Goal: Task Accomplishment & Management: Use online tool/utility

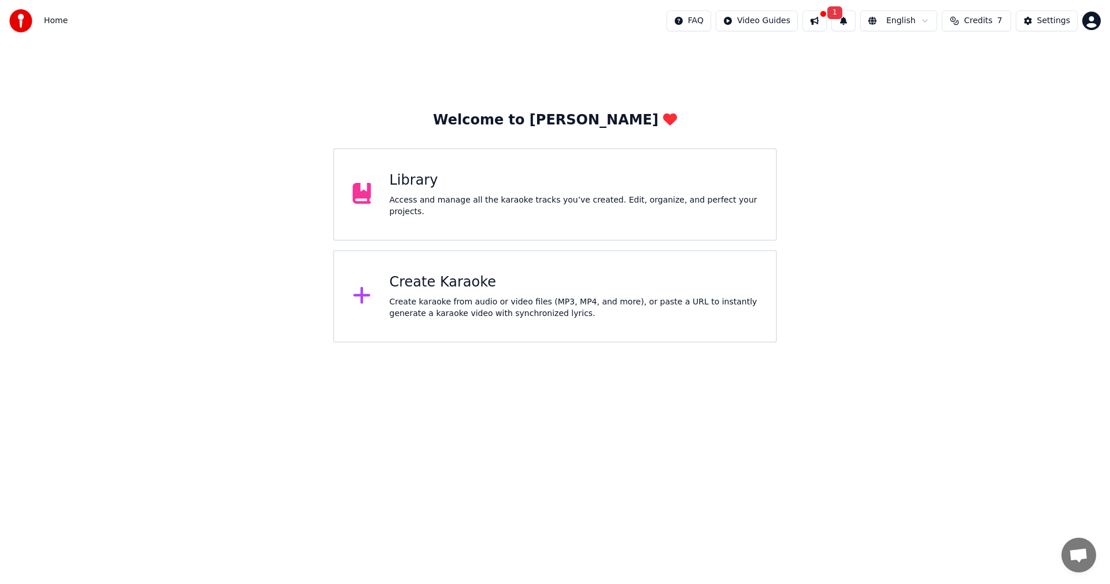
click at [511, 217] on div "Library Access and manage all the karaoke tracks you’ve created. Edit, organize…" at bounding box center [555, 194] width 444 height 93
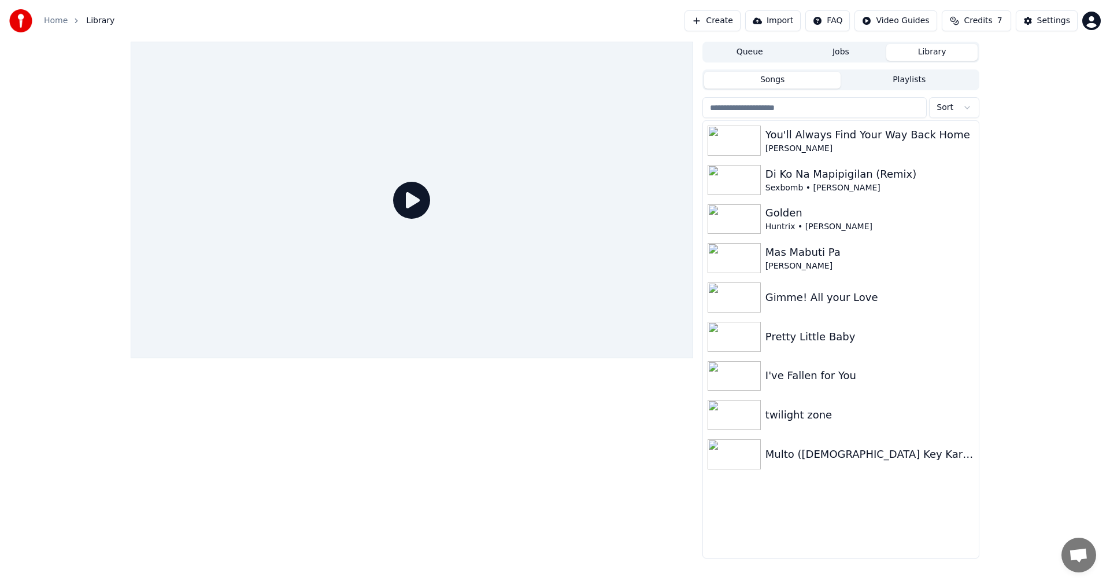
click at [712, 20] on button "Create" at bounding box center [713, 20] width 56 height 21
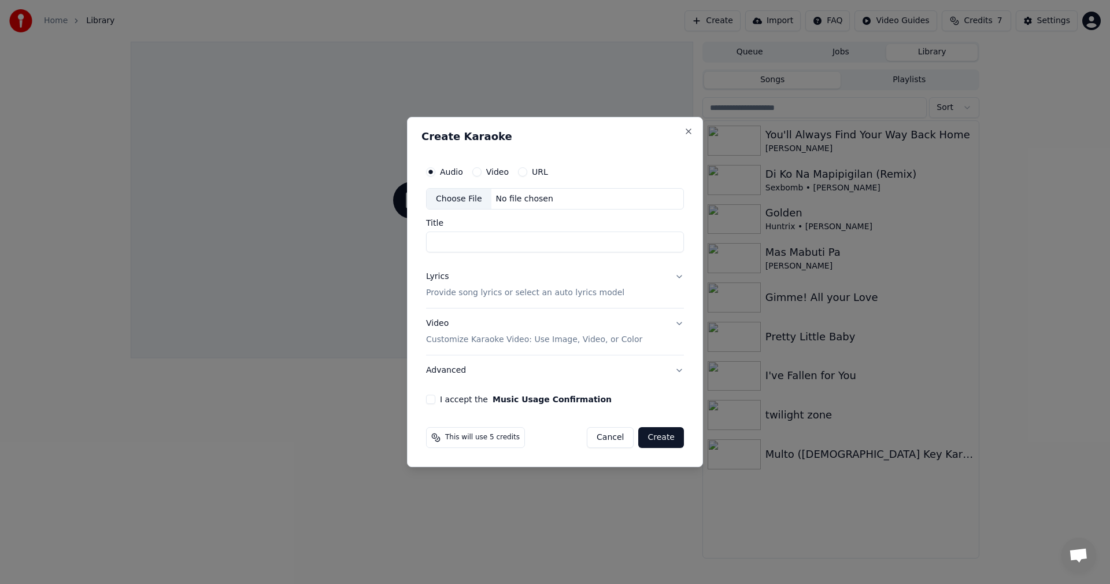
click at [456, 197] on div "Choose File" at bounding box center [459, 199] width 65 height 21
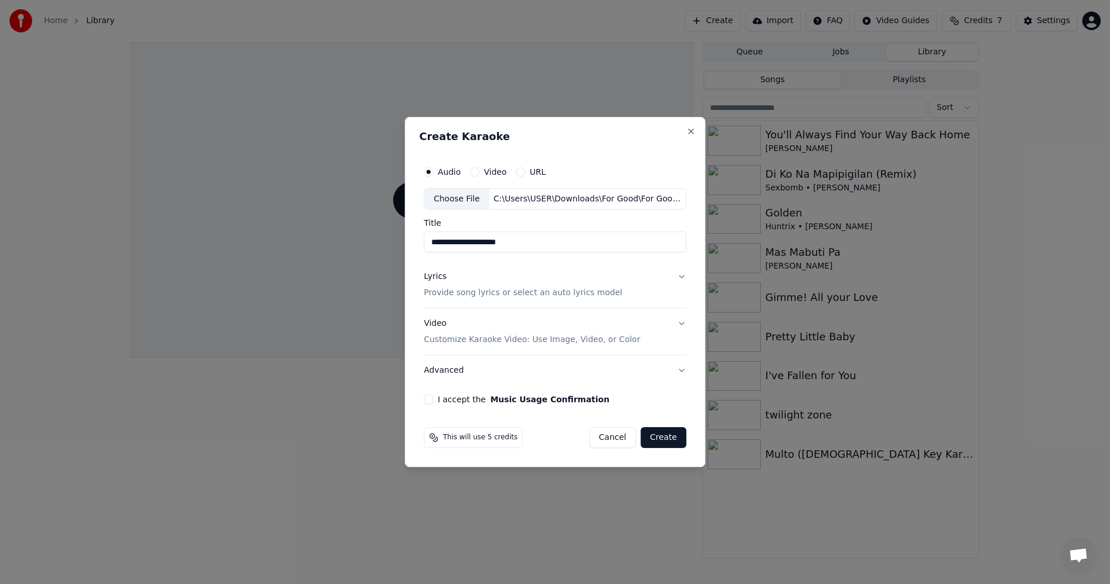
click at [555, 246] on input "**********" at bounding box center [555, 242] width 263 height 21
type input "**********"
click at [555, 289] on p "Provide song lyrics or select an auto lyrics model" at bounding box center [523, 293] width 198 height 12
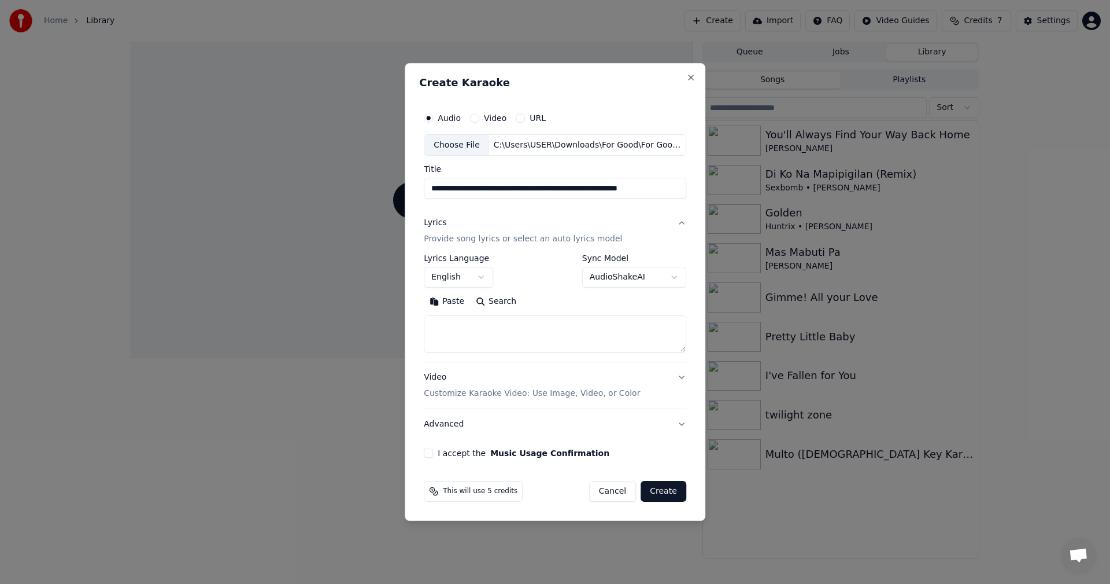
click at [468, 336] on textarea at bounding box center [555, 334] width 263 height 37
click at [477, 340] on textarea at bounding box center [555, 334] width 263 height 37
paste textarea "**********"
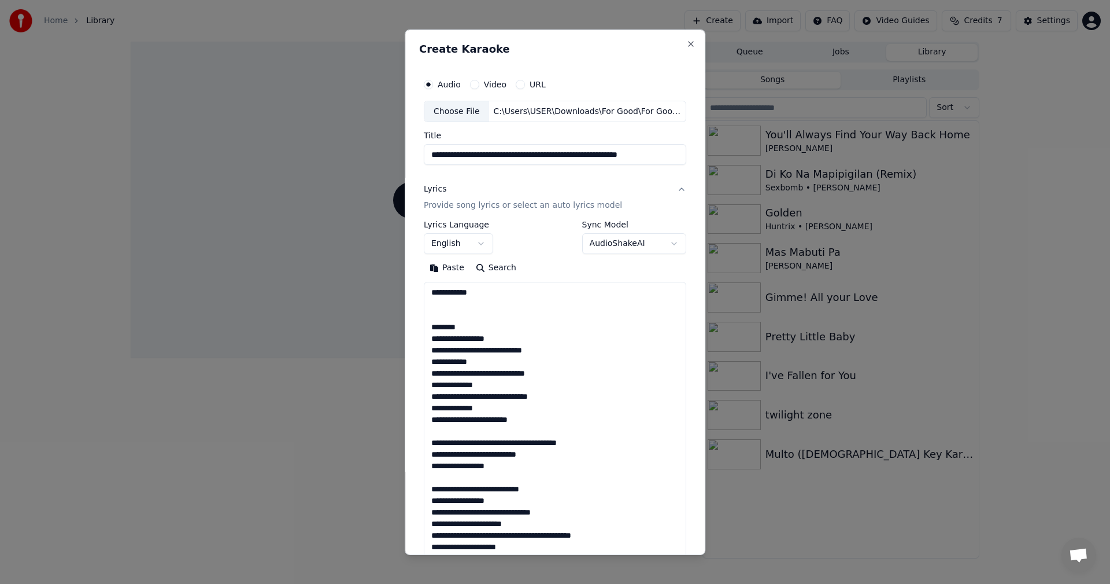
scroll to position [928, 0]
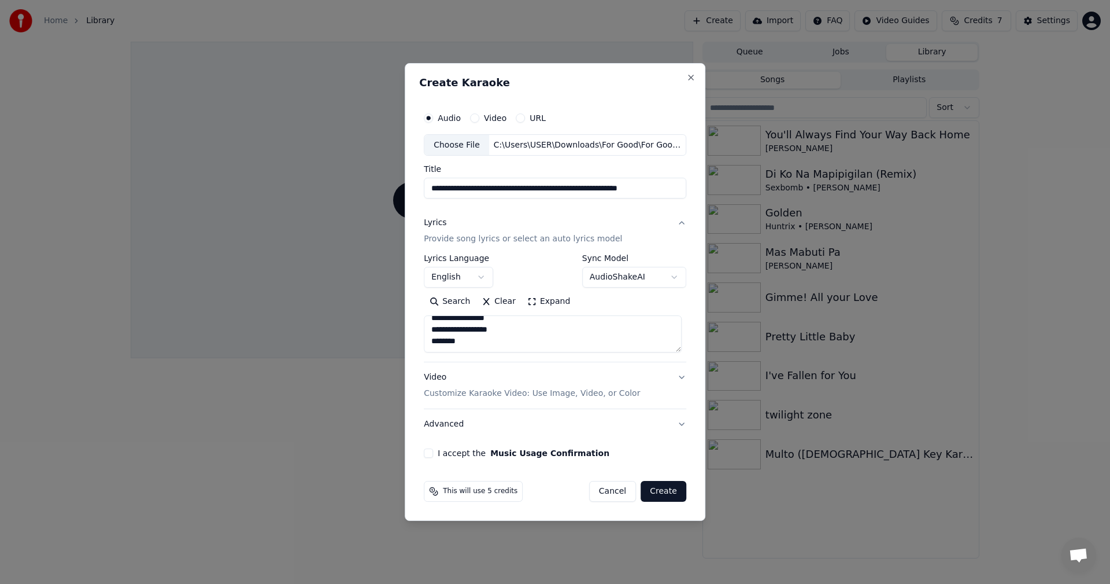
type textarea "**********"
click at [507, 400] on button "Video Customize Karaoke Video: Use Image, Video, or Color" at bounding box center [555, 386] width 263 height 46
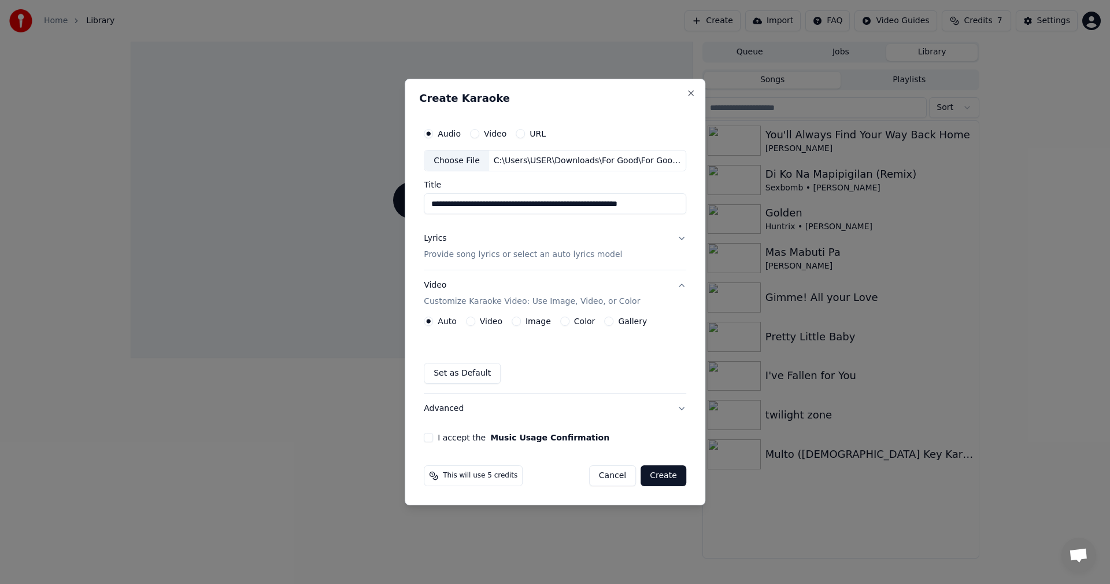
click at [522, 323] on div "Image" at bounding box center [531, 320] width 39 height 9
click at [518, 323] on button "Image" at bounding box center [516, 320] width 9 height 9
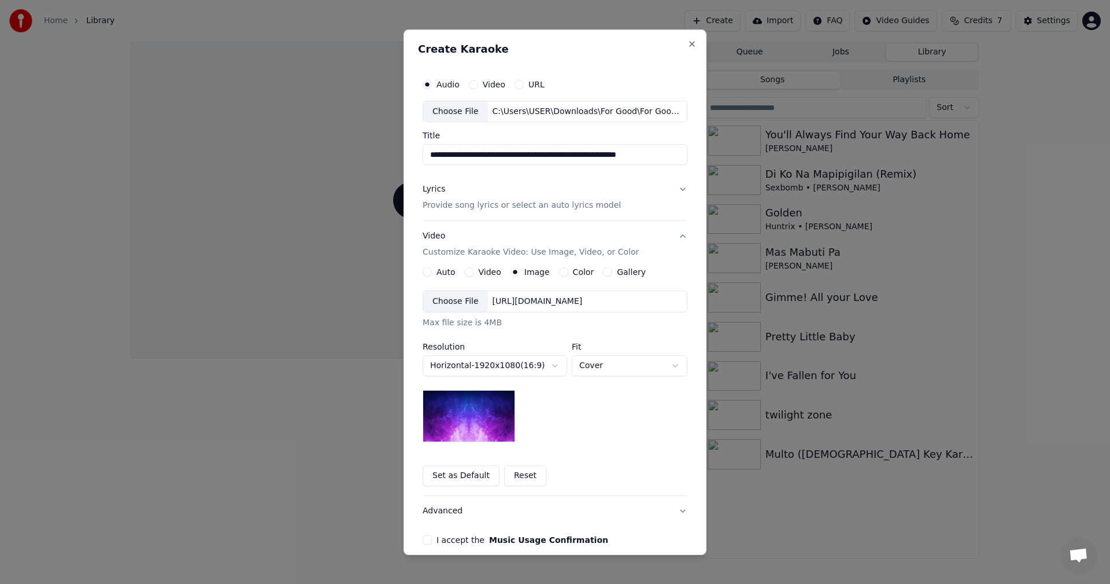
scroll to position [53, 0]
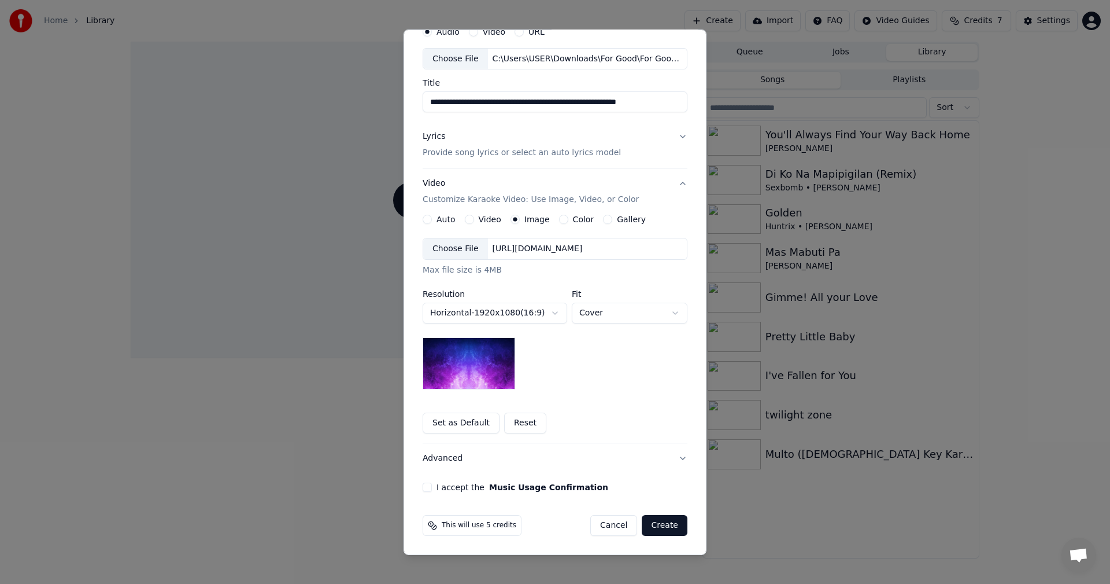
click at [424, 485] on button "I accept the Music Usage Confirmation" at bounding box center [427, 486] width 9 height 9
click at [660, 526] on button "Create" at bounding box center [665, 525] width 46 height 21
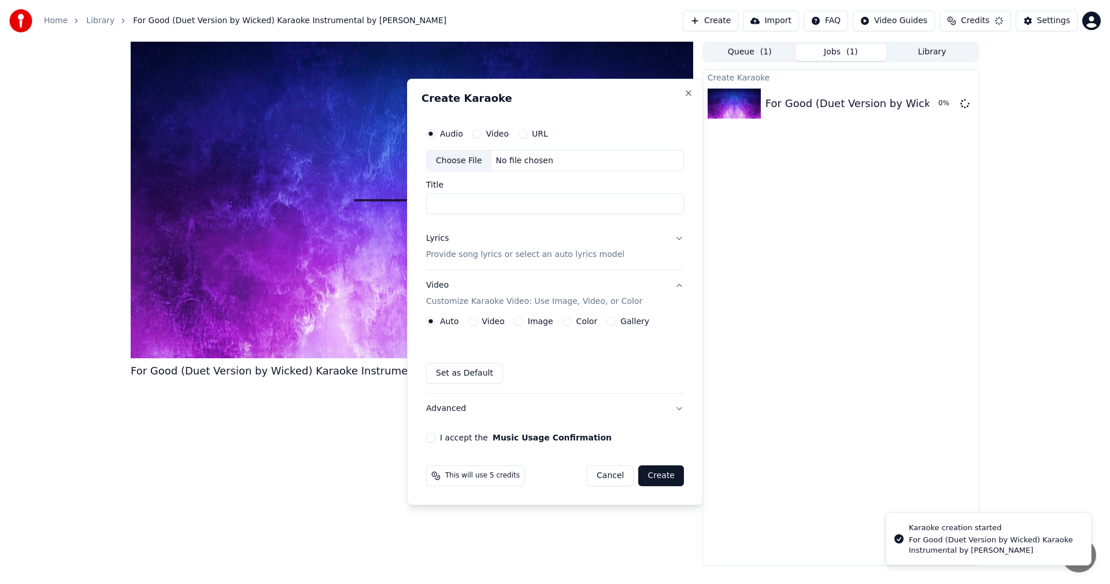
scroll to position [0, 0]
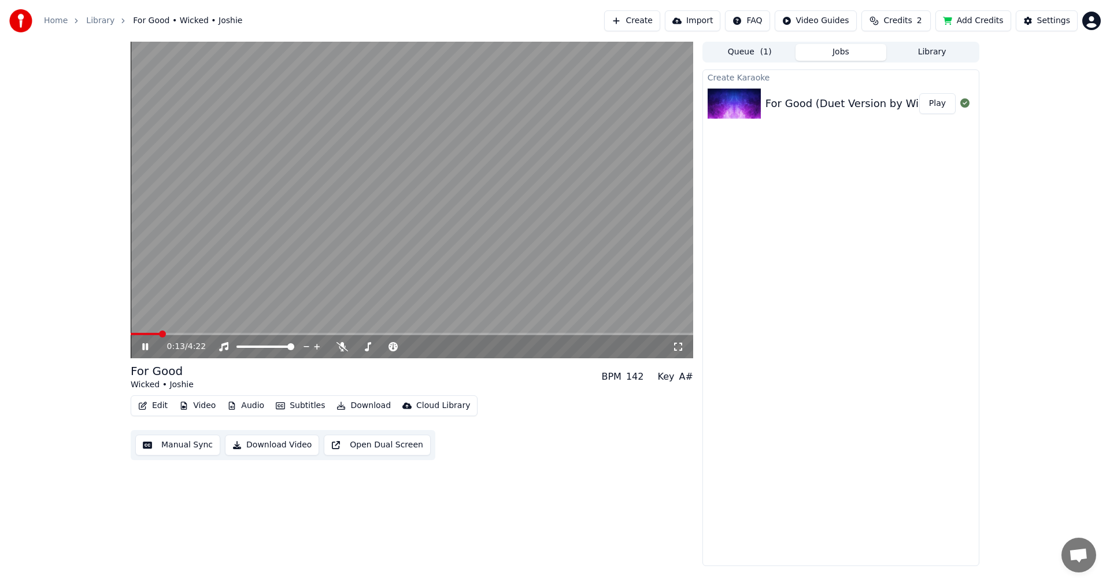
click at [156, 407] on button "Edit" at bounding box center [153, 405] width 39 height 16
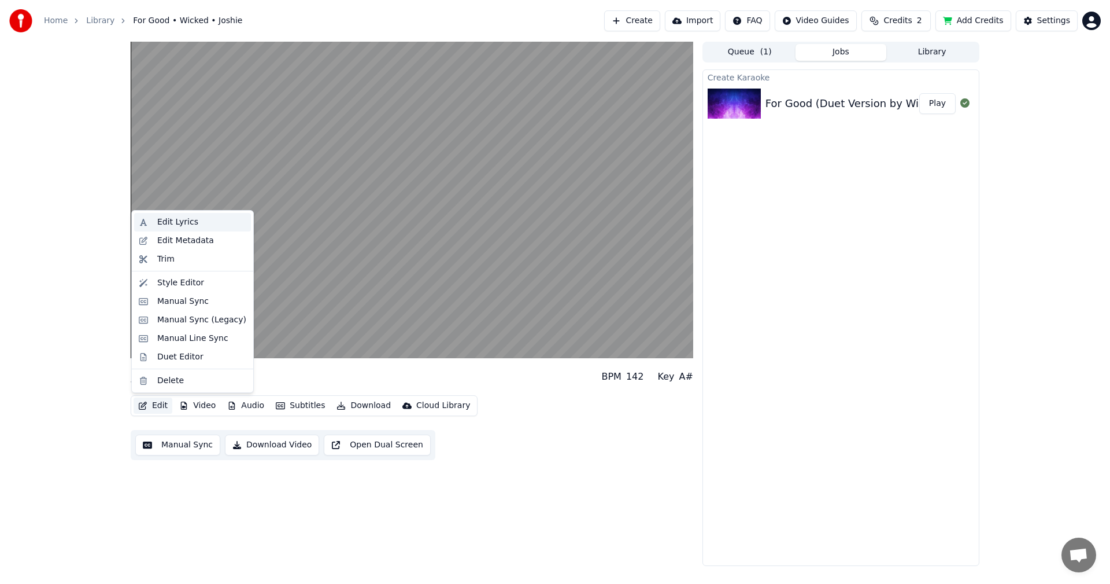
click at [187, 221] on div "Edit Lyrics" at bounding box center [177, 222] width 41 height 12
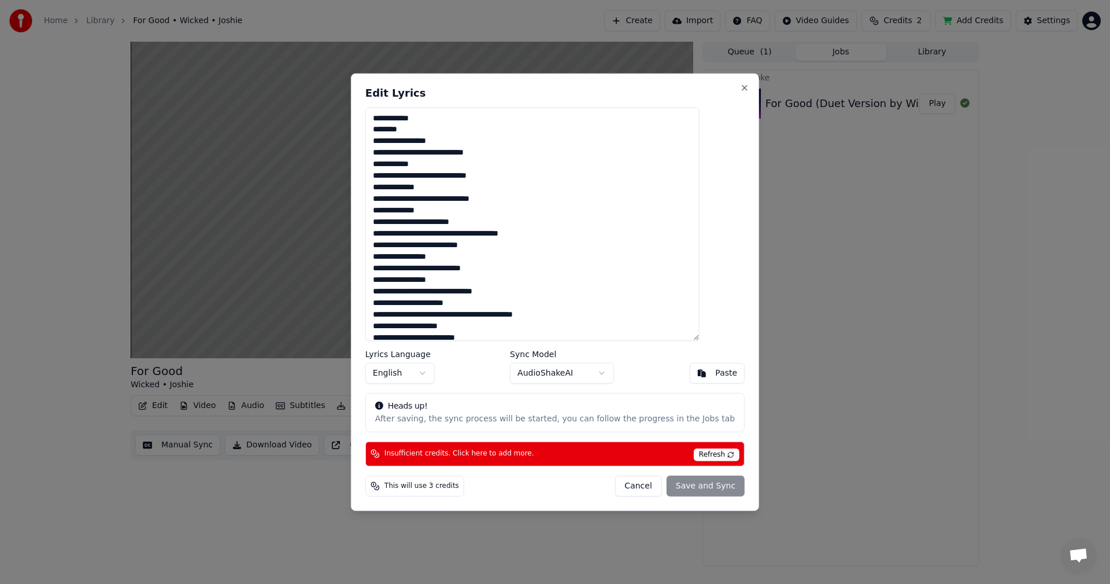
click at [446, 130] on textarea at bounding box center [533, 224] width 334 height 234
drag, startPoint x: 452, startPoint y: 121, endPoint x: 363, endPoint y: 114, distance: 89.3
click at [363, 114] on body "Home Library For Good • Wicked • Joshie Create Import FAQ Video Guides Credits …" at bounding box center [555, 292] width 1110 height 584
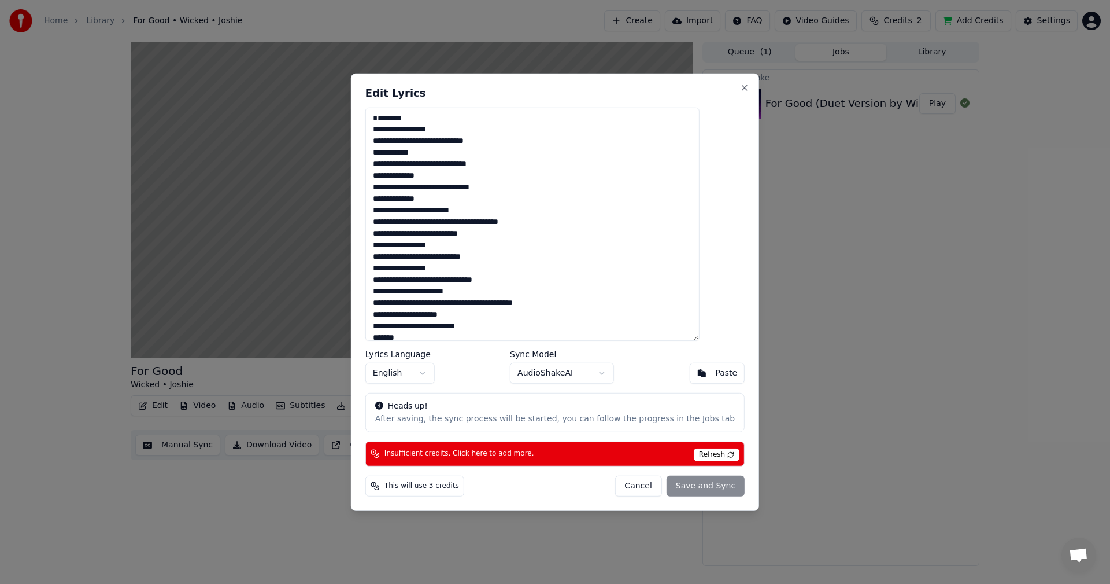
click at [393, 128] on textarea at bounding box center [533, 224] width 334 height 234
click at [740, 87] on button "Close" at bounding box center [744, 87] width 9 height 9
type textarea "**********"
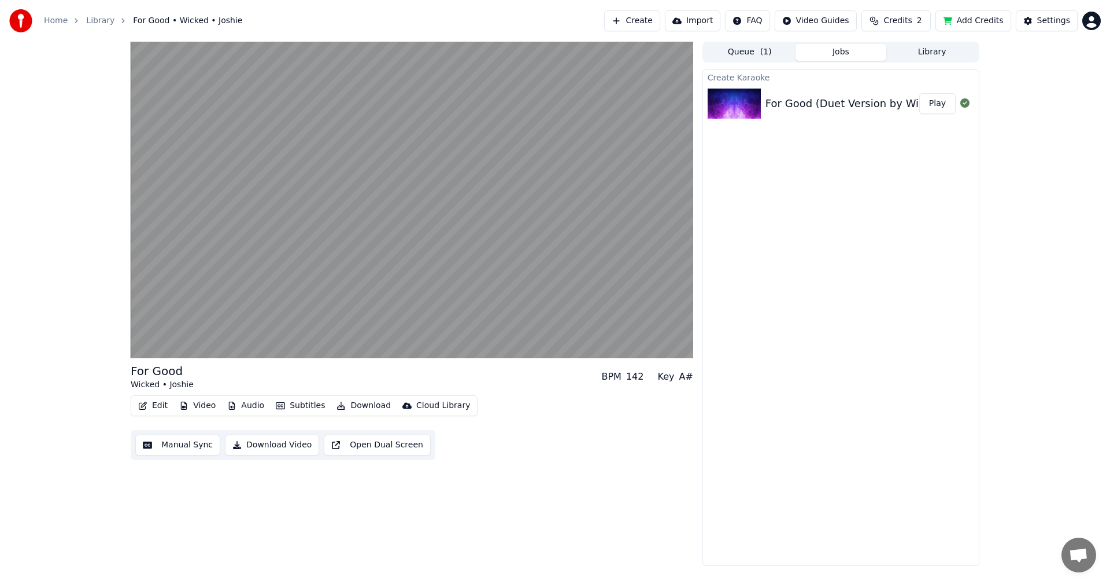
click at [204, 408] on button "Video" at bounding box center [198, 405] width 46 height 16
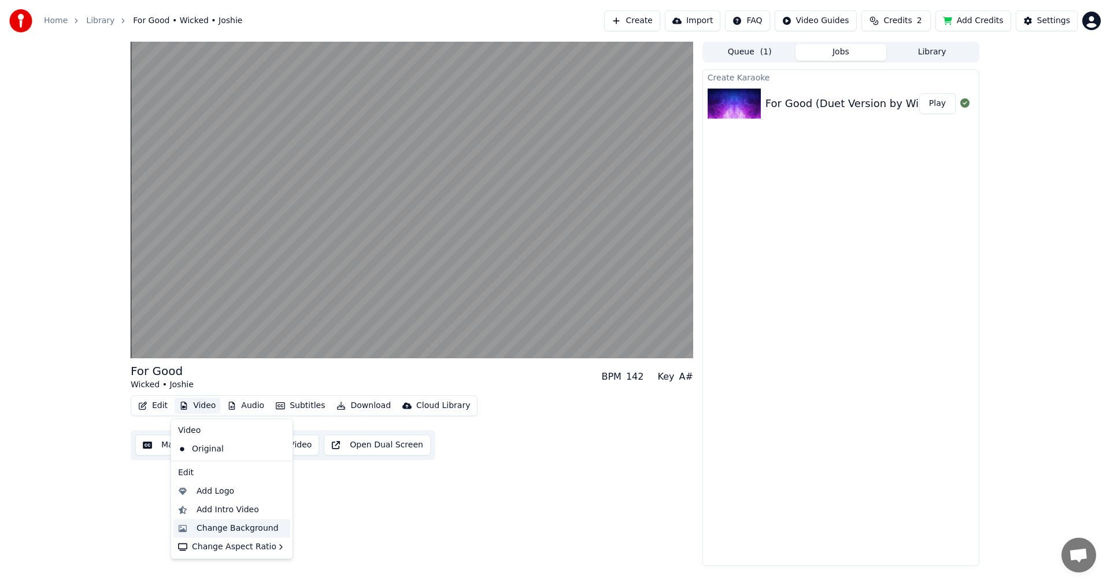
click at [235, 530] on div "Change Background" at bounding box center [238, 528] width 82 height 12
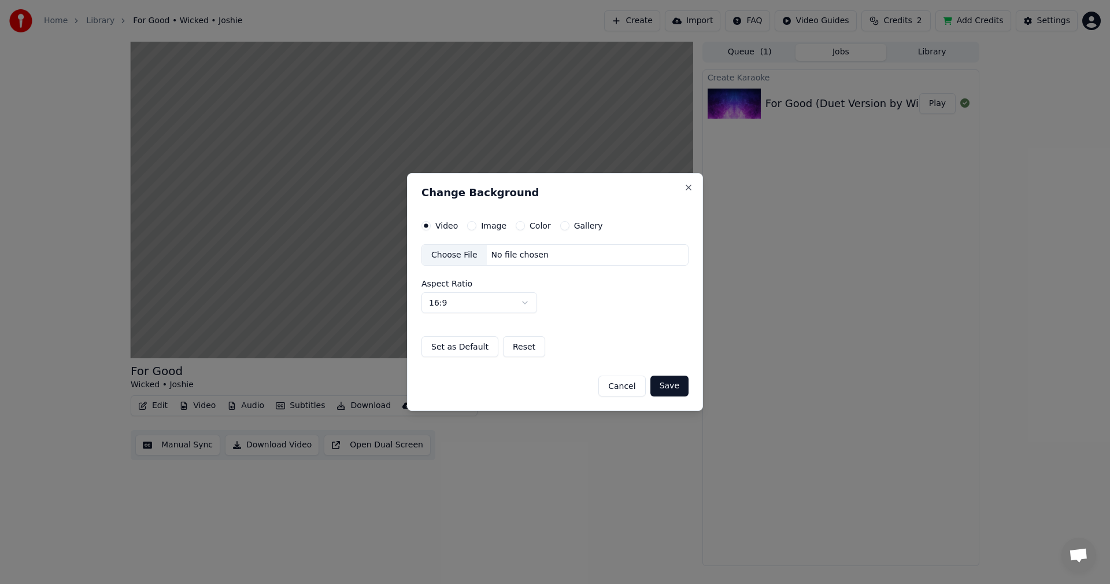
click at [475, 226] on div "Image" at bounding box center [486, 225] width 39 height 9
click at [472, 227] on button "Image" at bounding box center [471, 225] width 9 height 9
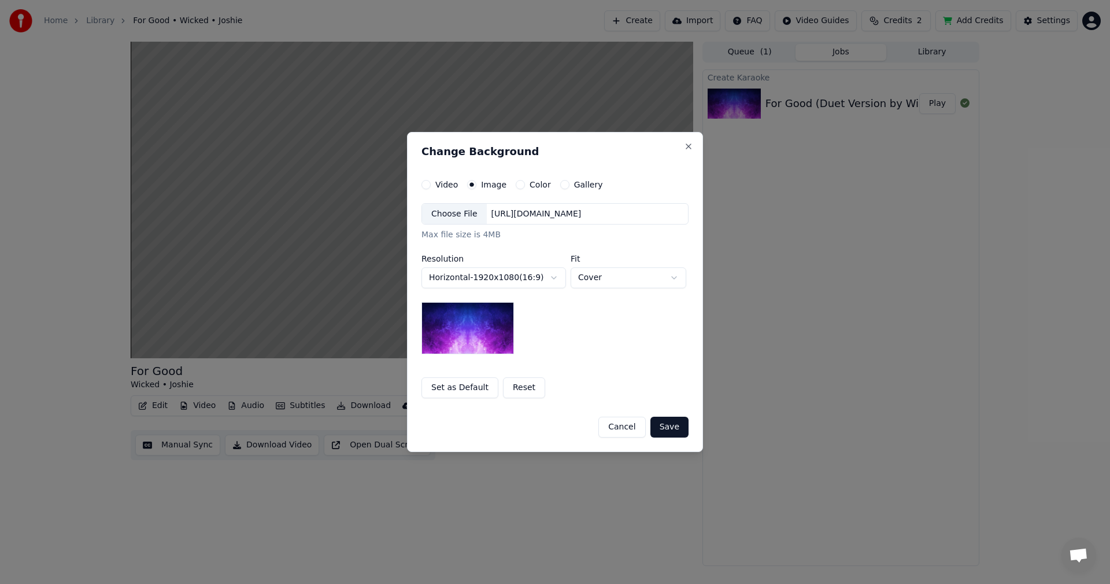
click at [464, 209] on div "Choose File" at bounding box center [454, 214] width 65 height 21
click at [669, 428] on button "Save" at bounding box center [670, 426] width 38 height 21
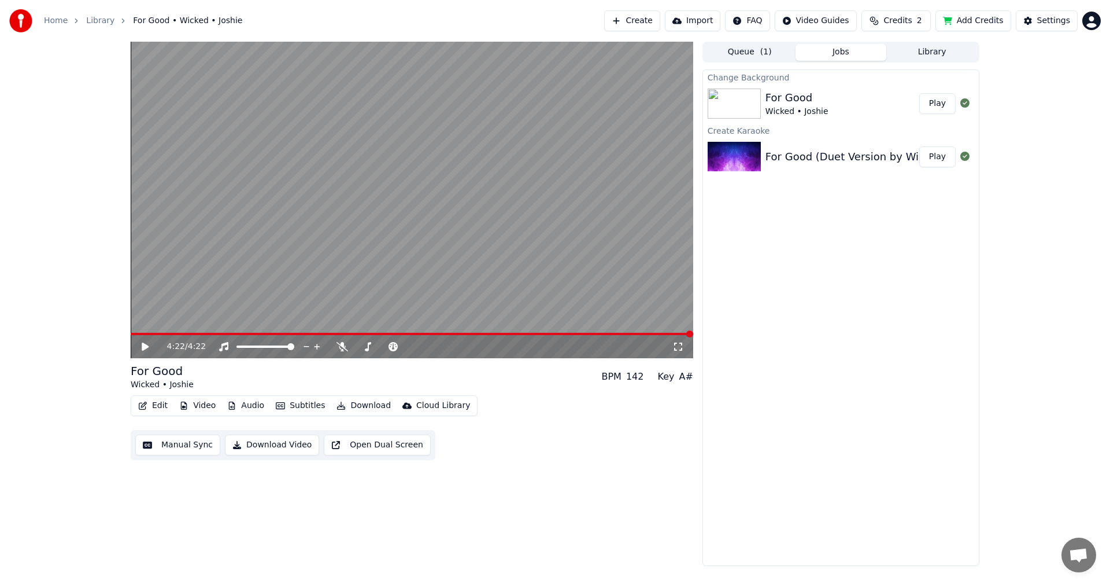
click at [937, 107] on button "Play" at bounding box center [938, 103] width 36 height 21
click at [302, 220] on video at bounding box center [412, 200] width 563 height 316
click at [969, 19] on button "Add Credits" at bounding box center [974, 20] width 76 height 21
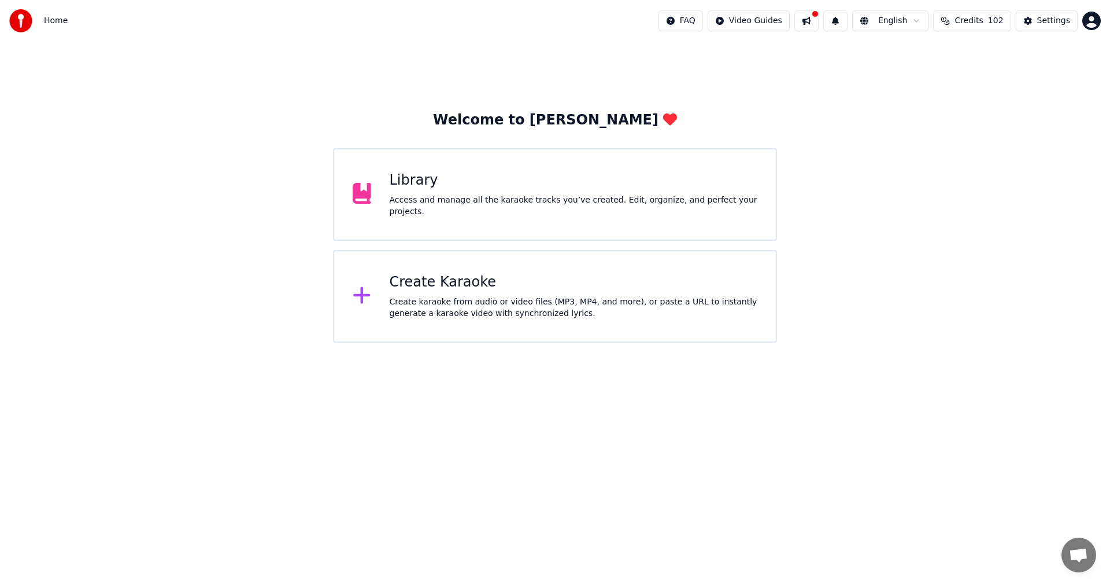
click at [488, 190] on div "Library" at bounding box center [574, 180] width 368 height 19
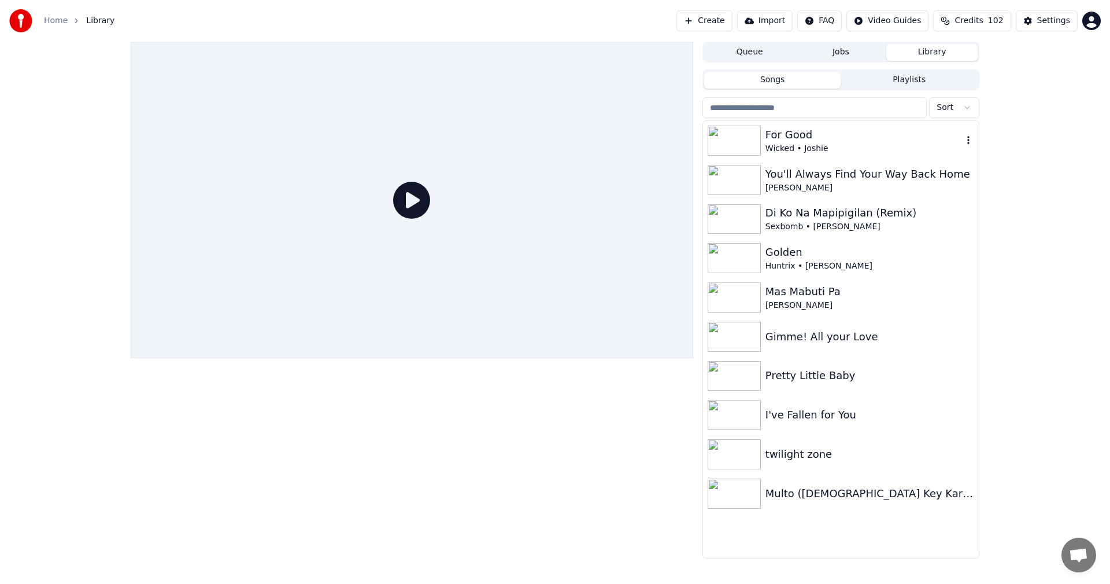
click at [838, 142] on div "For Good" at bounding box center [864, 135] width 197 height 16
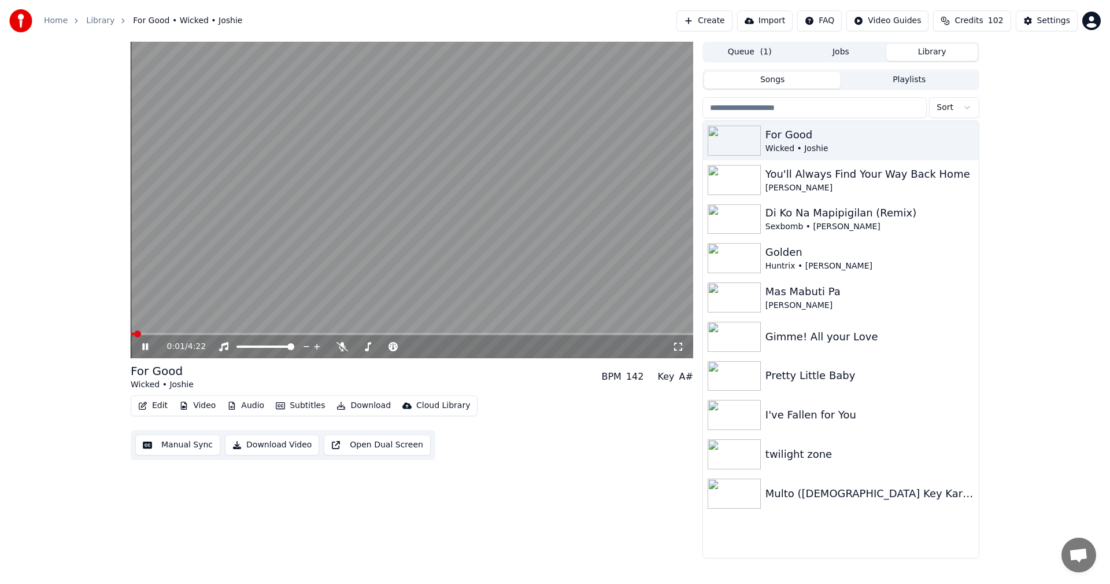
click at [156, 403] on button "Edit" at bounding box center [153, 405] width 39 height 16
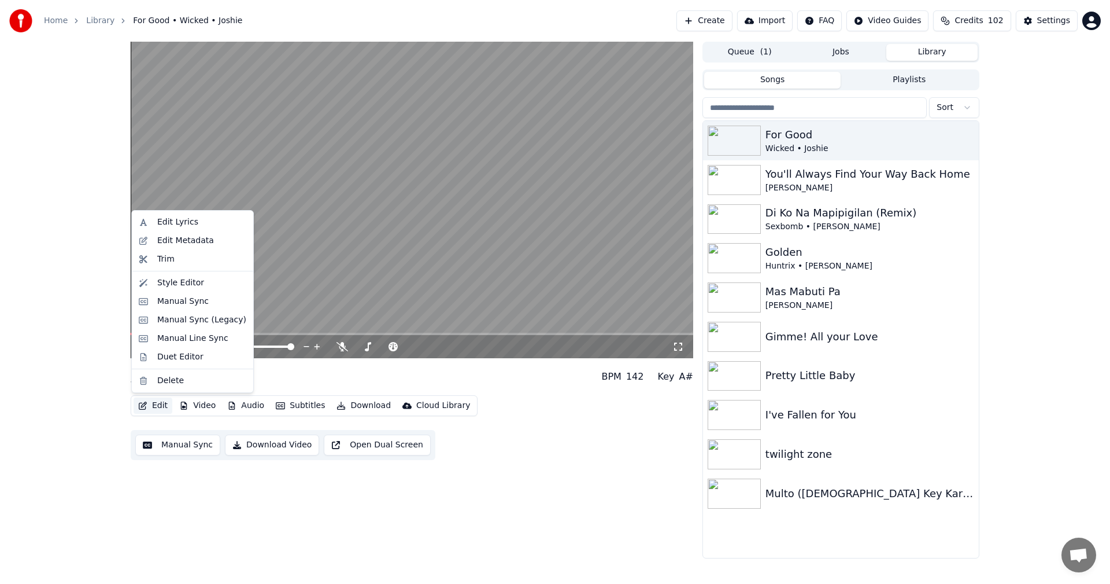
click at [31, 213] on div "0:12 / 4:22 For Good Wicked • Joshie BPM 142 Key A# Edit Video Audio Subtitles …" at bounding box center [555, 300] width 1110 height 516
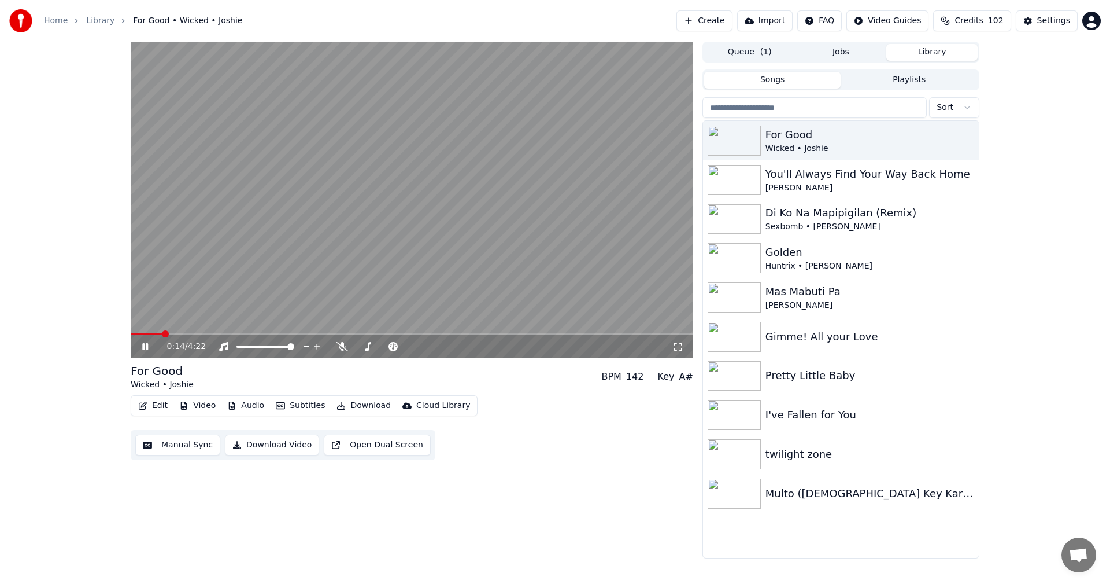
click at [397, 245] on video at bounding box center [412, 200] width 563 height 316
click at [158, 405] on button "Edit" at bounding box center [153, 405] width 39 height 16
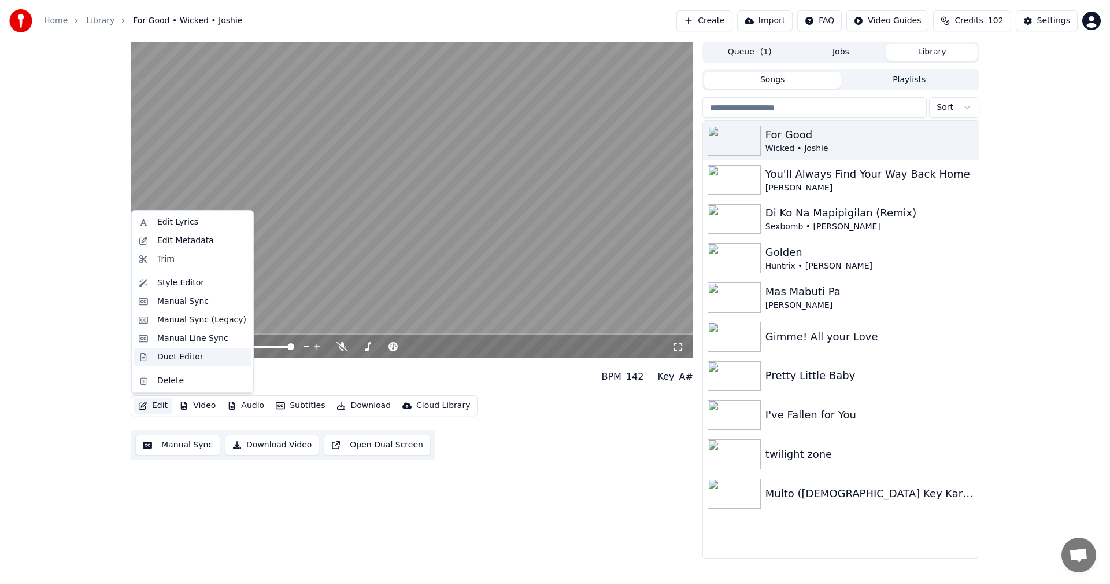
click at [176, 361] on div "Duet Editor" at bounding box center [180, 357] width 46 height 12
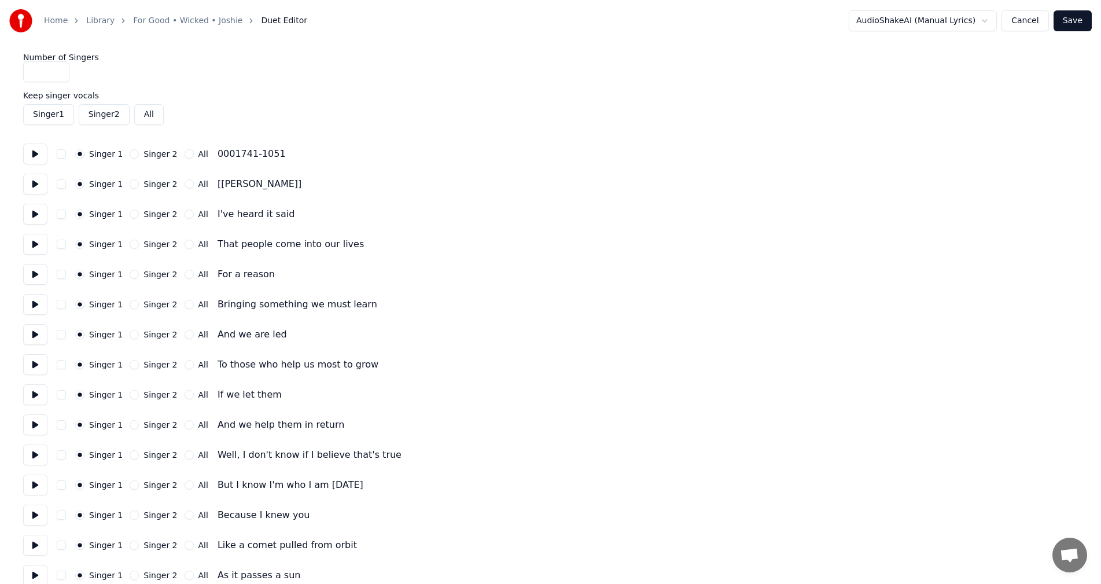
click at [1028, 23] on button "Cancel" at bounding box center [1024, 20] width 47 height 21
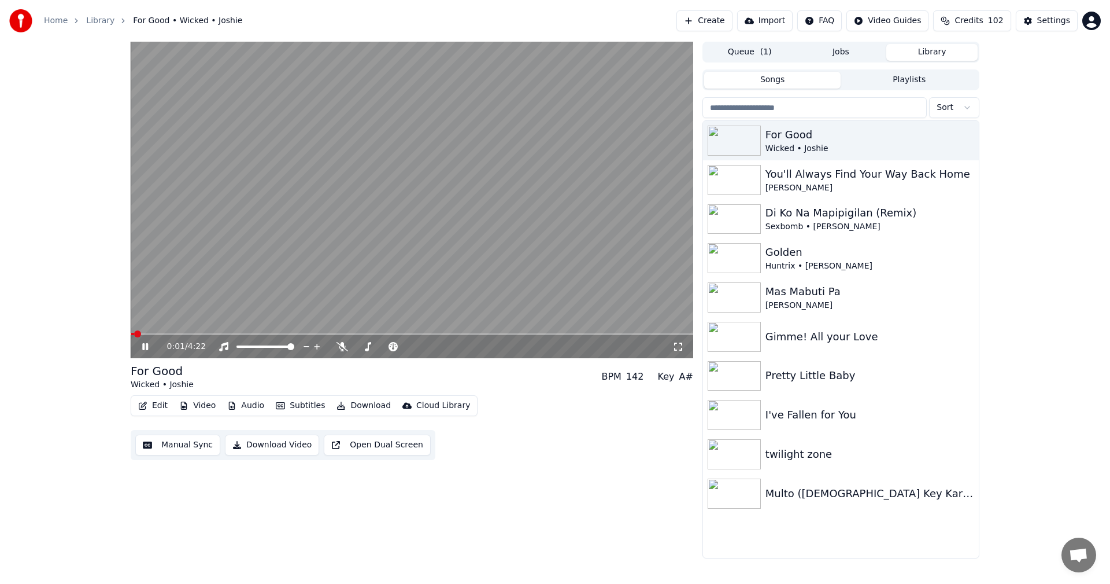
click at [204, 286] on video at bounding box center [412, 200] width 563 height 316
click at [159, 409] on button "Edit" at bounding box center [153, 405] width 39 height 16
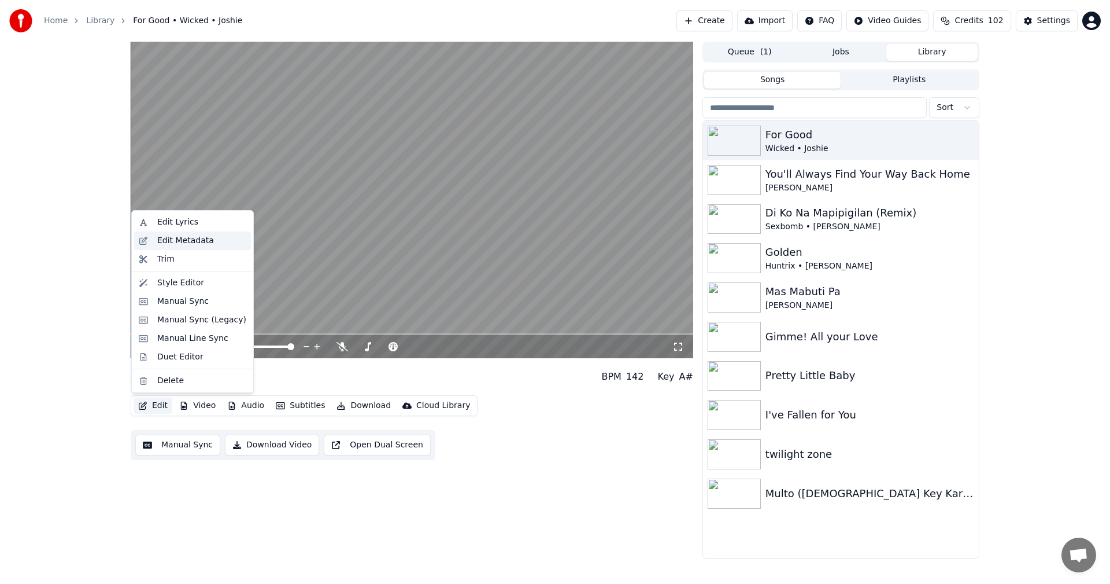
click at [205, 241] on div "Edit Metadata" at bounding box center [185, 241] width 57 height 12
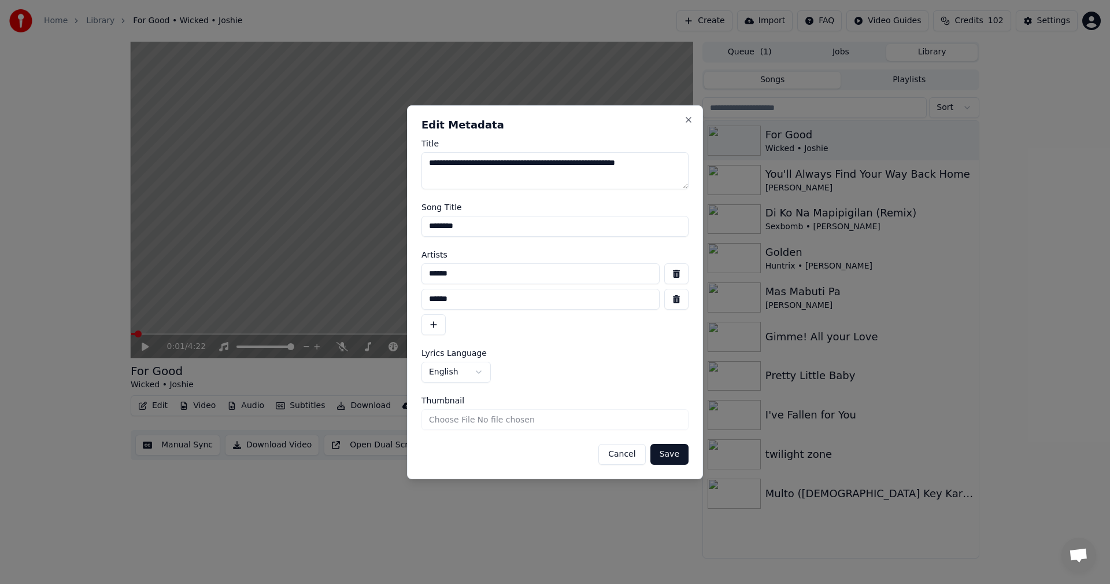
click at [463, 274] on input "******" at bounding box center [541, 273] width 238 height 21
drag, startPoint x: 467, startPoint y: 272, endPoint x: 346, endPoint y: 283, distance: 121.4
click at [346, 283] on body "**********" at bounding box center [555, 292] width 1110 height 584
type input "*"
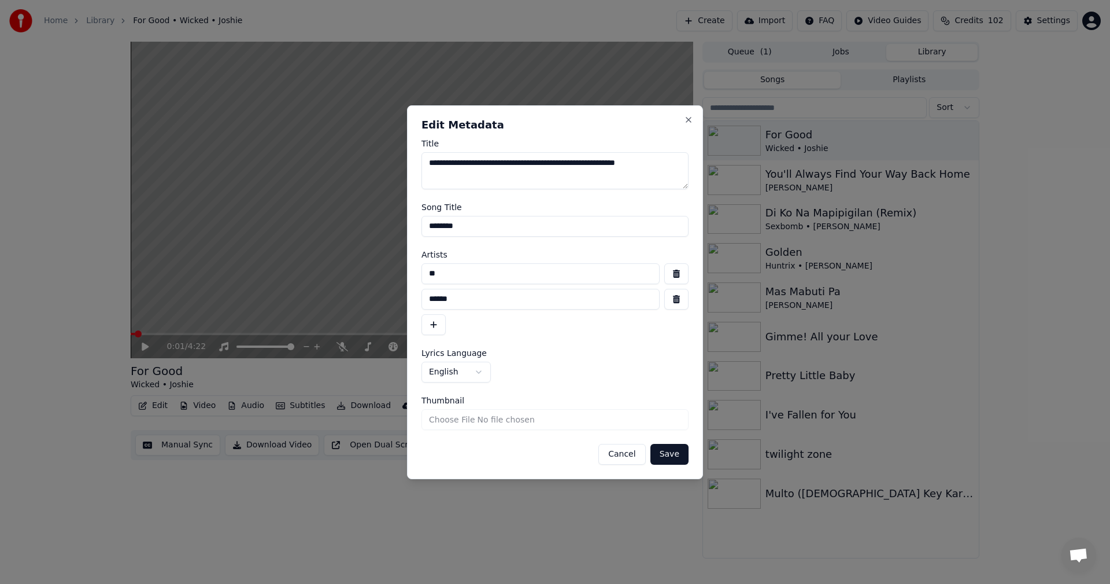
type input "*"
type input "******"
type input "*****"
click at [479, 227] on input "********" at bounding box center [555, 226] width 267 height 21
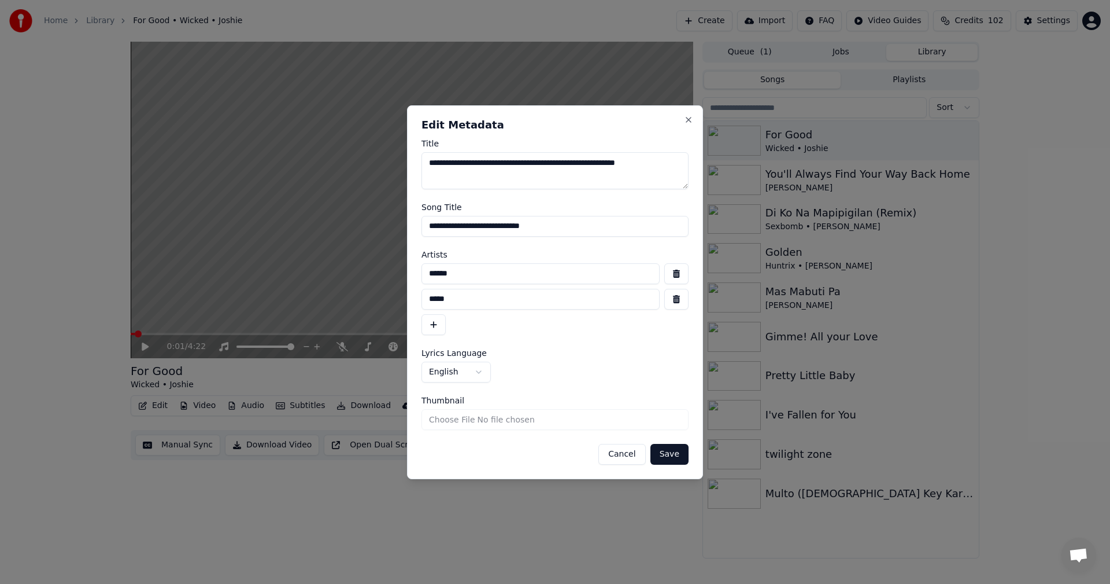
type input "**********"
click at [678, 454] on button "Save" at bounding box center [670, 454] width 38 height 21
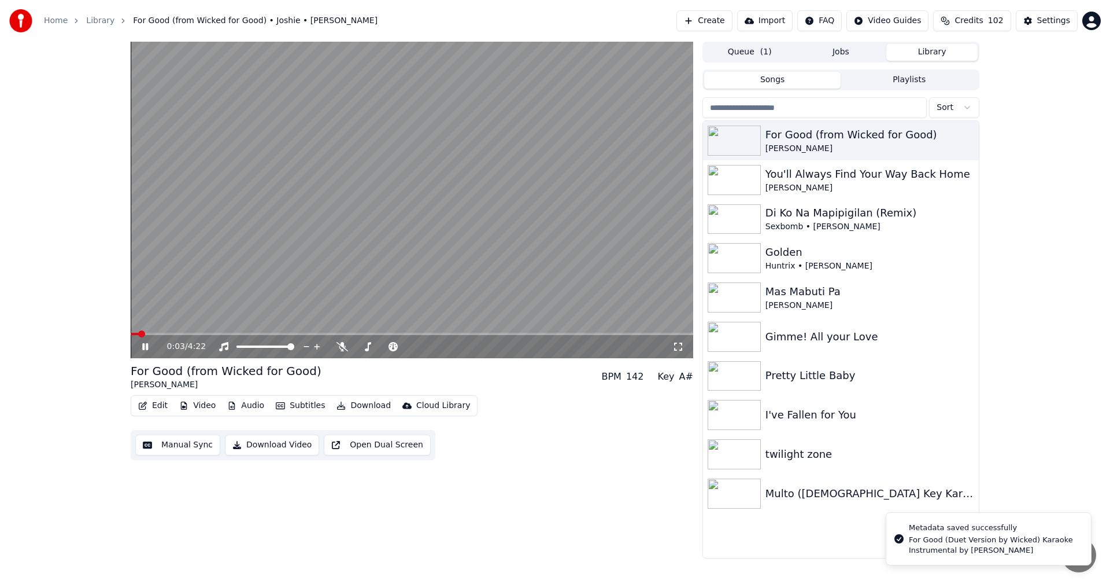
click at [424, 195] on video at bounding box center [412, 200] width 563 height 316
click at [160, 406] on button "Edit" at bounding box center [153, 405] width 39 height 16
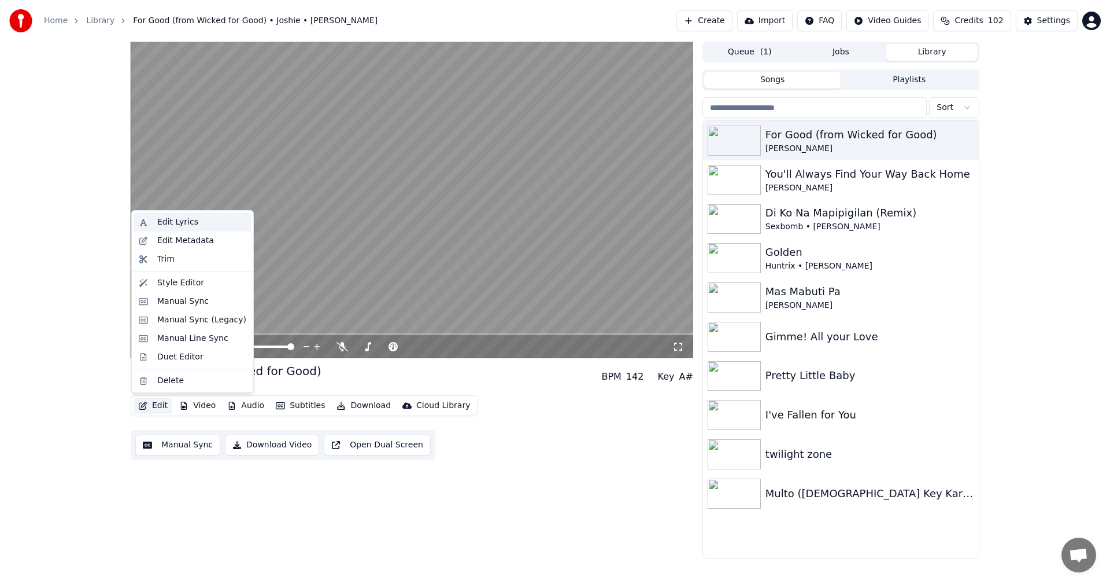
click at [182, 224] on div "Edit Lyrics" at bounding box center [177, 222] width 41 height 12
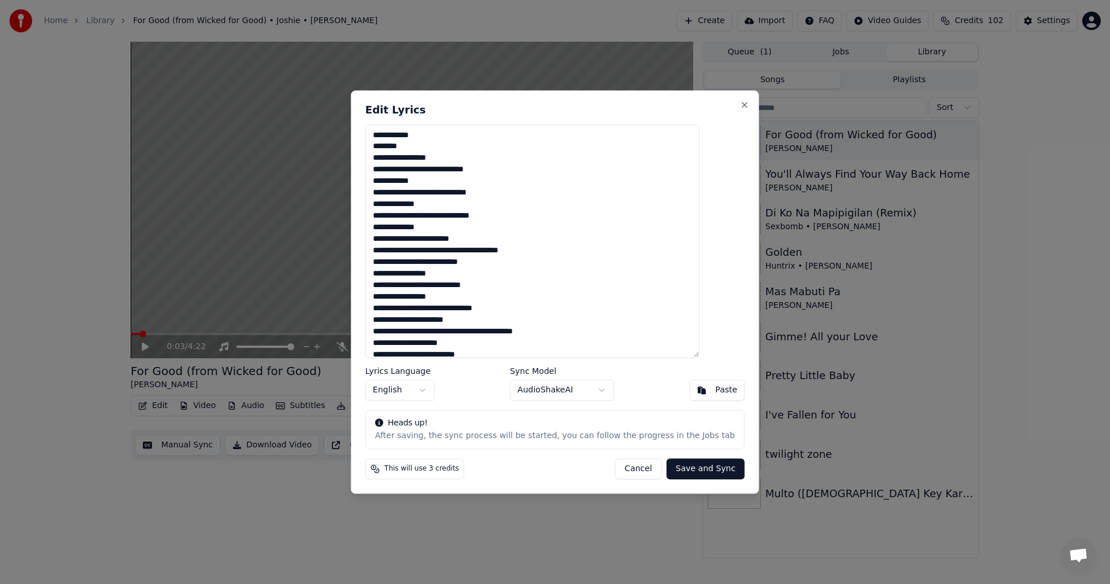
click at [501, 243] on textarea at bounding box center [533, 241] width 334 height 234
click at [500, 235] on textarea at bounding box center [533, 241] width 334 height 234
click at [516, 274] on textarea at bounding box center [533, 241] width 334 height 234
paste textarea "**********"
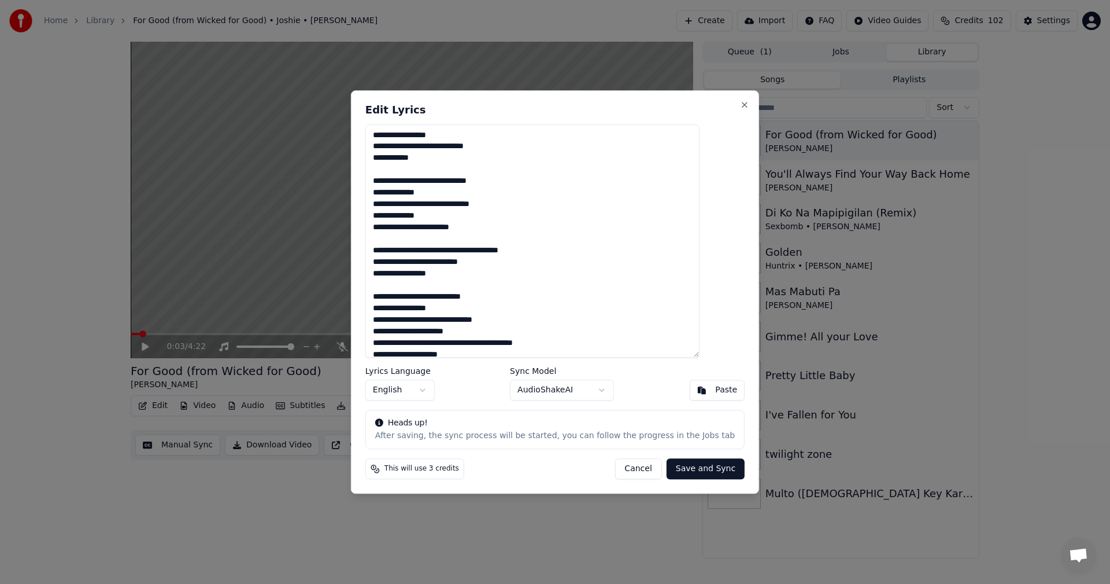
scroll to position [616, 0]
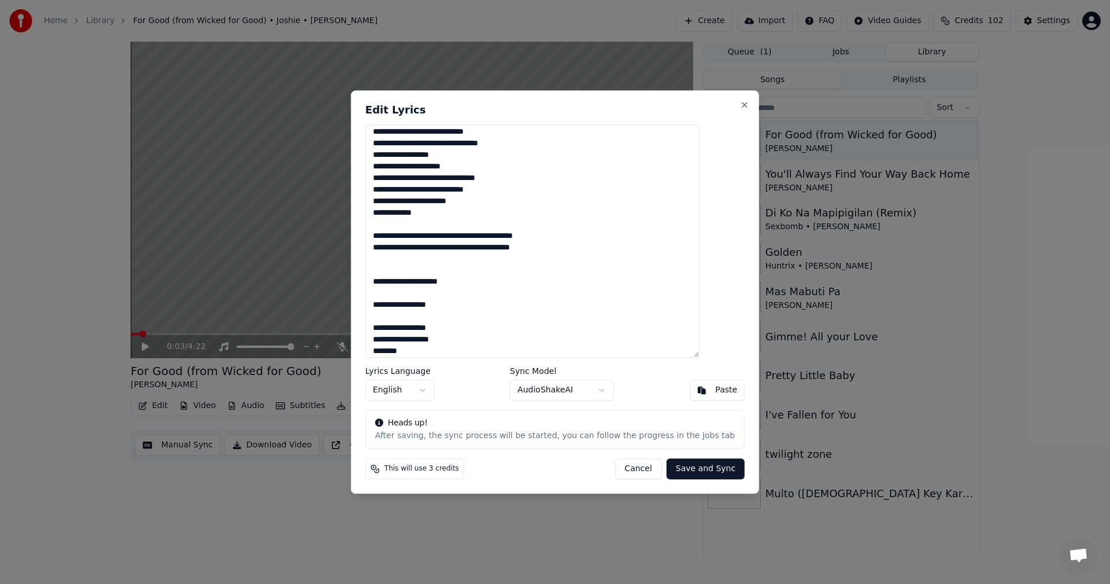
click at [418, 273] on textarea at bounding box center [533, 241] width 334 height 234
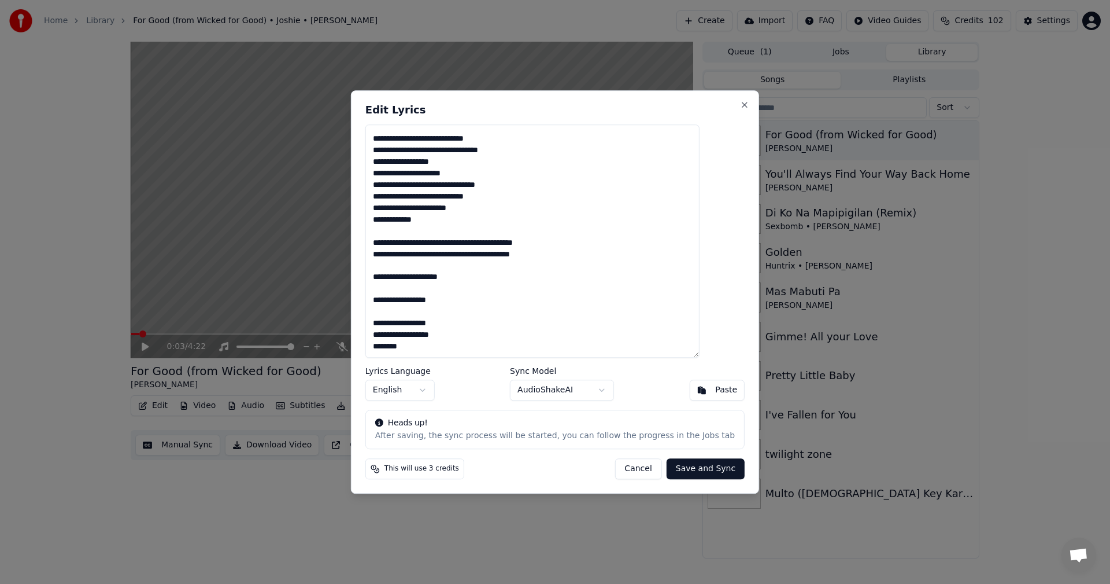
scroll to position [609, 0]
click at [412, 286] on textarea at bounding box center [533, 241] width 334 height 234
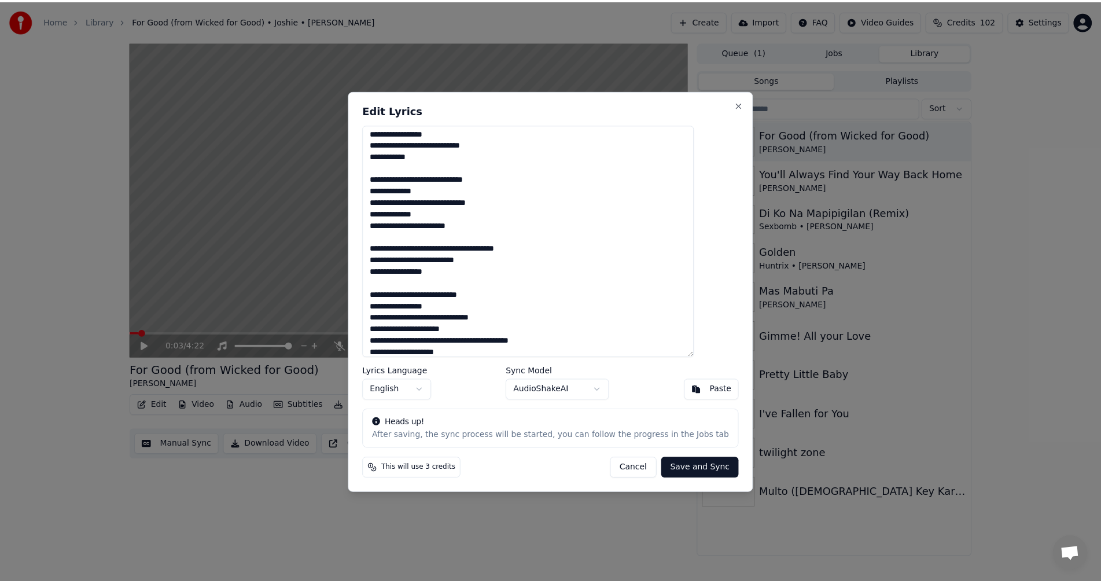
scroll to position [0, 0]
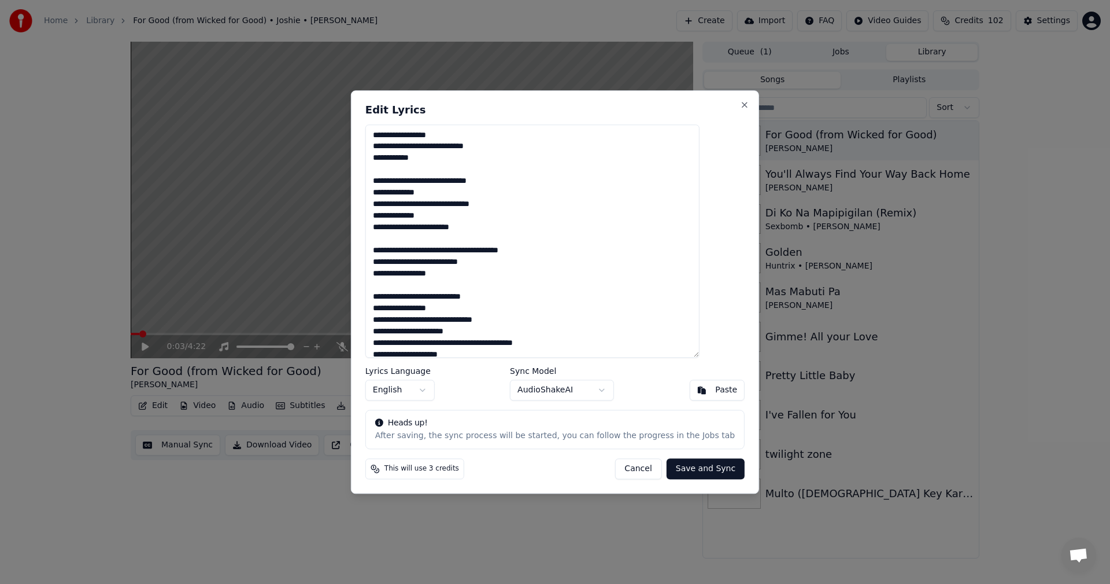
click at [416, 167] on textarea at bounding box center [533, 241] width 334 height 234
type textarea "**********"
click at [669, 467] on button "Save and Sync" at bounding box center [706, 468] width 78 height 21
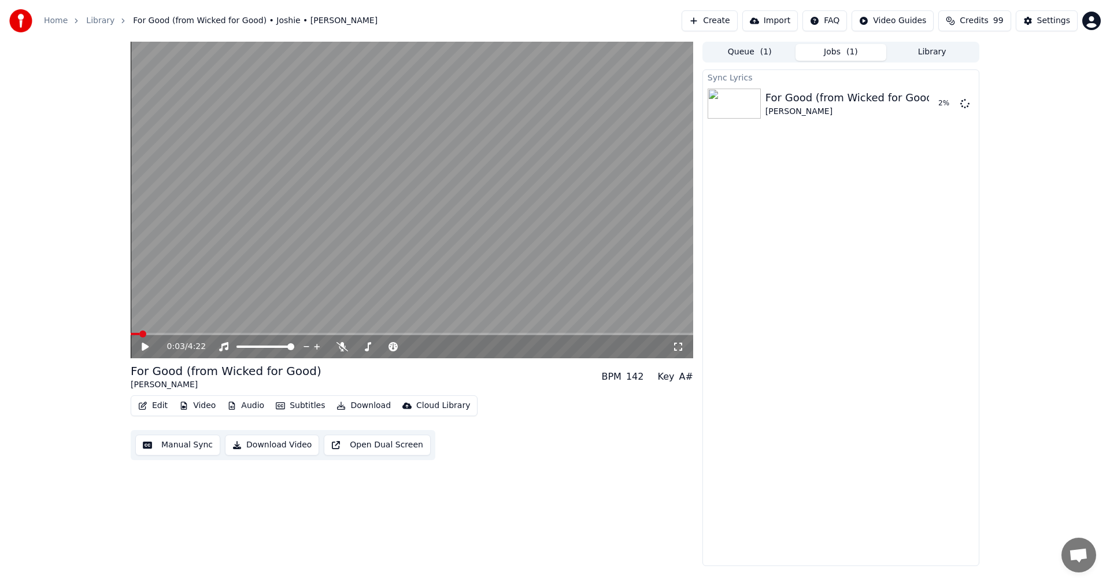
click at [517, 447] on div "Edit Video Audio Subtitles Download Cloud Library Manual Sync Download Video Op…" at bounding box center [412, 427] width 563 height 65
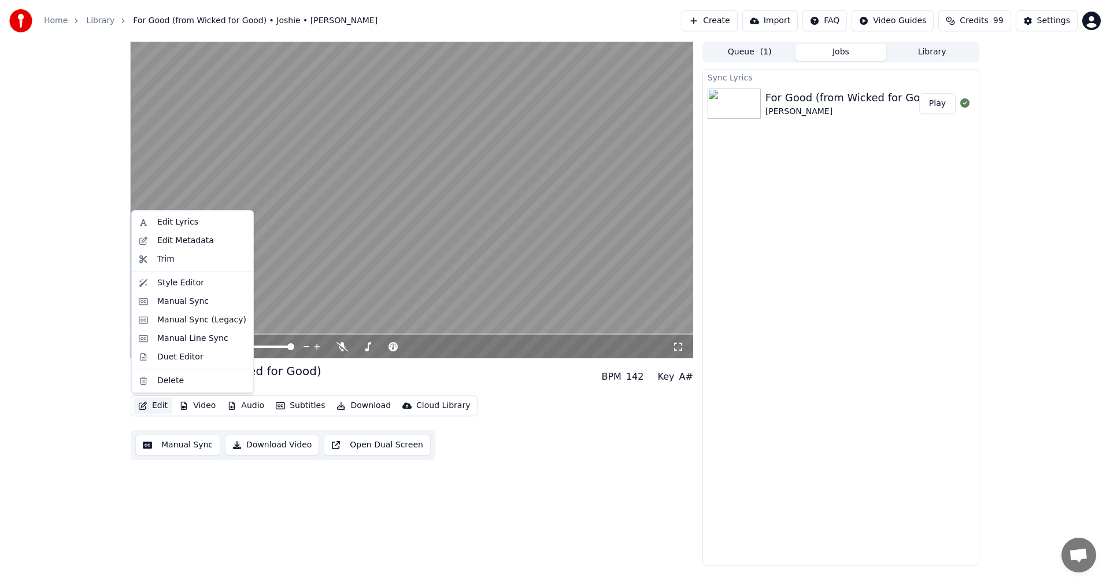
click at [157, 407] on button "Edit" at bounding box center [153, 405] width 39 height 16
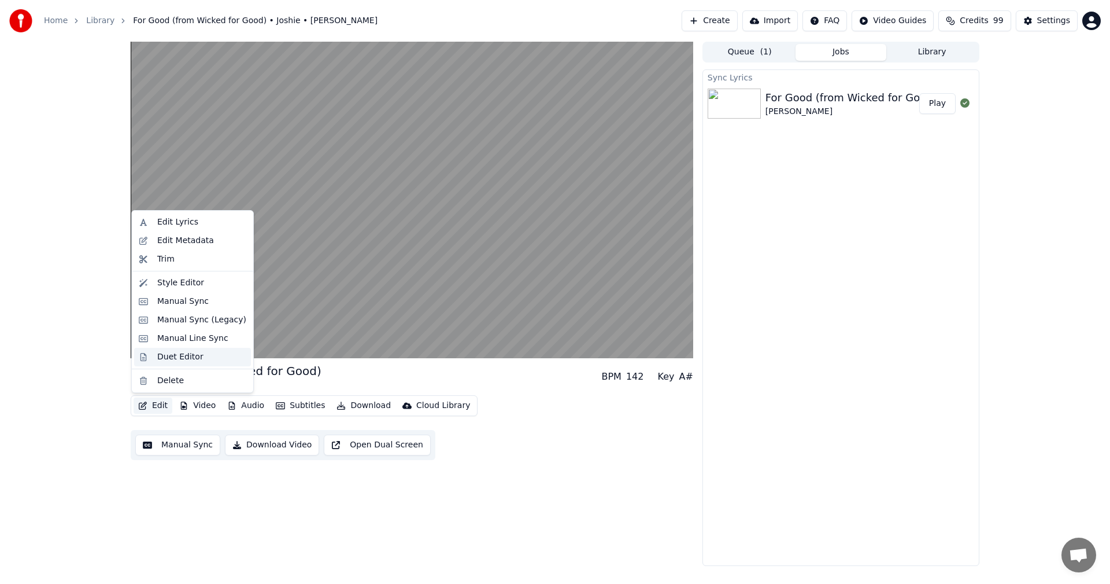
click at [181, 359] on div "Duet Editor" at bounding box center [180, 357] width 46 height 12
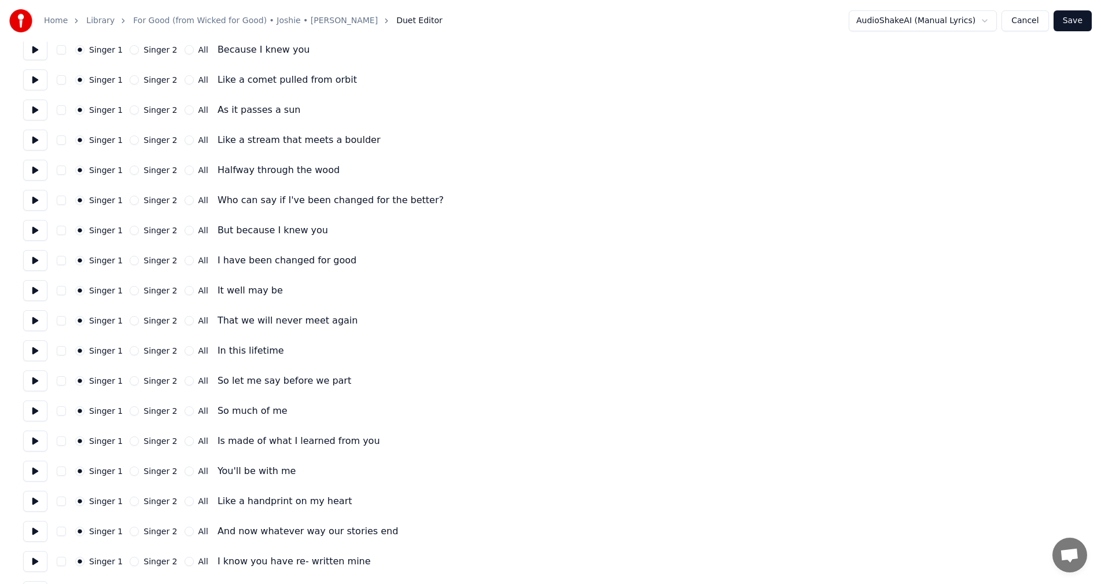
scroll to position [463, 0]
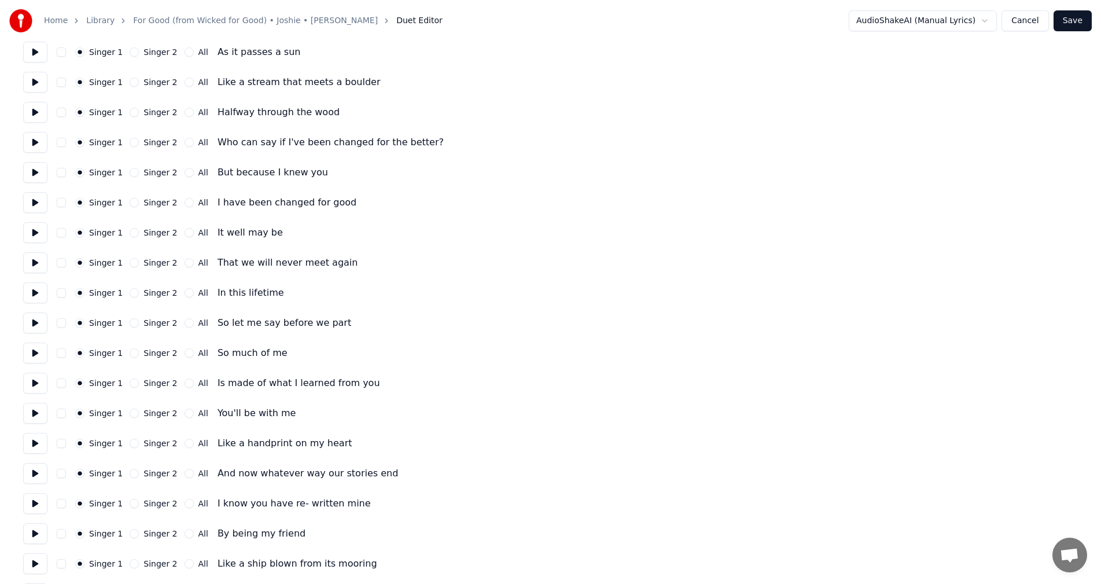
click at [130, 232] on button "Singer 2" at bounding box center [134, 232] width 9 height 9
click at [130, 263] on button "Singer 2" at bounding box center [134, 262] width 9 height 9
click at [130, 292] on button "Singer 2" at bounding box center [134, 292] width 9 height 9
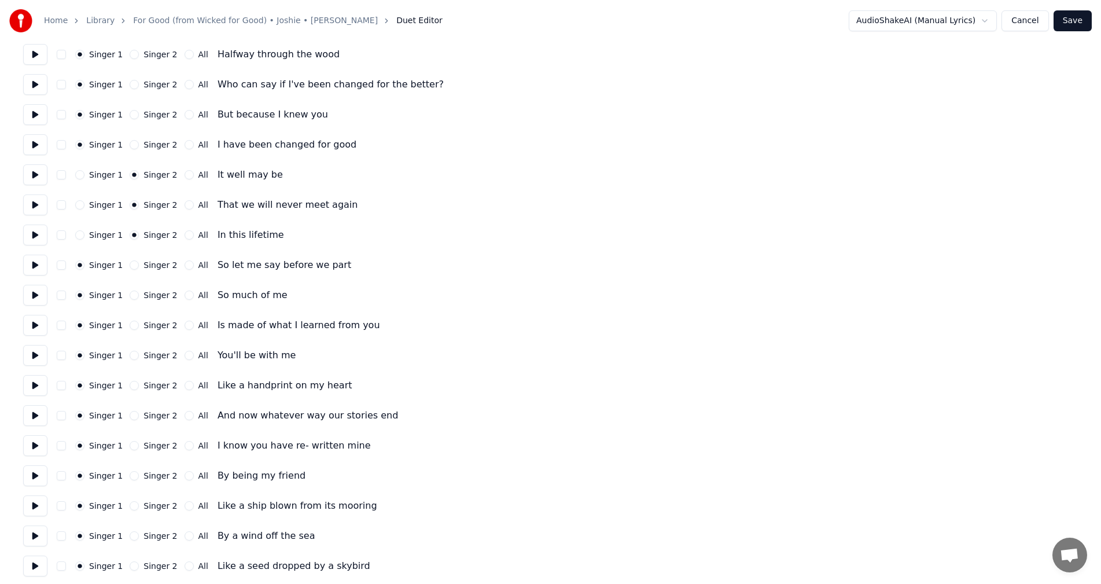
click at [130, 265] on button "Singer 2" at bounding box center [134, 264] width 9 height 9
click at [130, 297] on button "Singer 2" at bounding box center [134, 294] width 9 height 9
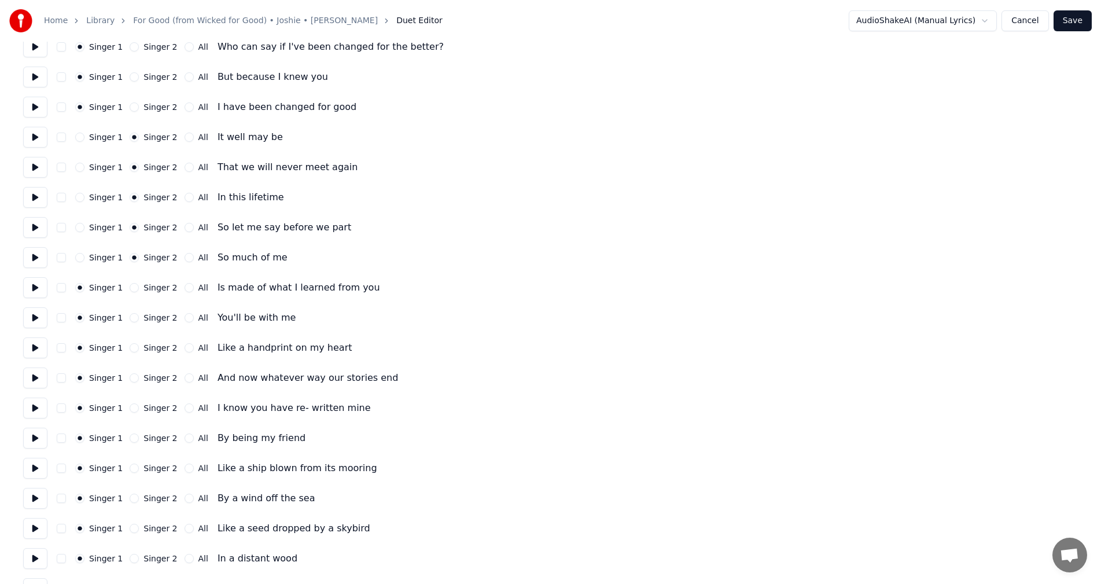
scroll to position [578, 0]
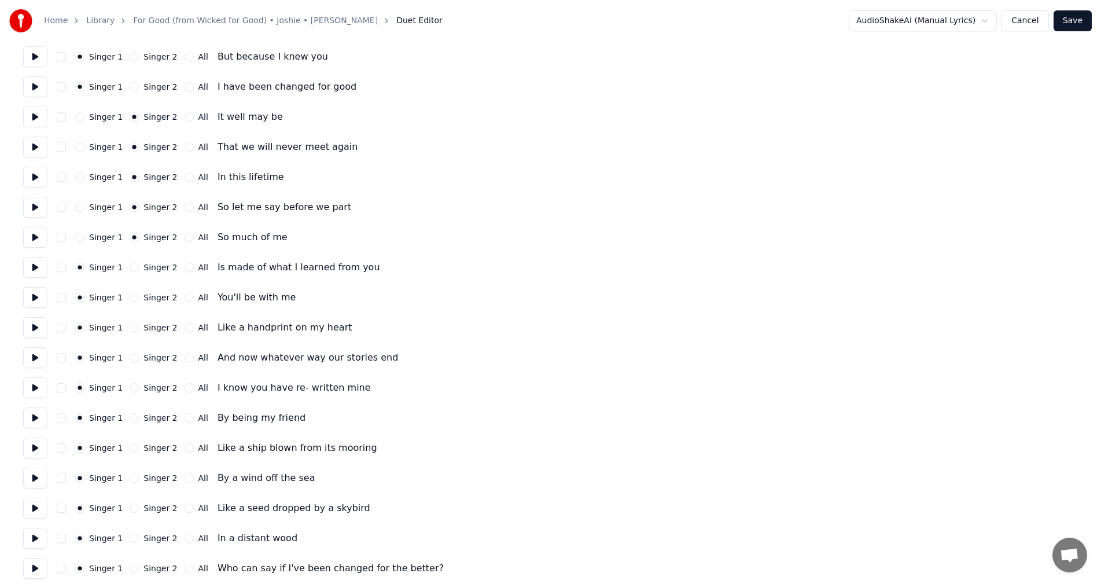
click at [130, 263] on button "Singer 2" at bounding box center [134, 267] width 9 height 9
click at [130, 298] on button "Singer 2" at bounding box center [134, 297] width 9 height 9
click at [130, 329] on button "Singer 2" at bounding box center [134, 327] width 9 height 9
click at [130, 355] on button "Singer 2" at bounding box center [134, 357] width 9 height 9
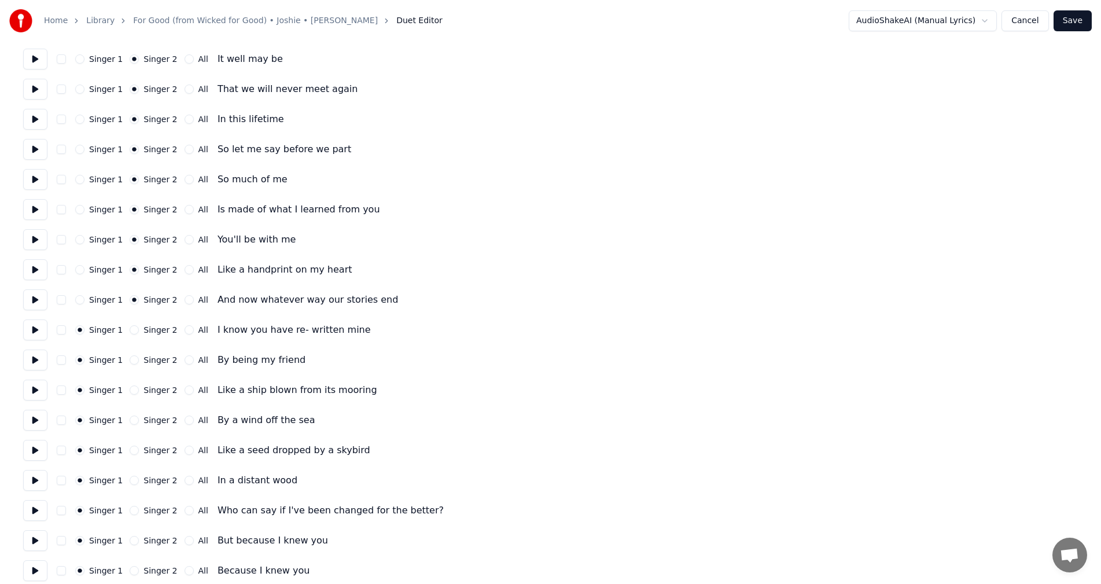
click at [134, 328] on div "Singer 2" at bounding box center [153, 329] width 47 height 9
click at [134, 331] on div "Singer 2" at bounding box center [153, 329] width 47 height 9
click at [130, 328] on button "Singer 2" at bounding box center [134, 329] width 9 height 9
click at [130, 360] on button "Singer 2" at bounding box center [134, 359] width 9 height 9
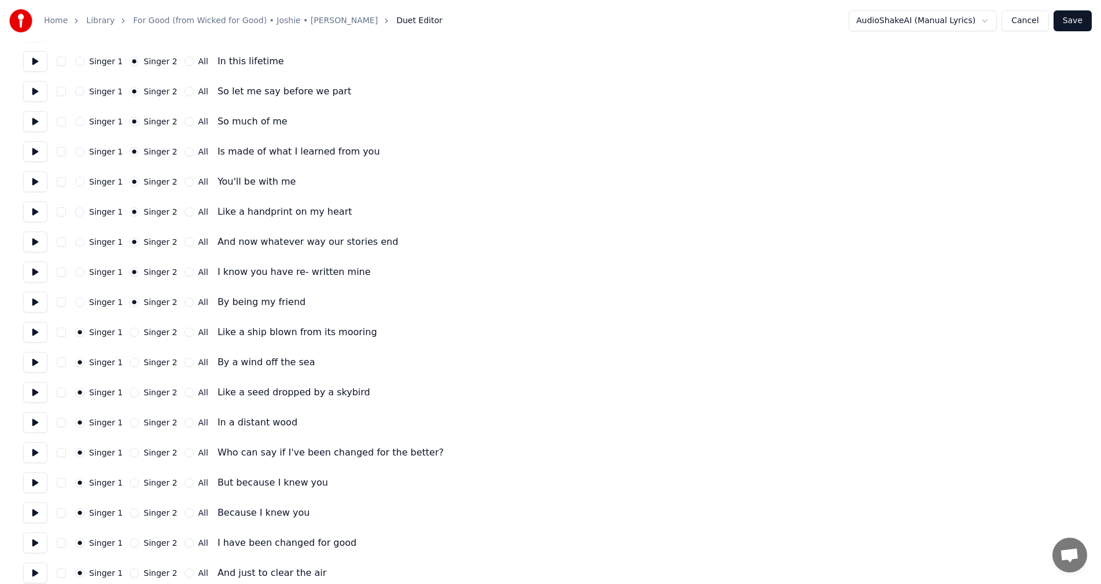
click at [131, 331] on button "Singer 2" at bounding box center [134, 331] width 9 height 9
click at [130, 364] on button "Singer 2" at bounding box center [134, 361] width 9 height 9
click at [132, 393] on button "Singer 2" at bounding box center [134, 391] width 9 height 9
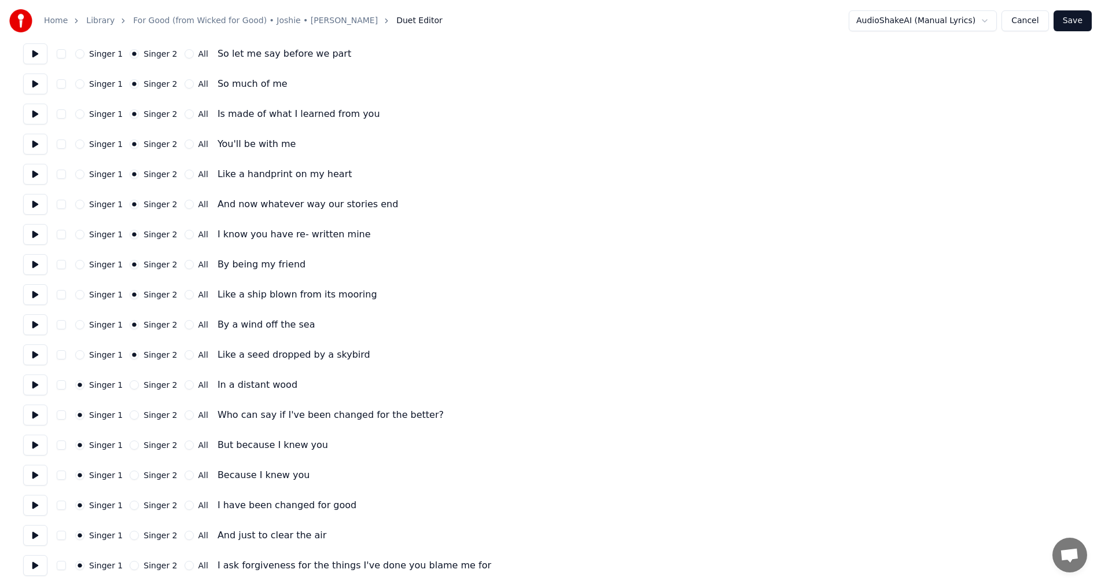
scroll to position [752, 0]
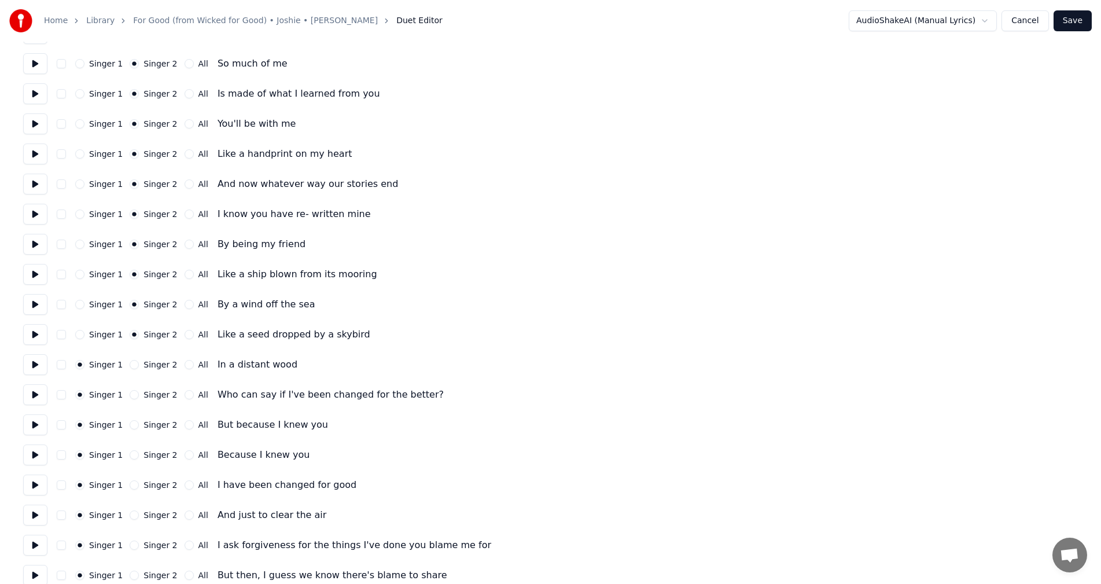
click at [130, 365] on button "Singer 2" at bounding box center [134, 364] width 9 height 9
click at [130, 396] on button "Singer 2" at bounding box center [134, 394] width 9 height 9
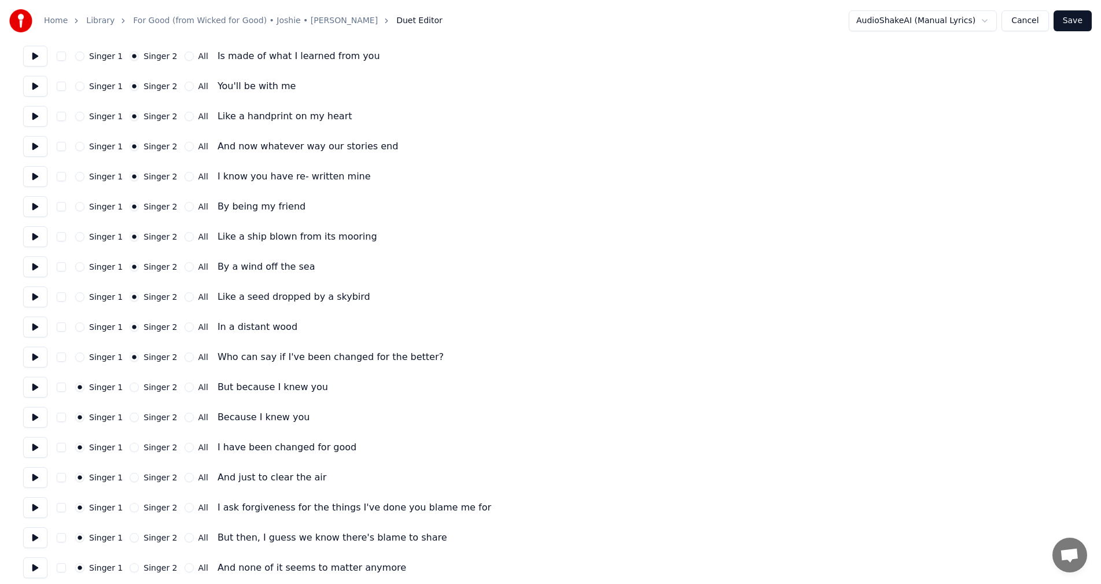
scroll to position [810, 0]
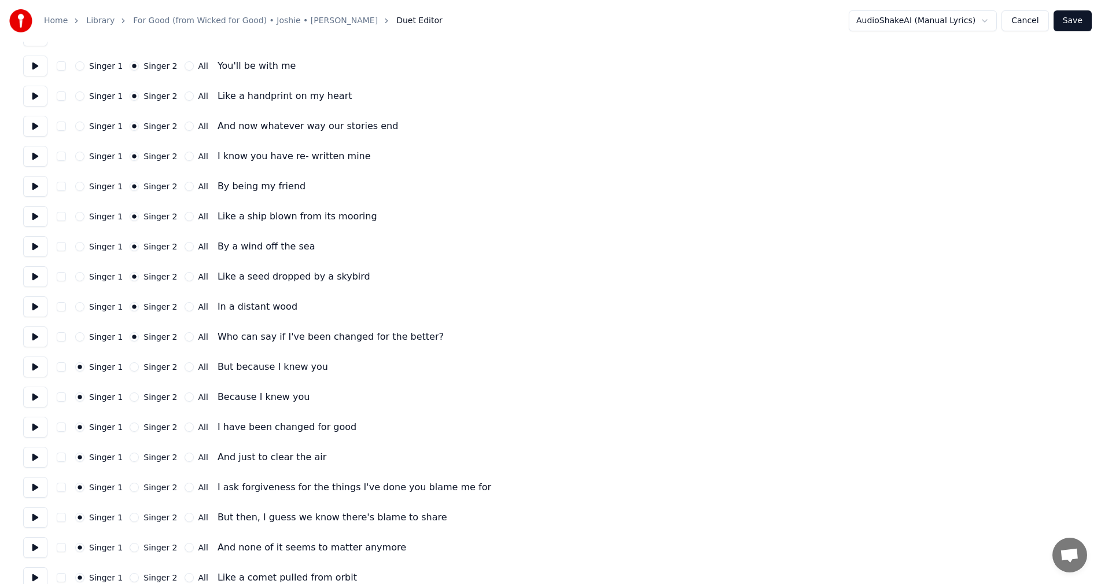
click at [132, 366] on button "Singer 2" at bounding box center [134, 366] width 9 height 9
click at [131, 427] on button "Singer 2" at bounding box center [134, 426] width 9 height 9
click at [184, 427] on button "All" at bounding box center [188, 426] width 9 height 9
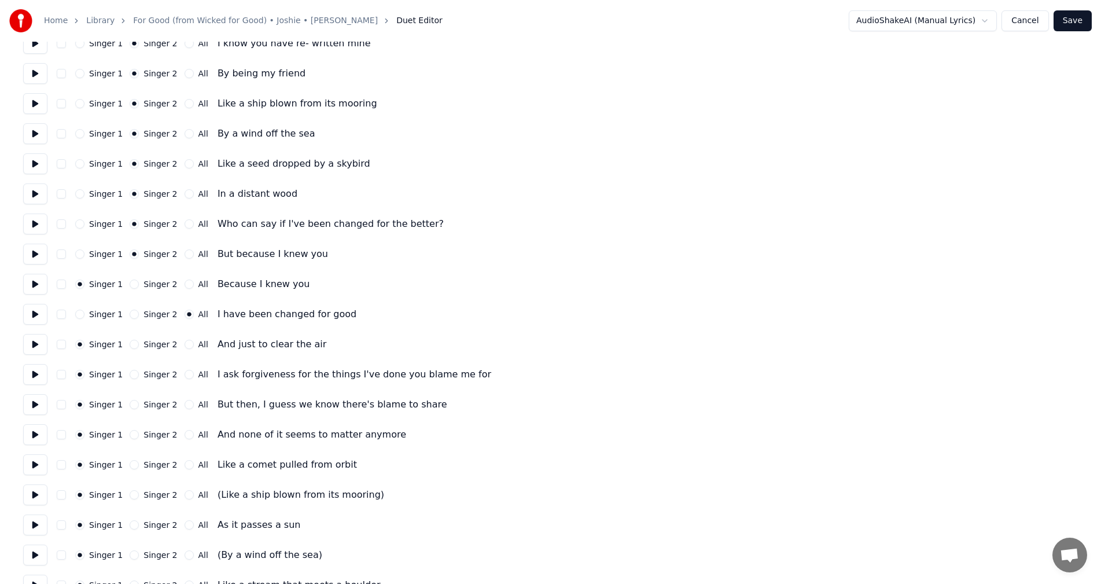
scroll to position [925, 0]
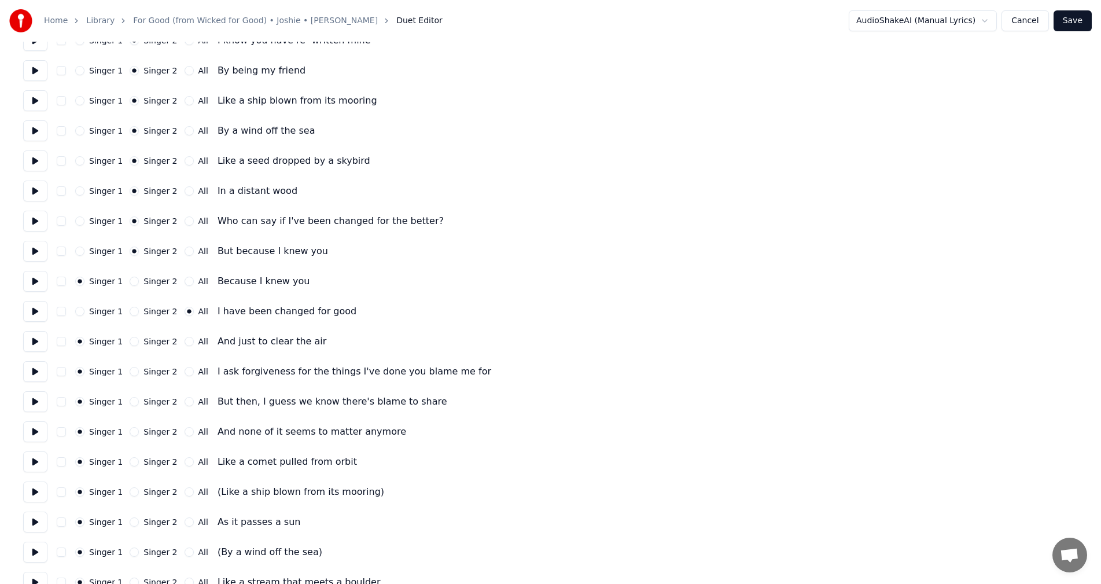
click at [130, 342] on button "Singer 2" at bounding box center [134, 341] width 9 height 9
click at [131, 370] on button "Singer 2" at bounding box center [134, 371] width 9 height 9
click at [131, 402] on button "Singer 2" at bounding box center [134, 401] width 9 height 9
click at [79, 403] on button "Singer 1" at bounding box center [79, 401] width 9 height 9
click at [184, 432] on button "All" at bounding box center [188, 431] width 9 height 9
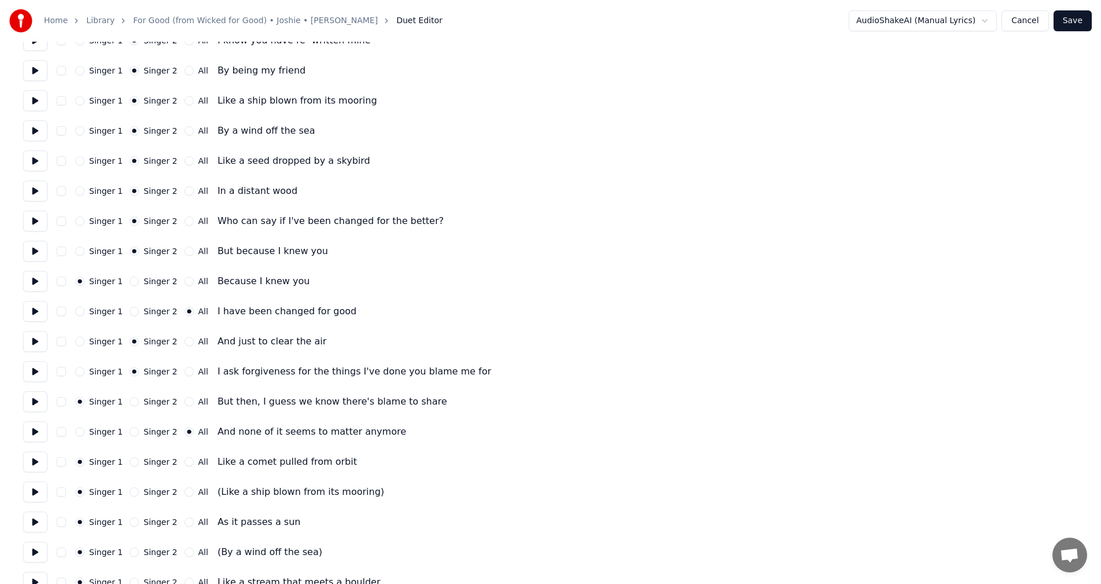
scroll to position [983, 0]
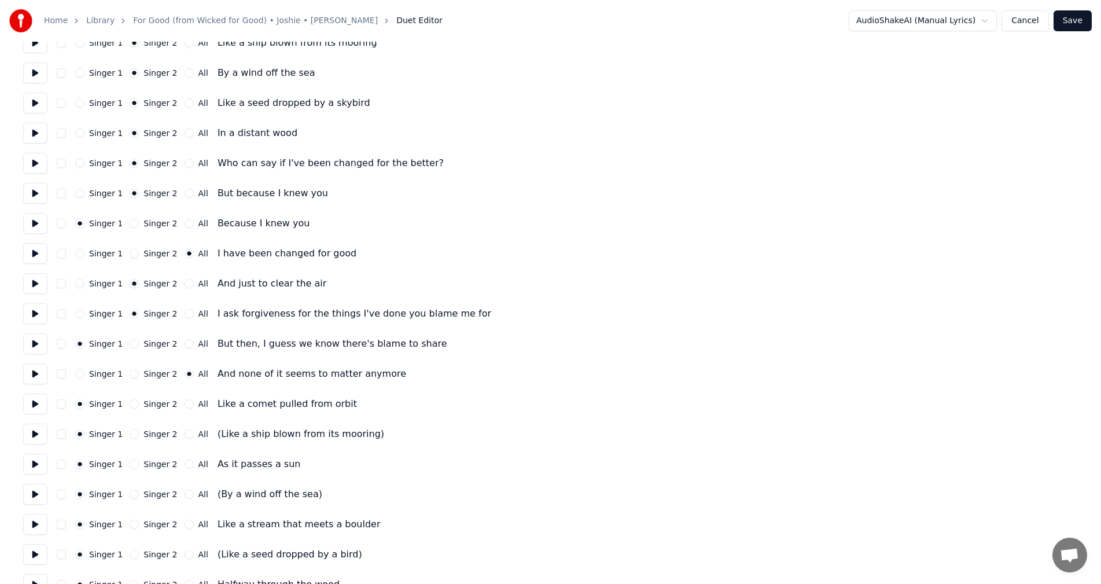
click at [130, 429] on button "Singer 2" at bounding box center [134, 433] width 9 height 9
click at [130, 493] on button "Singer 2" at bounding box center [134, 493] width 9 height 9
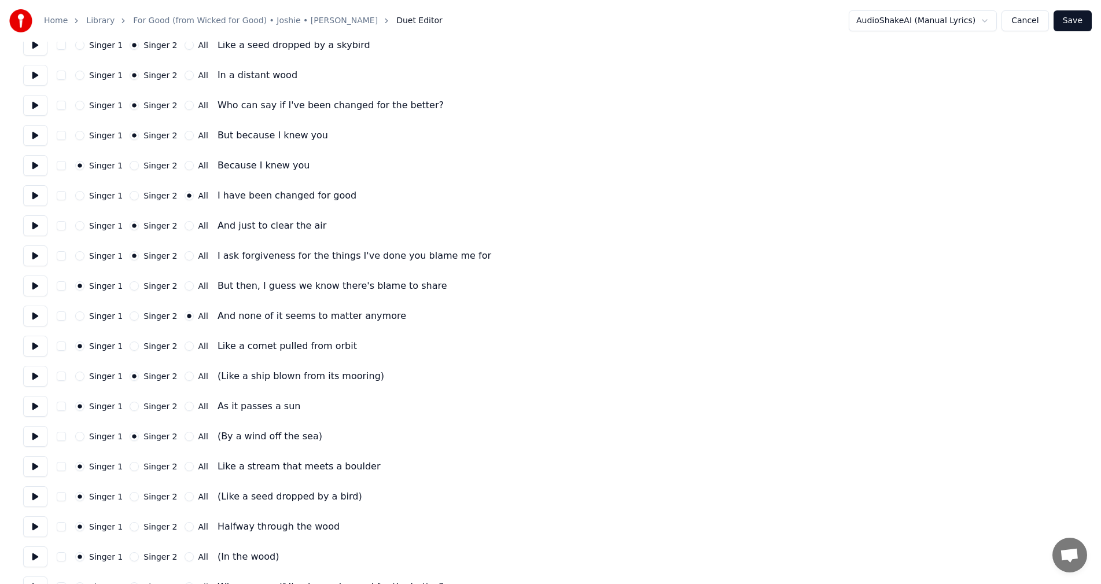
click at [133, 495] on button "Singer 2" at bounding box center [134, 496] width 9 height 9
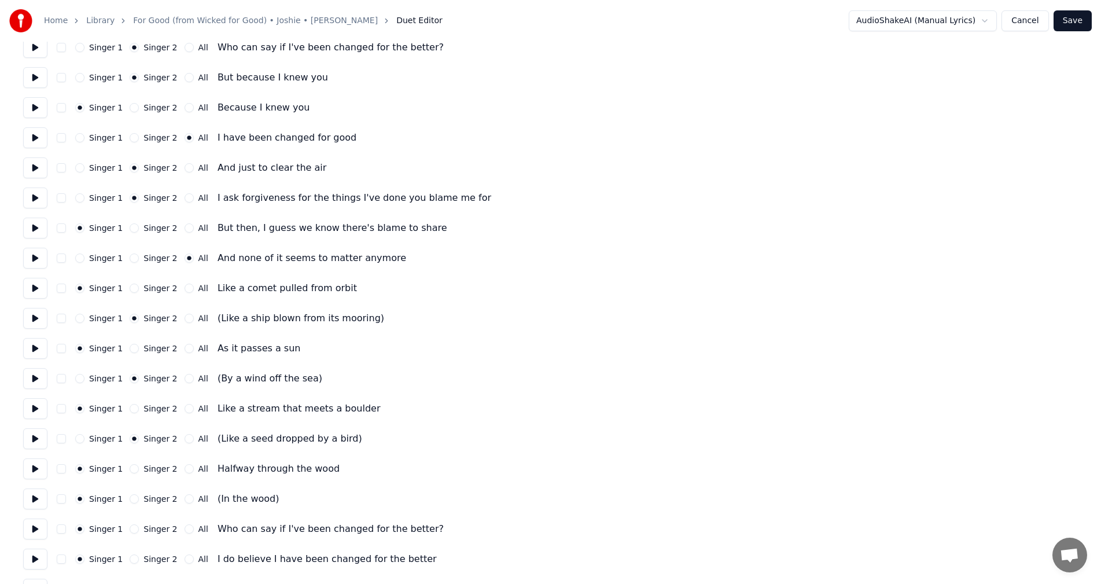
click at [130, 497] on button "Singer 2" at bounding box center [134, 498] width 9 height 9
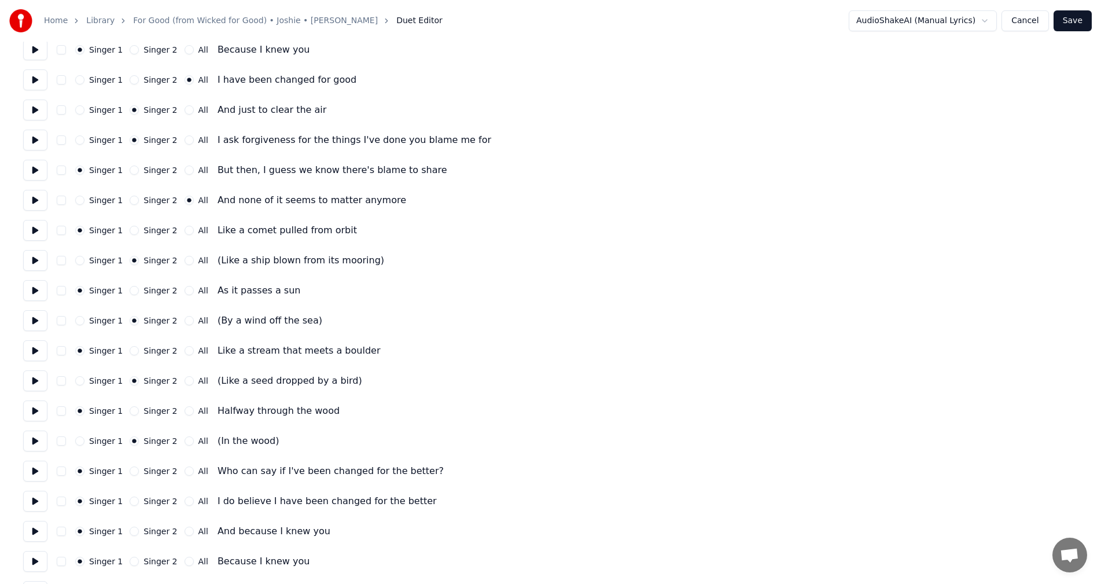
click at [184, 469] on button "All" at bounding box center [188, 470] width 9 height 9
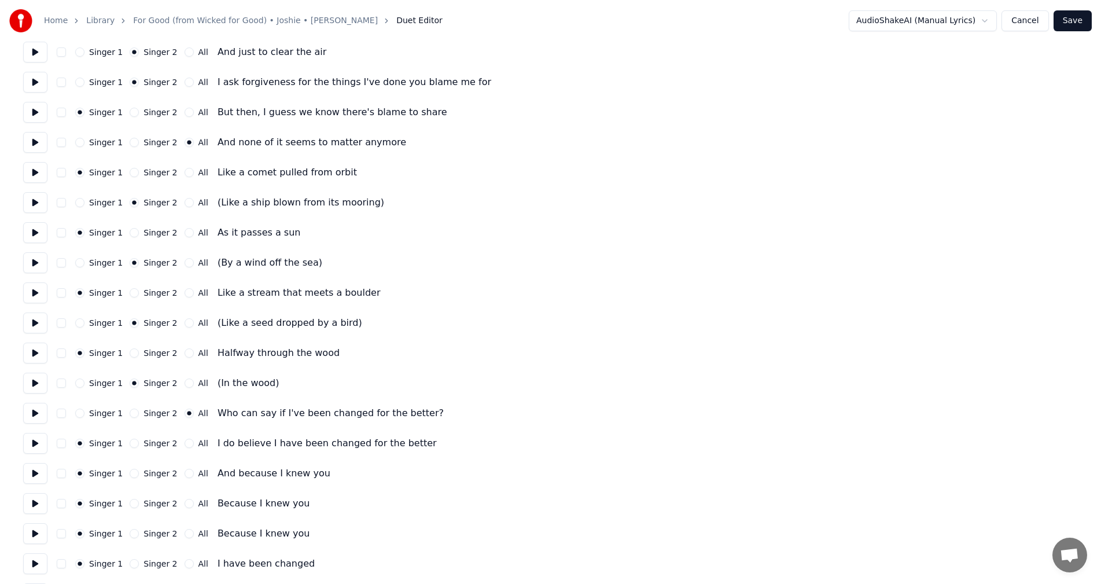
click at [184, 443] on button "All" at bounding box center [188, 442] width 9 height 9
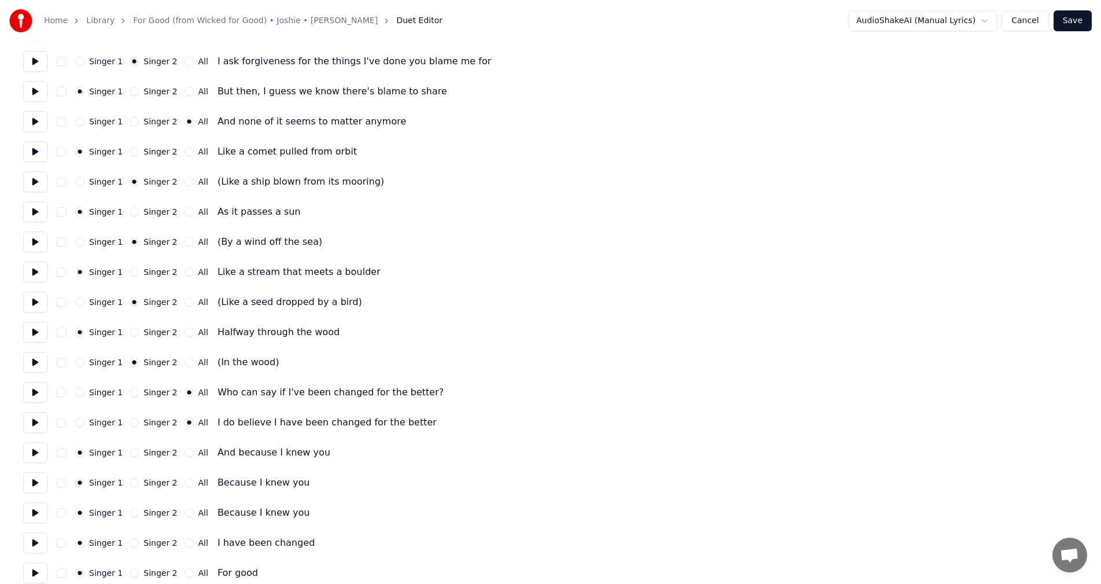
scroll to position [1246, 0]
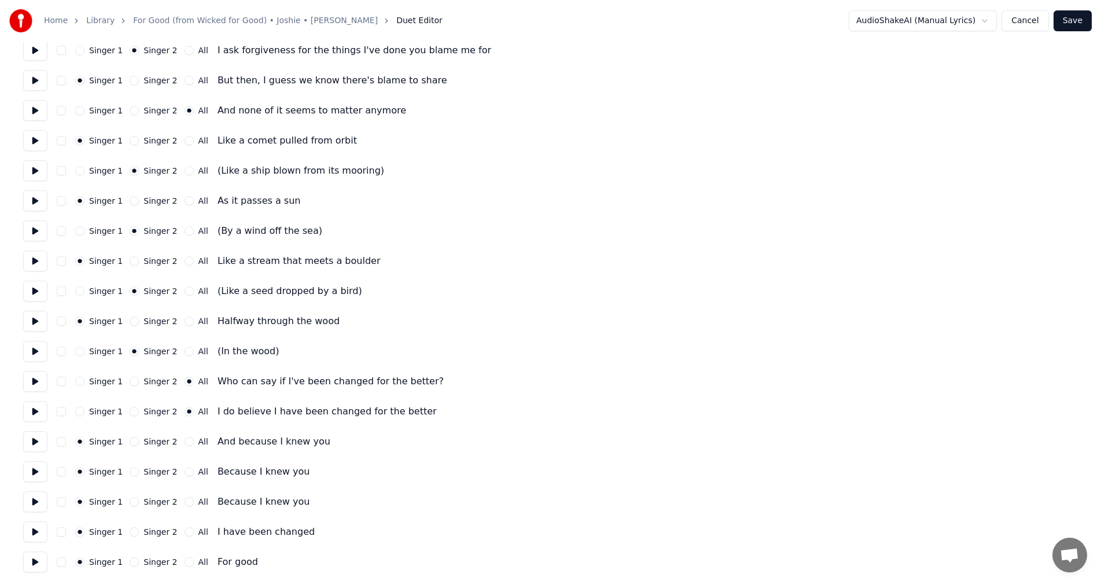
click at [130, 442] on button "Singer 2" at bounding box center [134, 441] width 9 height 9
click at [184, 500] on button "All" at bounding box center [188, 501] width 9 height 9
click at [184, 531] on button "All" at bounding box center [188, 531] width 9 height 9
click at [184, 564] on button "All" at bounding box center [188, 561] width 9 height 9
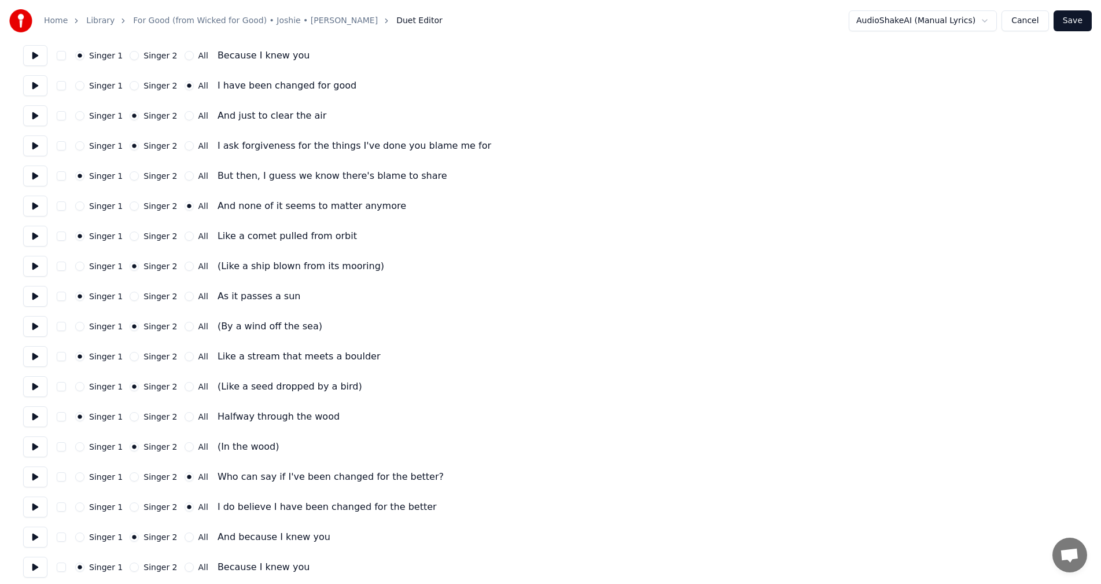
scroll to position [1131, 0]
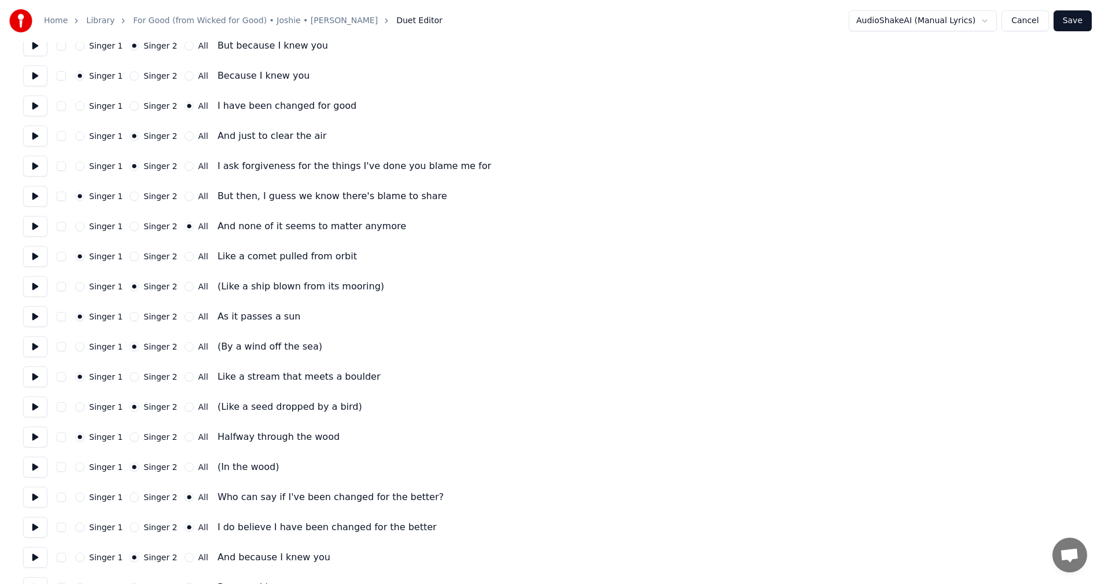
type button "-1"
click at [132, 254] on button "Singer 2" at bounding box center [134, 256] width 9 height 9
click at [79, 286] on button "Singer 1" at bounding box center [79, 286] width 9 height 9
click at [130, 317] on button "Singer 2" at bounding box center [134, 316] width 9 height 9
click at [79, 346] on button "Singer 1" at bounding box center [79, 346] width 9 height 9
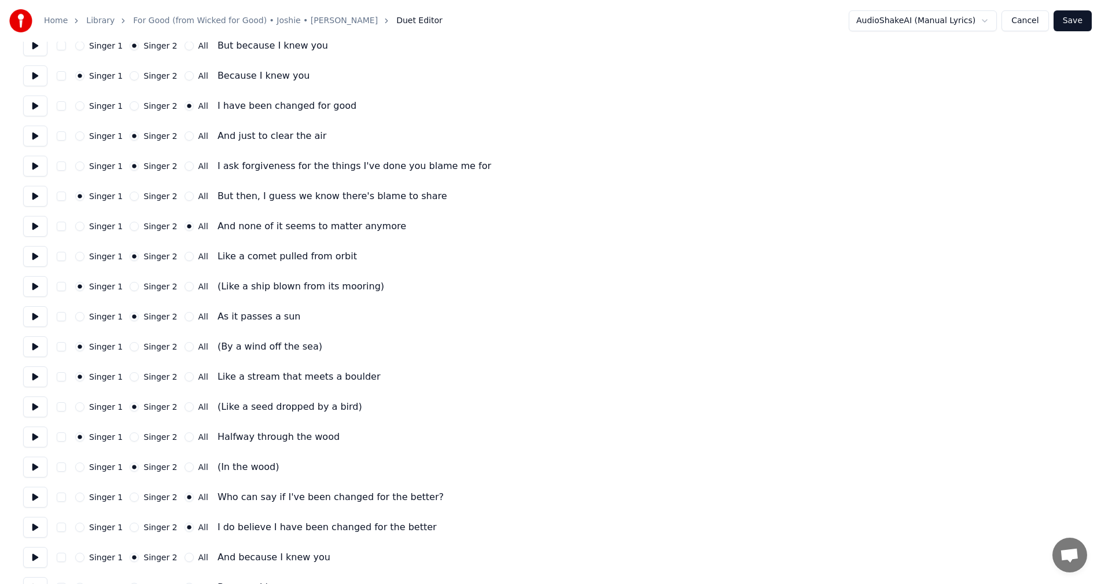
click at [130, 377] on button "Singer 2" at bounding box center [134, 376] width 9 height 9
click at [79, 408] on button "Singer 1" at bounding box center [79, 406] width 9 height 9
click at [132, 435] on button "Singer 2" at bounding box center [134, 436] width 9 height 9
click at [79, 467] on button "Singer 1" at bounding box center [79, 466] width 9 height 9
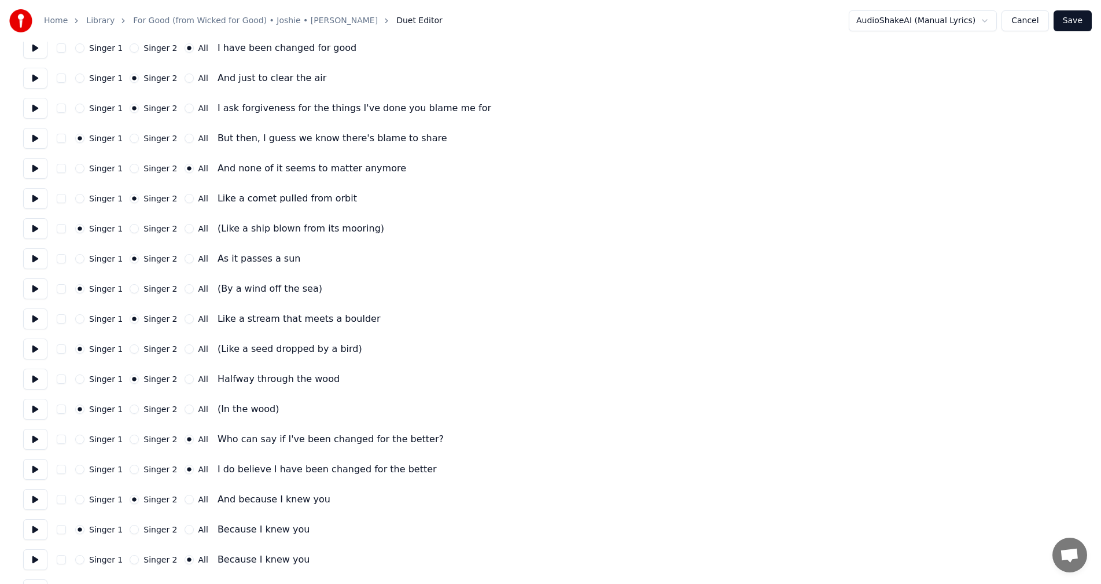
scroll to position [1246, 0]
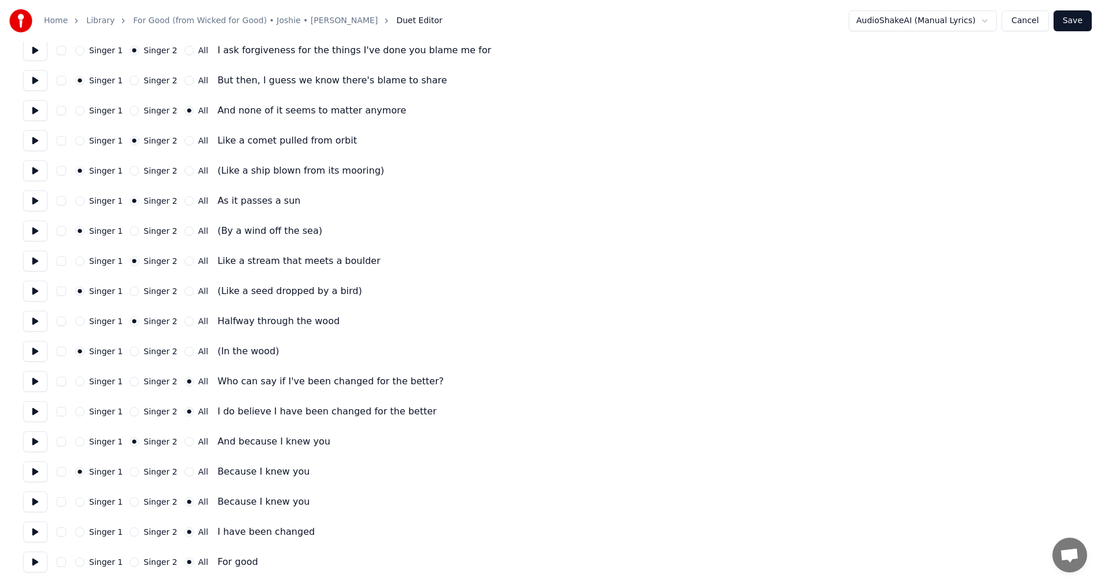
type button "0"
click at [1078, 28] on button "Save" at bounding box center [1072, 20] width 38 height 21
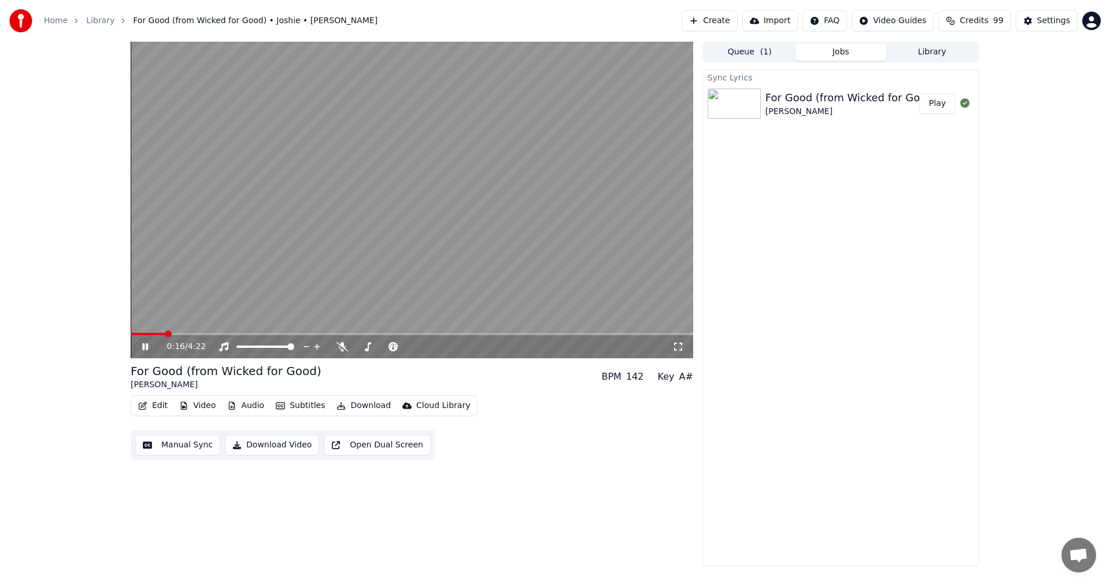
click at [446, 334] on span at bounding box center [412, 334] width 563 height 2
click at [433, 262] on video at bounding box center [412, 200] width 563 height 316
click at [154, 405] on button "Edit" at bounding box center [153, 405] width 39 height 16
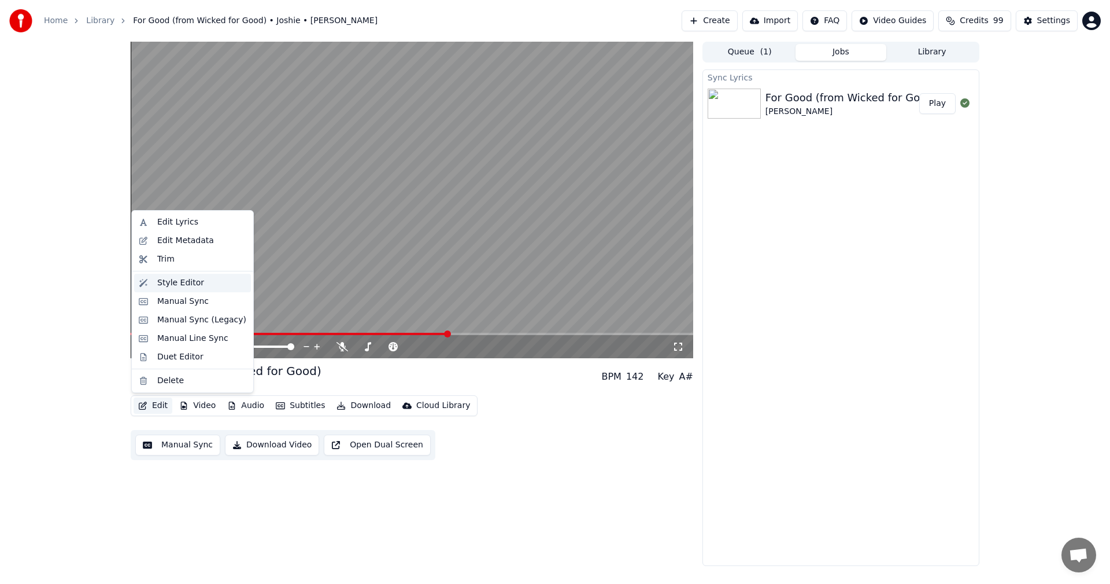
click at [191, 282] on div "Style Editor" at bounding box center [180, 283] width 47 height 12
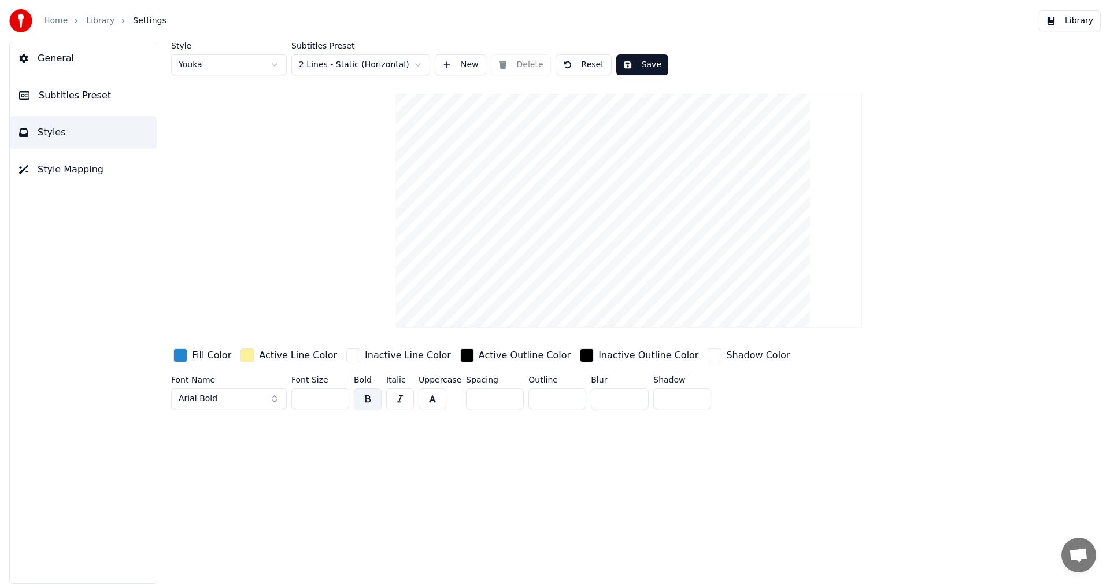
click at [328, 64] on html "Home Library Settings Library General Subtitles Preset Styles Style Mapping Sty…" at bounding box center [555, 292] width 1110 height 584
click at [340, 64] on html "Home Library Settings Library General Subtitles Preset Styles Style Mapping Sty…" at bounding box center [555, 292] width 1110 height 584
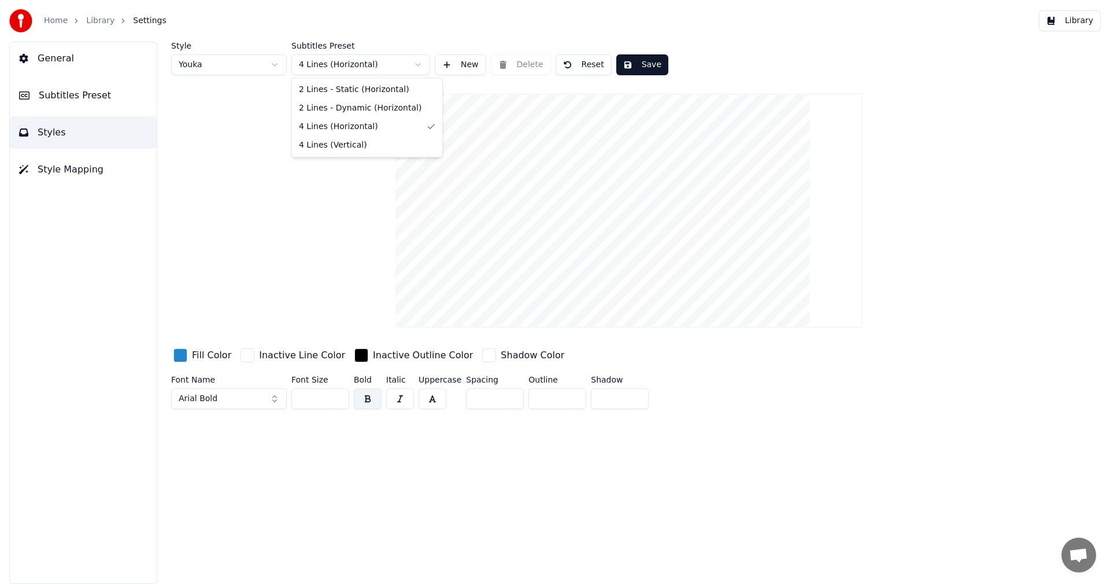
click at [355, 63] on html "Home Library Settings Library General Subtitles Preset Styles Style Mapping Sty…" at bounding box center [555, 292] width 1110 height 584
click at [367, 66] on html "Home Library Settings Library General Subtitles Preset Styles Style Mapping Sty…" at bounding box center [555, 292] width 1110 height 584
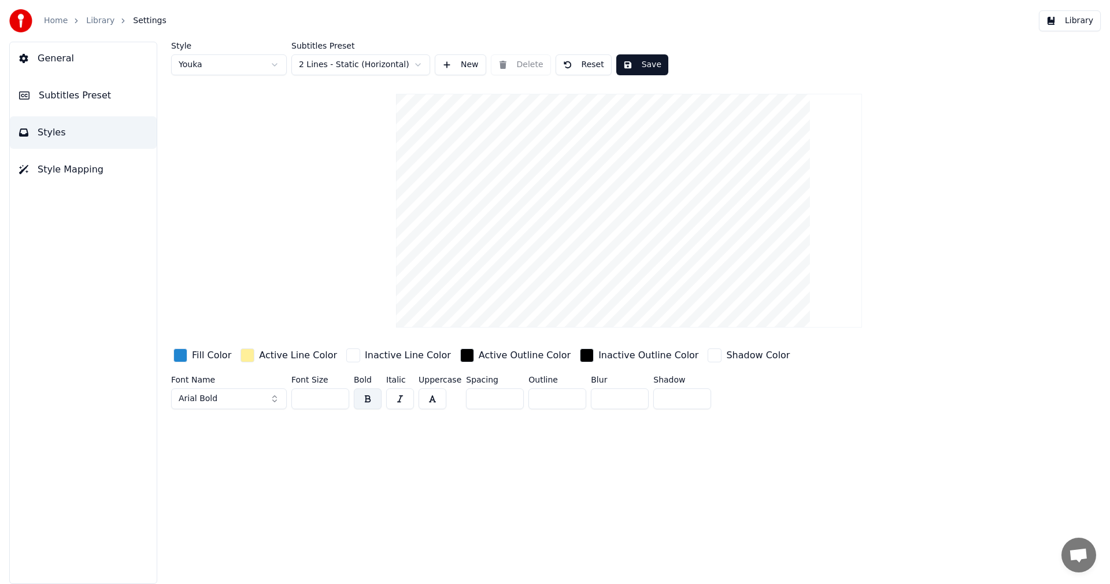
click at [267, 66] on html "Home Library Settings Library General Subtitles Preset Styles Style Mapping Sty…" at bounding box center [555, 292] width 1110 height 584
click at [267, 65] on html "Home Library Settings Library General Subtitles Preset Styles Style Mapping Sty…" at bounding box center [555, 292] width 1110 height 584
click at [94, 93] on span "Subtitles Preset" at bounding box center [75, 95] width 72 height 14
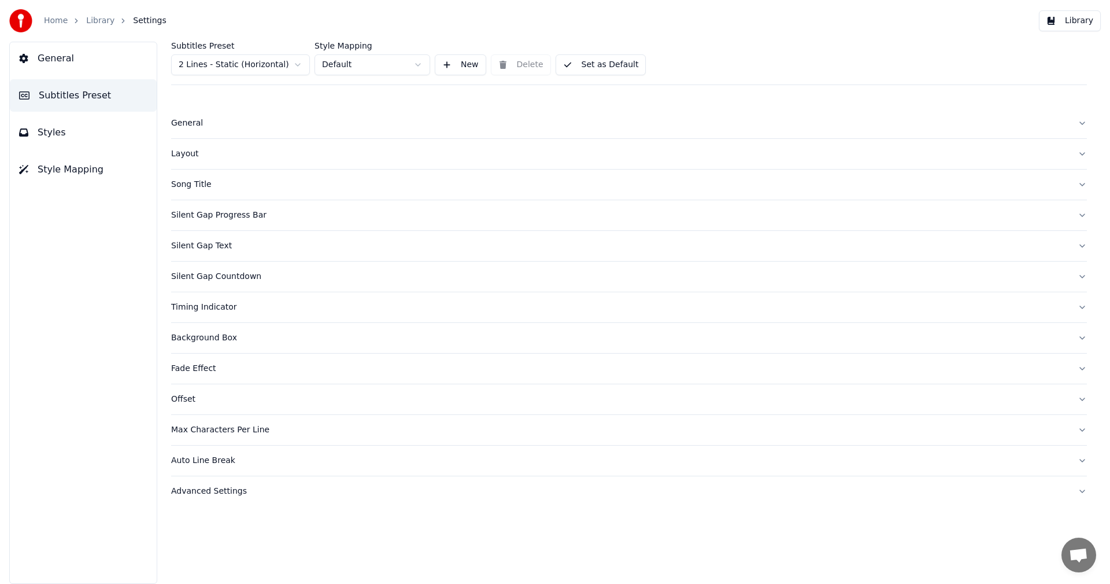
click at [85, 176] on button "Style Mapping" at bounding box center [83, 169] width 147 height 32
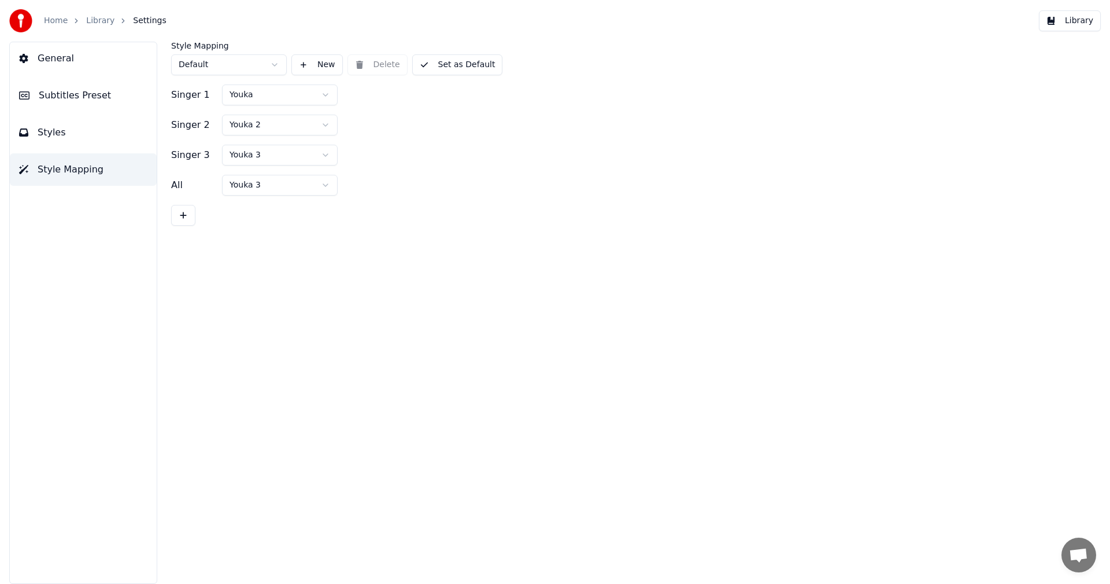
click at [283, 97] on html "Home Library Settings Library General Subtitles Preset Styles Style Mapping Sty…" at bounding box center [555, 292] width 1110 height 584
click at [318, 66] on button "New" at bounding box center [316, 64] width 51 height 21
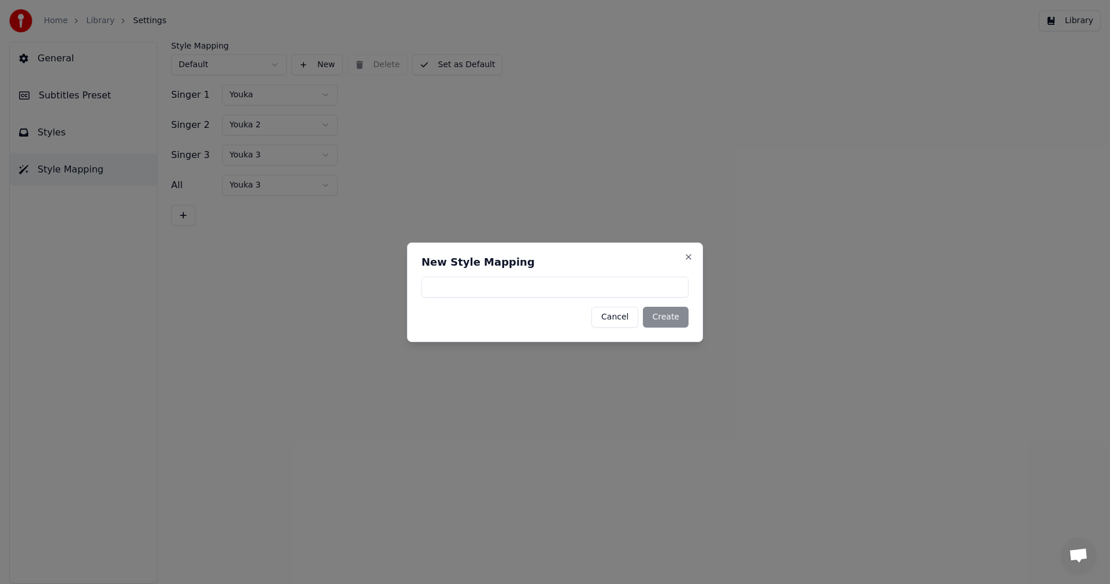
type input "*"
type input "******"
click at [665, 322] on button "Create" at bounding box center [666, 317] width 46 height 21
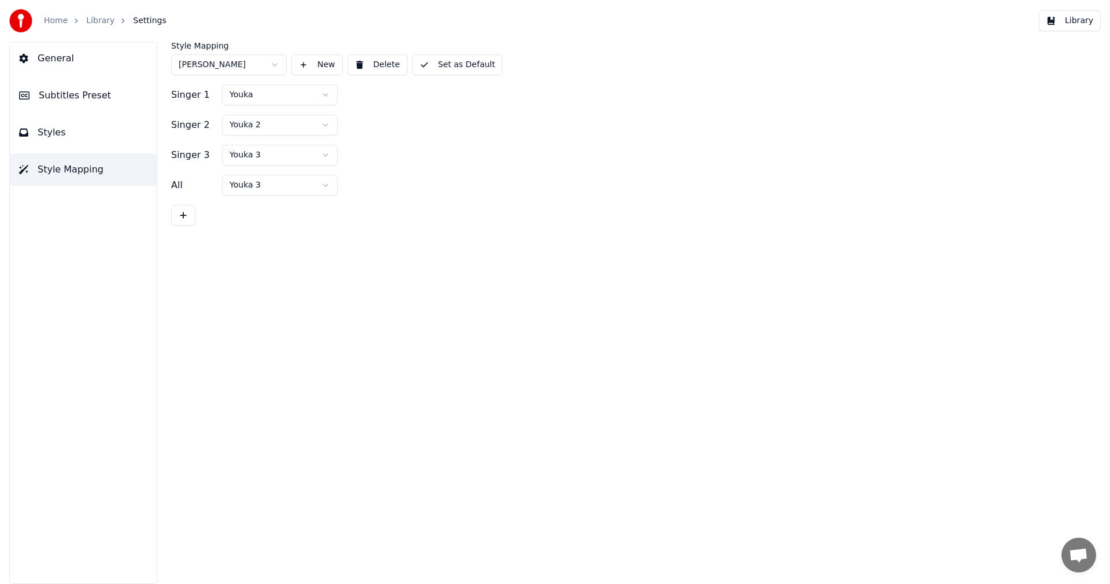
click at [249, 67] on html "Home Library Settings Library General Subtitles Preset Styles Style Mapping Sty…" at bounding box center [555, 292] width 1110 height 584
click at [454, 129] on html "Home Library Settings Library General Subtitles Preset Styles Style Mapping Sty…" at bounding box center [555, 292] width 1110 height 584
click at [64, 99] on span "Subtitles Preset" at bounding box center [75, 95] width 72 height 14
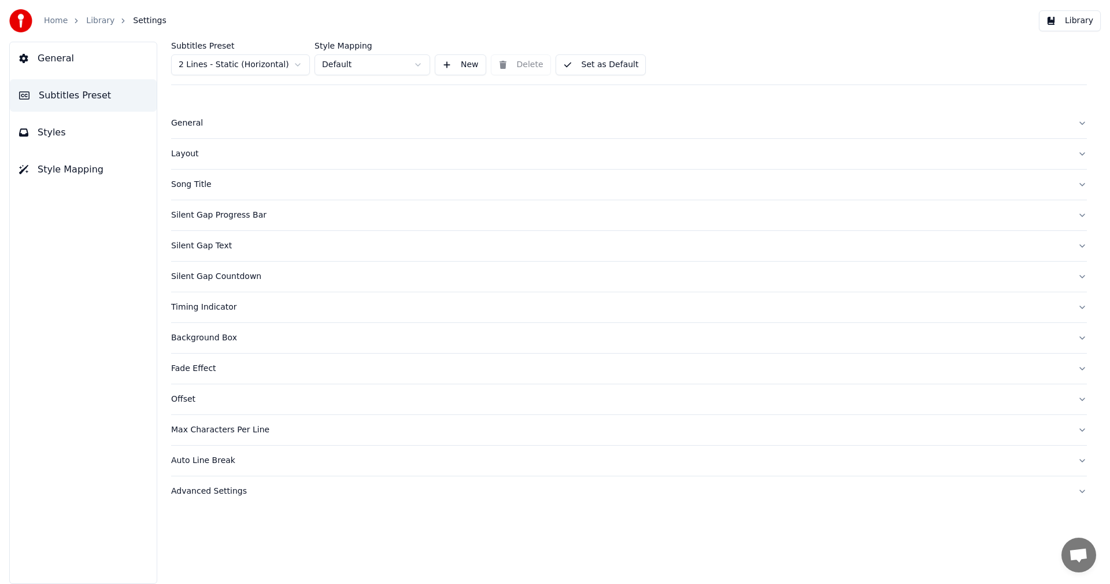
click at [66, 62] on span "General" at bounding box center [56, 58] width 36 height 14
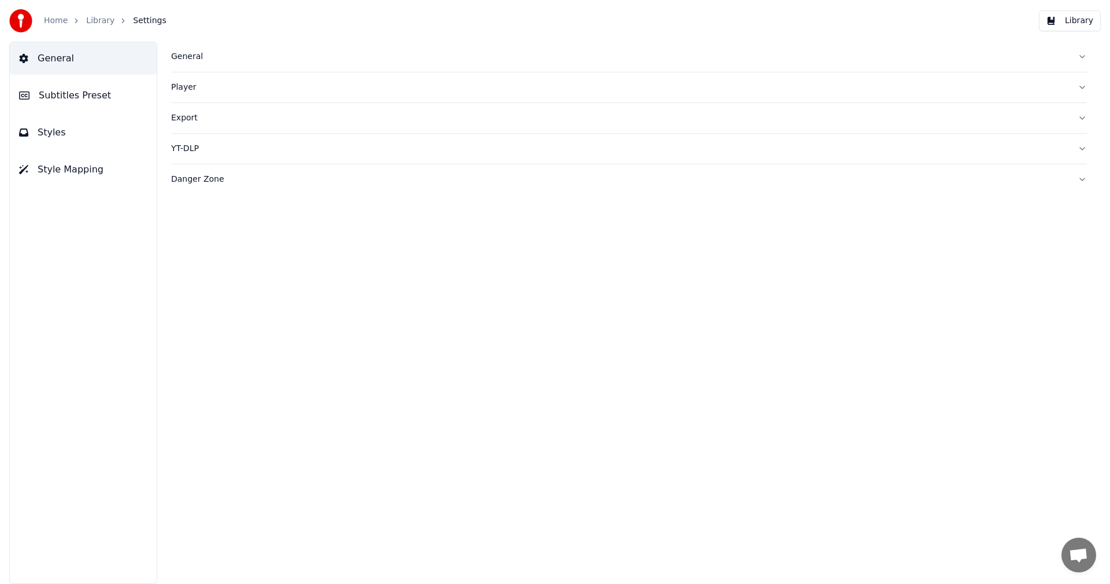
click at [57, 134] on span "Styles" at bounding box center [52, 132] width 28 height 14
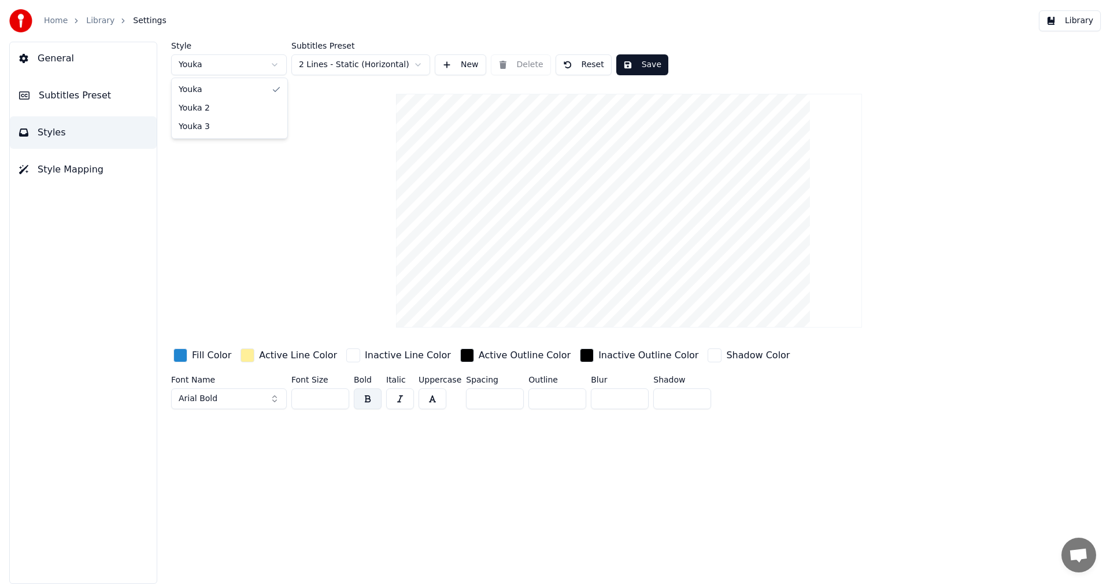
click at [245, 68] on html "Home Library Settings Library General Subtitles Preset Styles Style Mapping Sty…" at bounding box center [555, 292] width 1110 height 584
click at [61, 131] on button "Styles" at bounding box center [83, 132] width 147 height 32
click at [70, 175] on span "Style Mapping" at bounding box center [71, 170] width 66 height 14
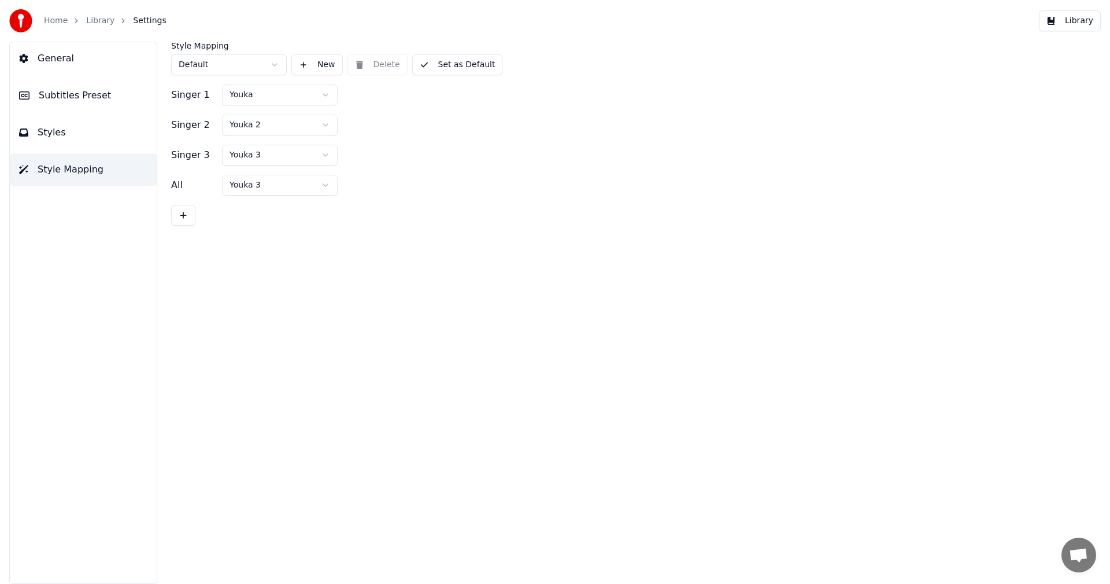
click at [261, 98] on html "Home Library Settings Library General Subtitles Preset Styles Style Mapping Sty…" at bounding box center [555, 292] width 1110 height 584
click at [317, 64] on button "New" at bounding box center [316, 64] width 51 height 21
click at [180, 214] on button at bounding box center [183, 215] width 24 height 21
click at [326, 188] on html "Home Library Settings Library General Subtitles Preset Styles Style Mapping Sty…" at bounding box center [555, 292] width 1110 height 584
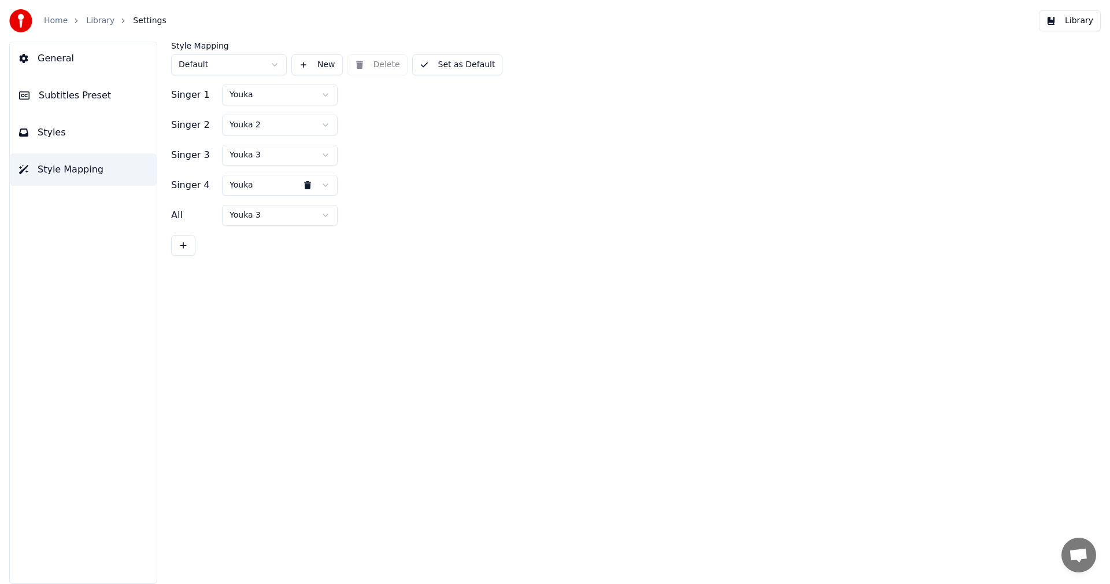
click at [326, 188] on html "Home Library Settings Library General Subtitles Preset Styles Style Mapping Sty…" at bounding box center [555, 292] width 1110 height 584
click at [326, 95] on html "Home Library Settings Library General Subtitles Preset Styles Style Mapping Sty…" at bounding box center [555, 292] width 1110 height 584
click at [381, 106] on html "Home Library Settings Library General Subtitles Preset Styles Style Mapping Sty…" at bounding box center [555, 292] width 1110 height 584
click at [57, 131] on span "Styles" at bounding box center [52, 132] width 28 height 14
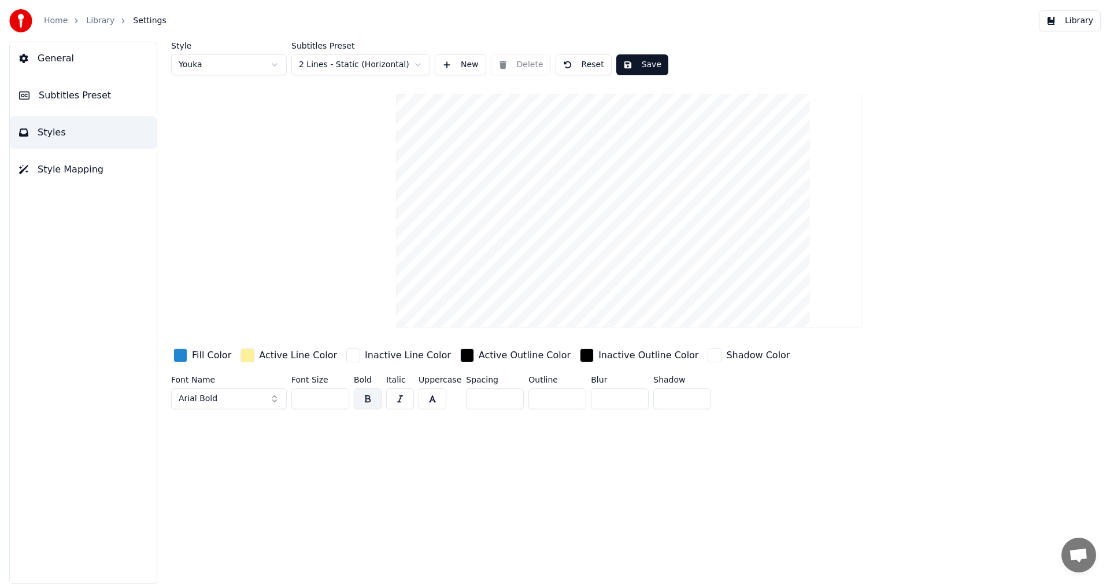
click at [249, 69] on html "Home Library Settings Library General Subtitles Preset Styles Style Mapping Sty…" at bounding box center [555, 292] width 1110 height 584
click at [389, 65] on html "Home Library Settings Library General Subtitles Preset Styles Style Mapping Sty…" at bounding box center [555, 292] width 1110 height 584
click at [241, 146] on html "Home Library Settings Library General Subtitles Preset Styles Style Mapping Sty…" at bounding box center [555, 292] width 1110 height 584
click at [248, 403] on button "Arial Bold" at bounding box center [229, 398] width 116 height 21
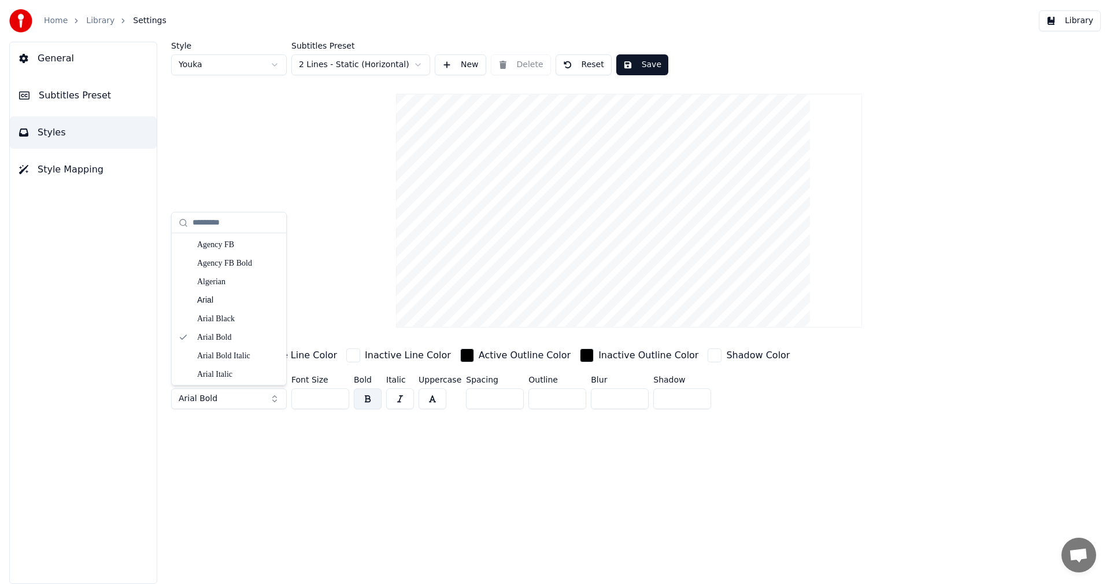
click at [271, 396] on button "Arial Bold" at bounding box center [229, 398] width 116 height 21
click at [243, 356] on div "button" at bounding box center [248, 355] width 14 height 14
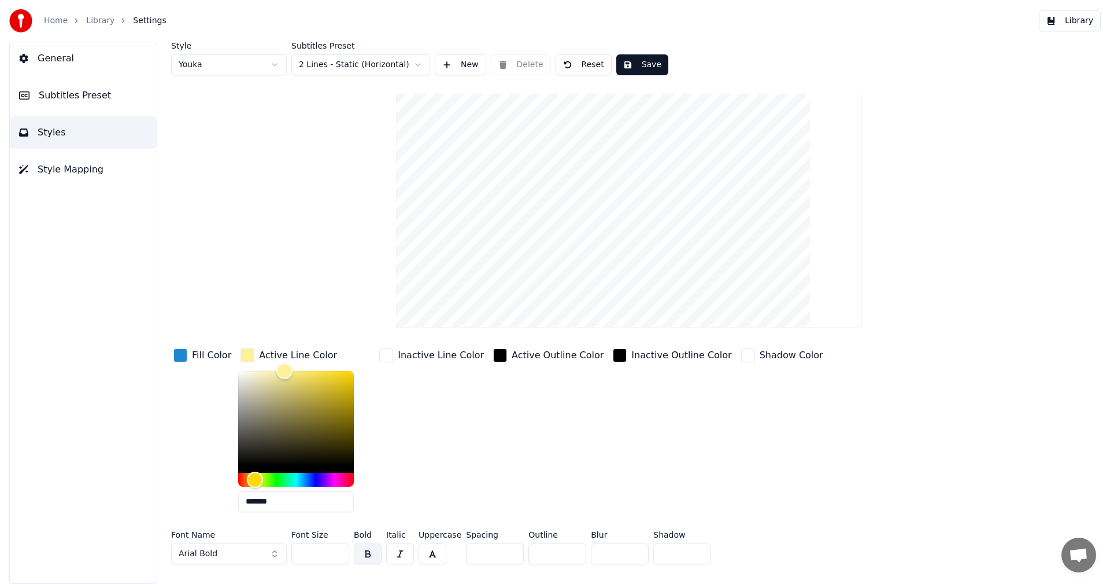
click at [184, 355] on div "button" at bounding box center [180, 355] width 14 height 14
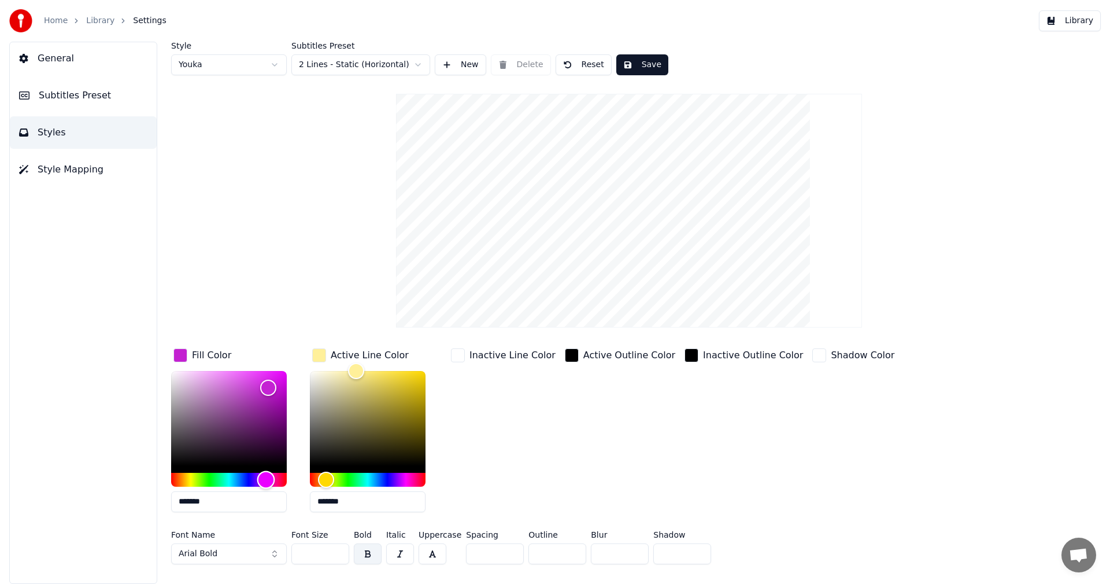
drag, startPoint x: 234, startPoint y: 476, endPoint x: 266, endPoint y: 477, distance: 32.4
click at [266, 477] on div "Hue" at bounding box center [266, 479] width 18 height 18
type input "*******"
drag, startPoint x: 267, startPoint y: 385, endPoint x: 240, endPoint y: 375, distance: 28.7
click at [240, 375] on div "Color" at bounding box center [240, 376] width 18 height 18
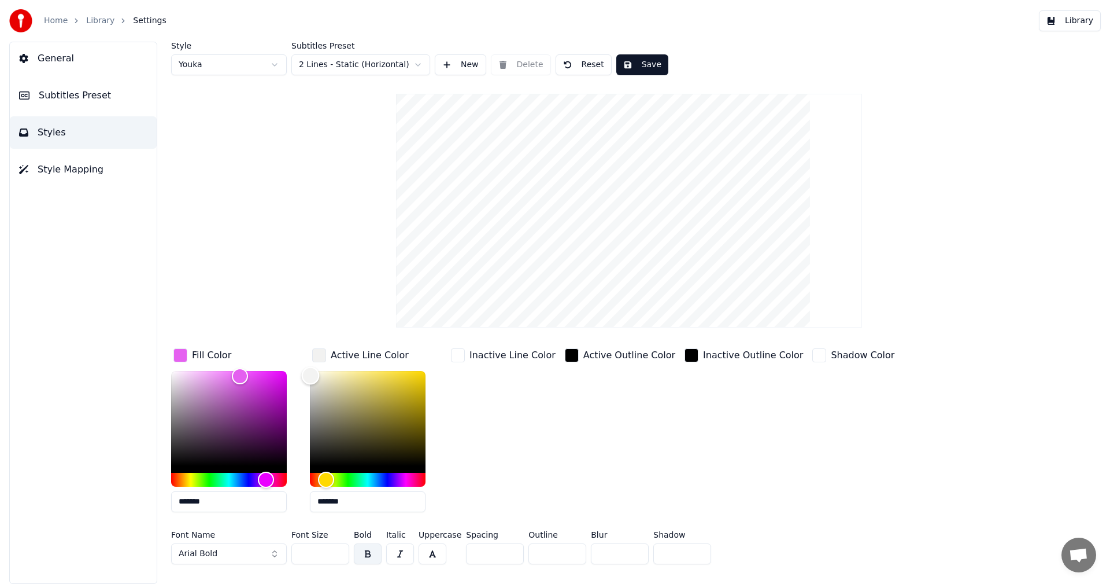
type input "*******"
drag, startPoint x: 353, startPoint y: 374, endPoint x: 296, endPoint y: 375, distance: 56.7
click at [297, 375] on div "Fill Color ******* Active Line Color ******* Inactive Line Color Active Outline…" at bounding box center [559, 433] width 777 height 175
drag, startPoint x: 312, startPoint y: 555, endPoint x: 297, endPoint y: 555, distance: 15.0
click at [297, 555] on input "**" at bounding box center [320, 553] width 58 height 21
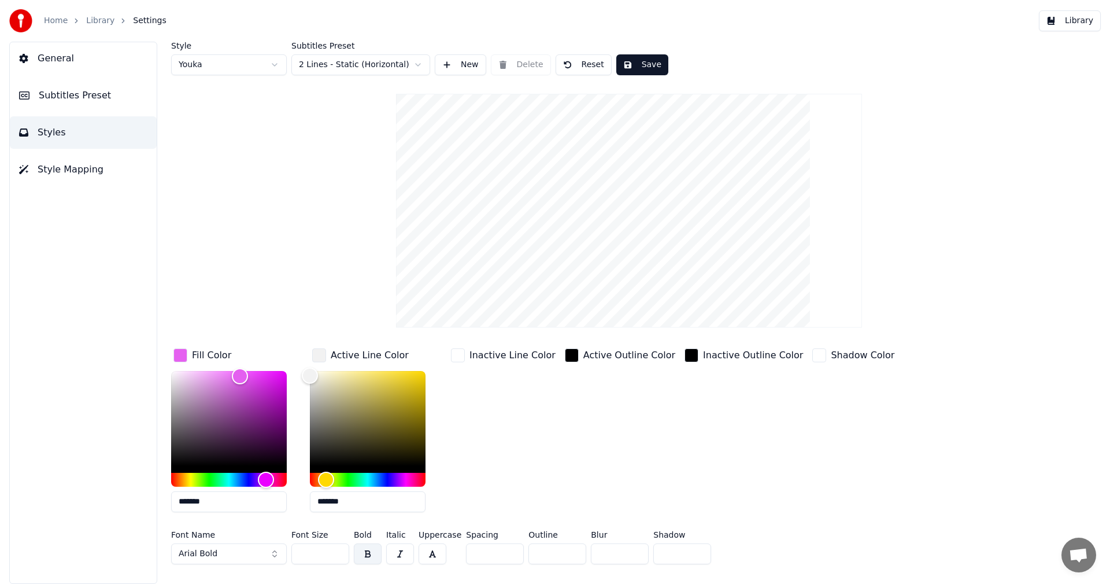
click at [336, 551] on input "**" at bounding box center [320, 553] width 58 height 21
click at [336, 551] on input "***" at bounding box center [320, 553] width 58 height 21
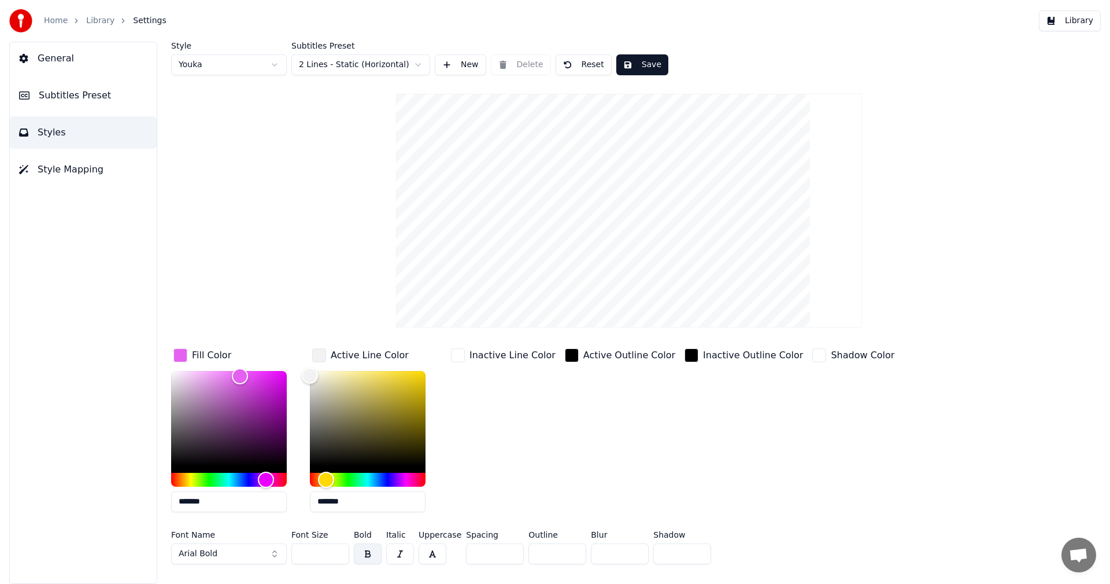
click at [336, 551] on input "***" at bounding box center [320, 553] width 58 height 21
click at [336, 549] on input "***" at bounding box center [320, 553] width 58 height 21
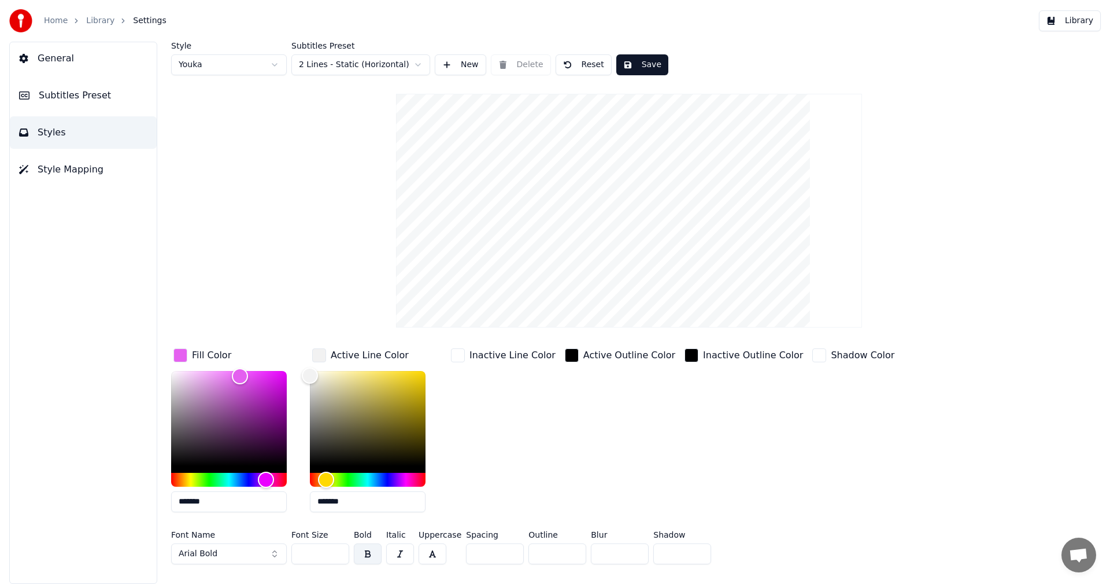
click at [336, 549] on input "***" at bounding box center [320, 553] width 58 height 21
click at [813, 357] on div "button" at bounding box center [820, 355] width 14 height 14
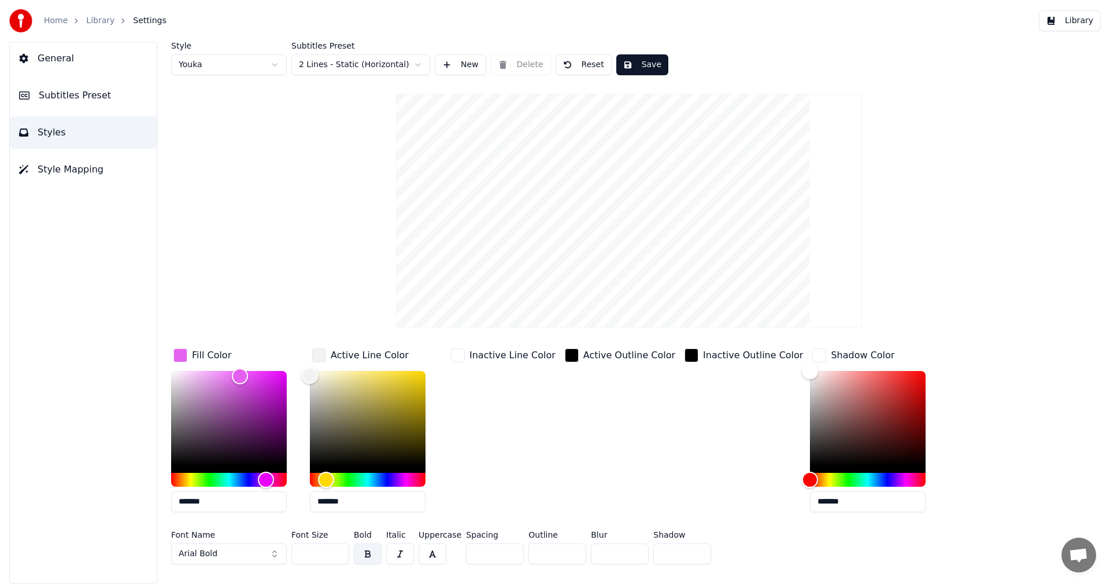
click at [813, 357] on div "button" at bounding box center [820, 355] width 14 height 14
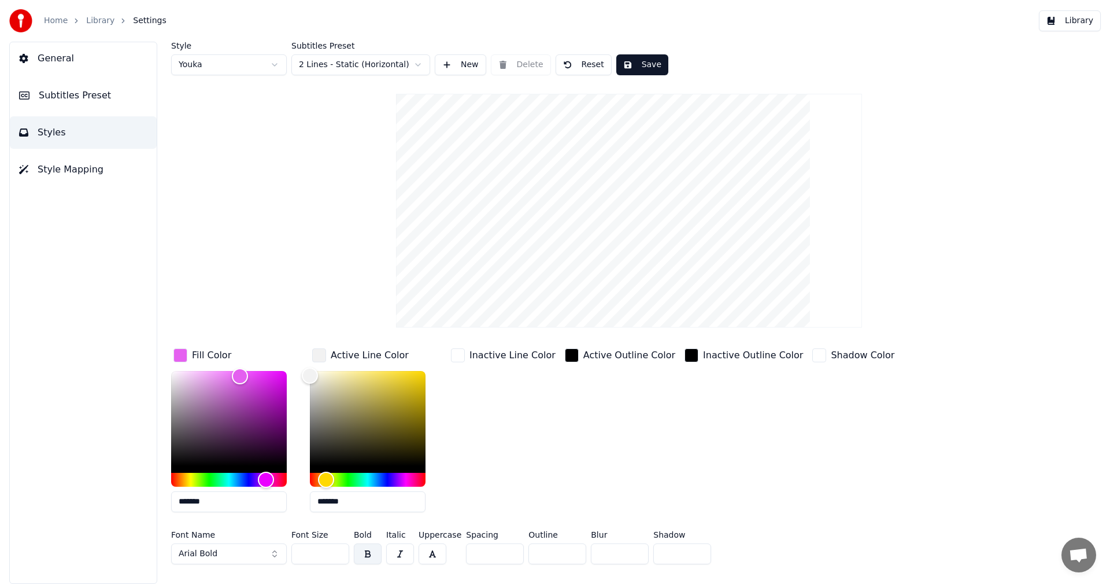
click at [241, 68] on html "Home Library Settings Library General Subtitles Preset Styles Style Mapping Sty…" at bounding box center [555, 292] width 1110 height 584
type input "**"
type input "*******"
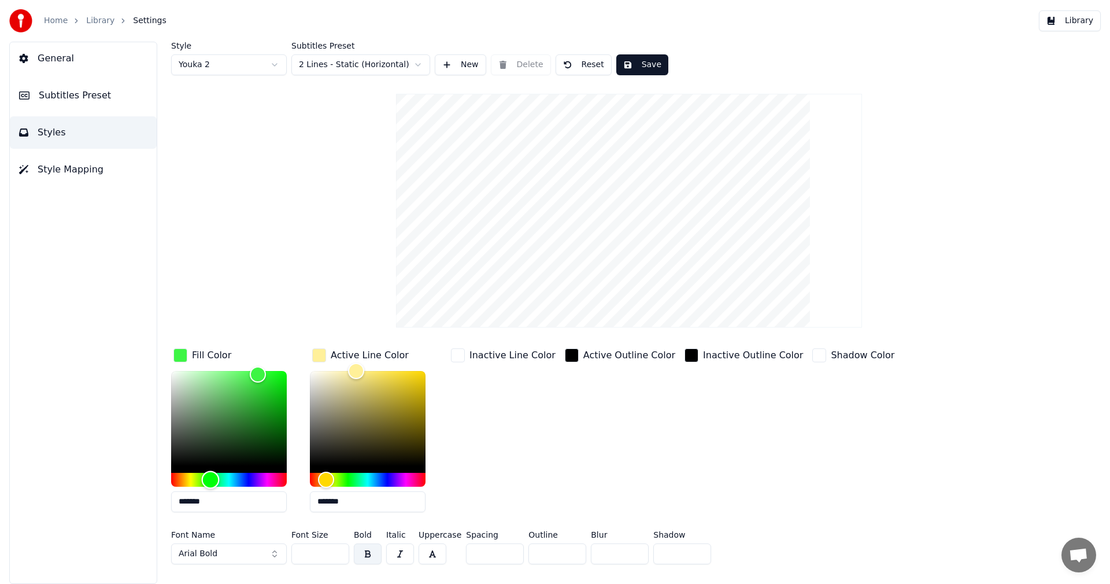
type input "*******"
drag, startPoint x: 259, startPoint y: 483, endPoint x: 211, endPoint y: 484, distance: 48.0
click at [211, 484] on div "Hue" at bounding box center [211, 479] width 18 height 18
drag, startPoint x: 356, startPoint y: 374, endPoint x: 305, endPoint y: 364, distance: 51.3
click at [305, 364] on div "Color" at bounding box center [310, 370] width 18 height 18
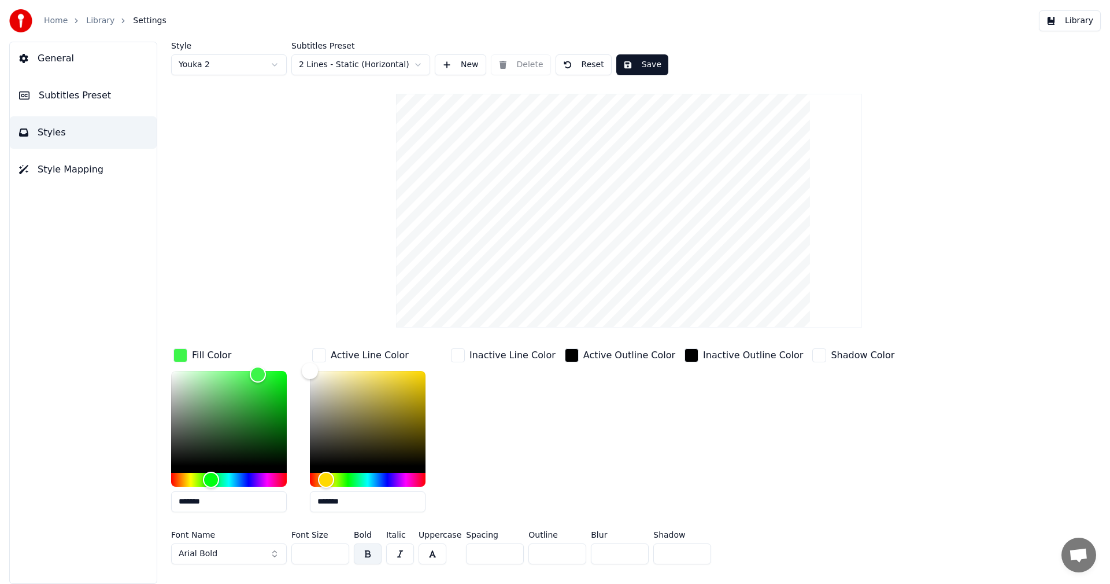
click at [198, 68] on html "Home Library Settings Library General Subtitles Preset Styles Style Mapping Sty…" at bounding box center [555, 292] width 1110 height 584
type input "*******"
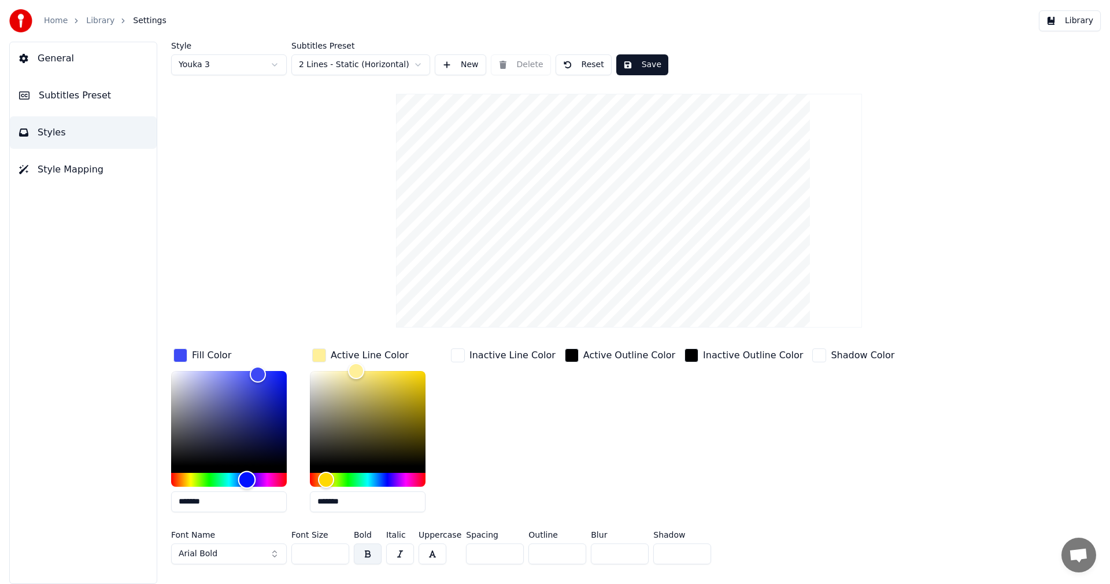
drag, startPoint x: 267, startPoint y: 477, endPoint x: 247, endPoint y: 485, distance: 21.3
click at [247, 485] on div "Hue" at bounding box center [247, 479] width 18 height 18
drag, startPoint x: 250, startPoint y: 378, endPoint x: 238, endPoint y: 368, distance: 15.6
click at [238, 371] on div "Color" at bounding box center [229, 418] width 116 height 95
drag, startPoint x: 238, startPoint y: 368, endPoint x: 203, endPoint y: 371, distance: 34.8
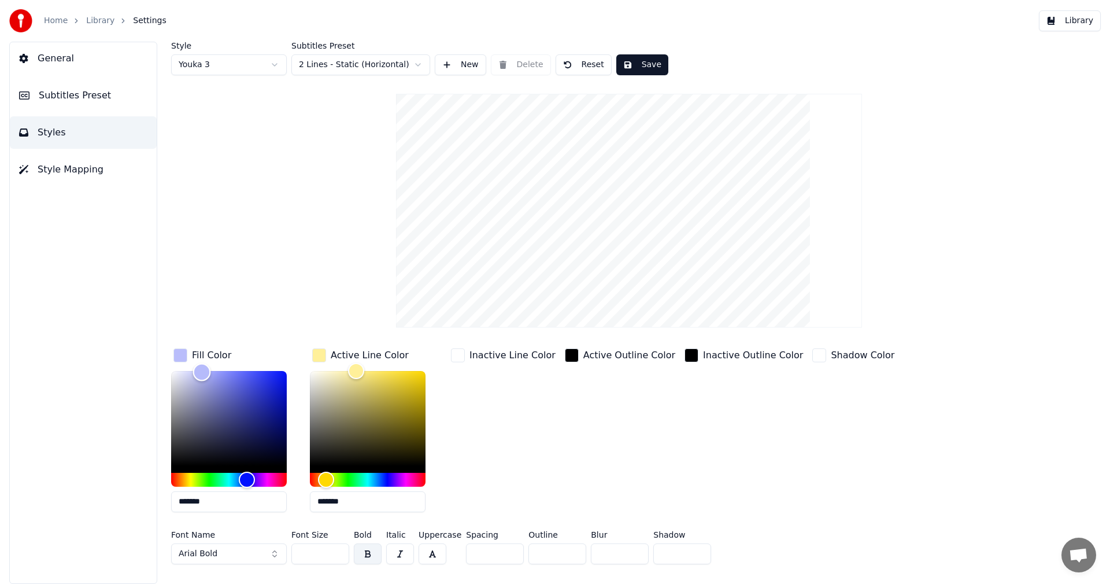
click at [203, 371] on div "Color" at bounding box center [202, 372] width 18 height 18
drag, startPoint x: 207, startPoint y: 371, endPoint x: 278, endPoint y: 368, distance: 71.2
click at [278, 368] on div "Color" at bounding box center [279, 370] width 18 height 18
type input "*******"
drag, startPoint x: 278, startPoint y: 368, endPoint x: 230, endPoint y: 370, distance: 48.1
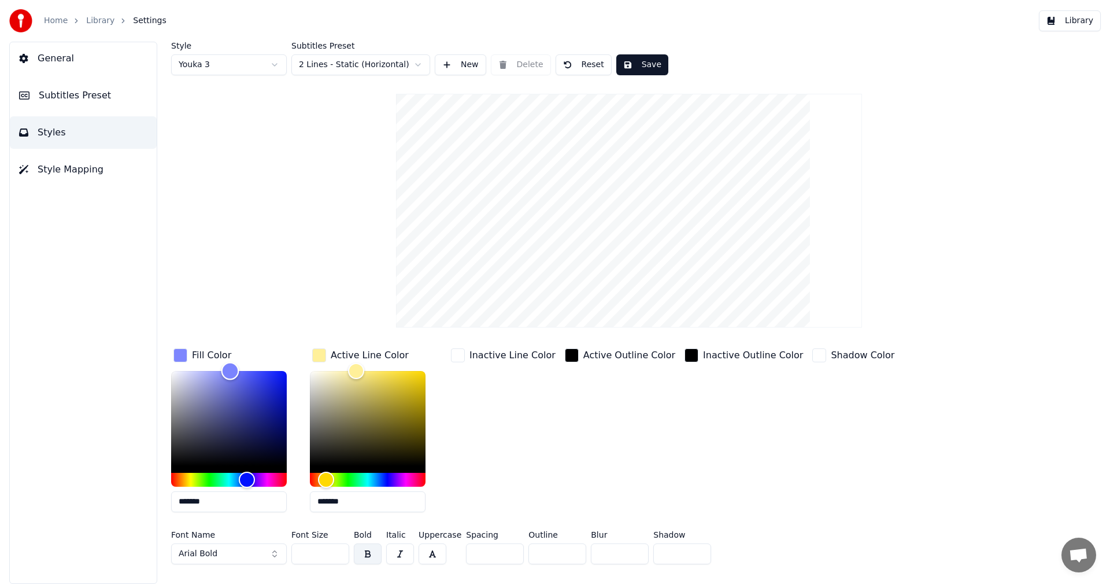
click at [230, 370] on div "Color" at bounding box center [230, 371] width 18 height 18
click at [72, 178] on button "Style Mapping" at bounding box center [83, 169] width 147 height 32
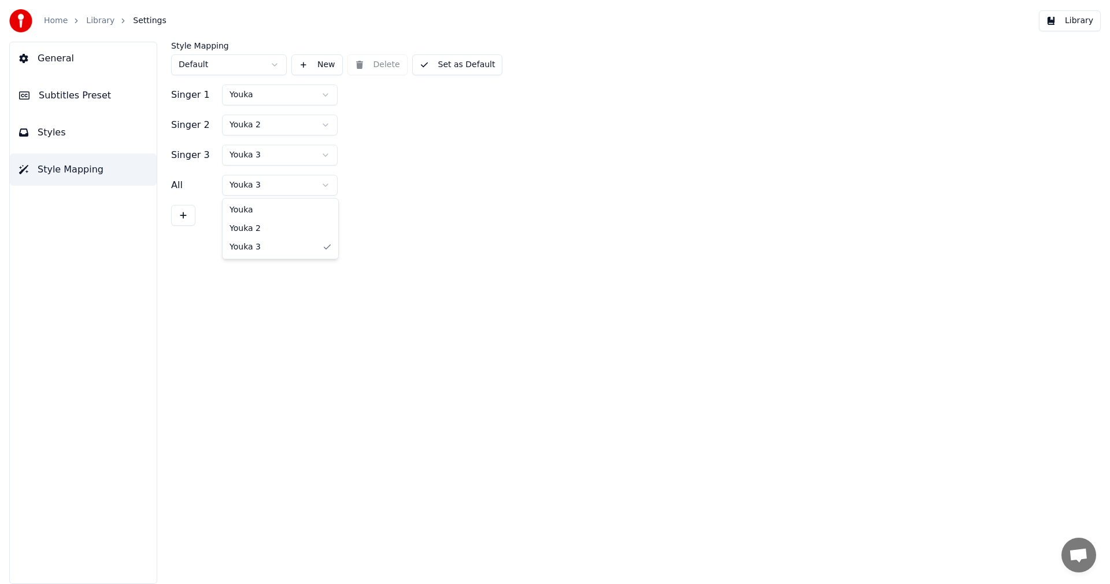
click at [267, 190] on html "Home Library Settings Library General Subtitles Preset Styles Style Mapping Sty…" at bounding box center [555, 292] width 1110 height 584
click at [271, 98] on html "Home Library Settings Library General Subtitles Preset Styles Style Mapping Sty…" at bounding box center [555, 292] width 1110 height 584
click at [284, 158] on html "Home Library Settings Library General Subtitles Preset Styles Style Mapping Sty…" at bounding box center [555, 292] width 1110 height 584
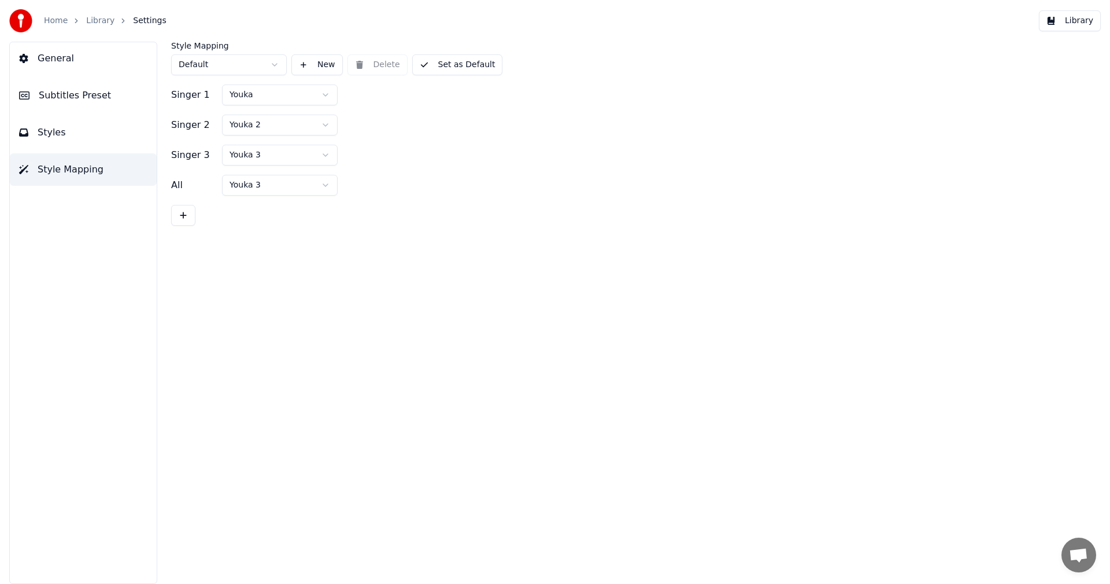
click at [414, 189] on div "All Youka 3" at bounding box center [629, 185] width 916 height 21
click at [691, 391] on div "Style Mapping Default New Delete Set as Default Singer 1 [PERSON_NAME] 2 Youka …" at bounding box center [629, 313] width 962 height 542
click at [1065, 19] on button "Library" at bounding box center [1070, 20] width 62 height 21
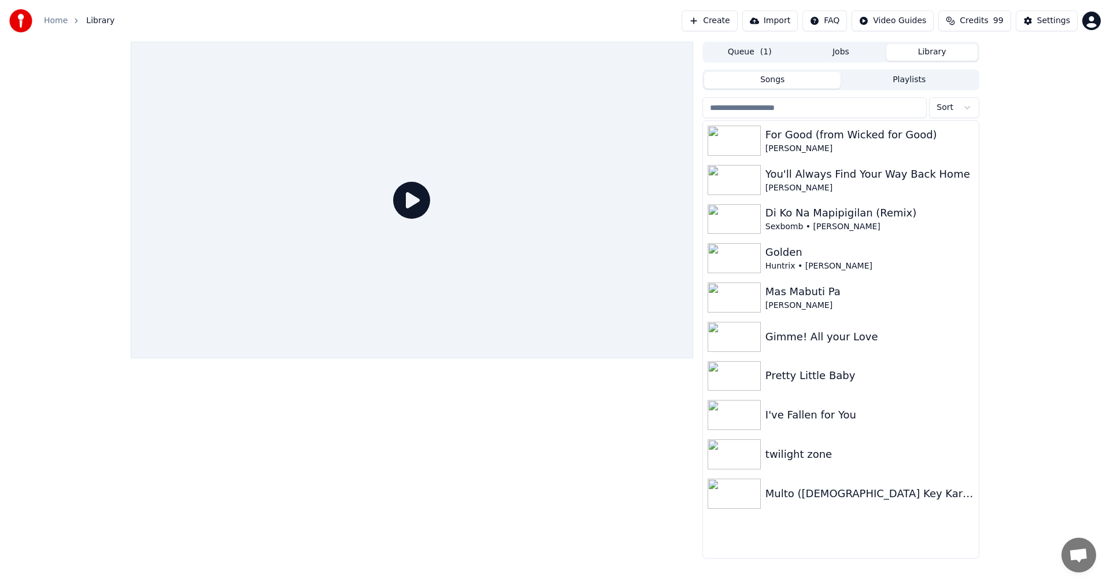
click at [407, 212] on icon at bounding box center [411, 200] width 37 height 37
click at [841, 145] on div "[PERSON_NAME]" at bounding box center [864, 149] width 197 height 12
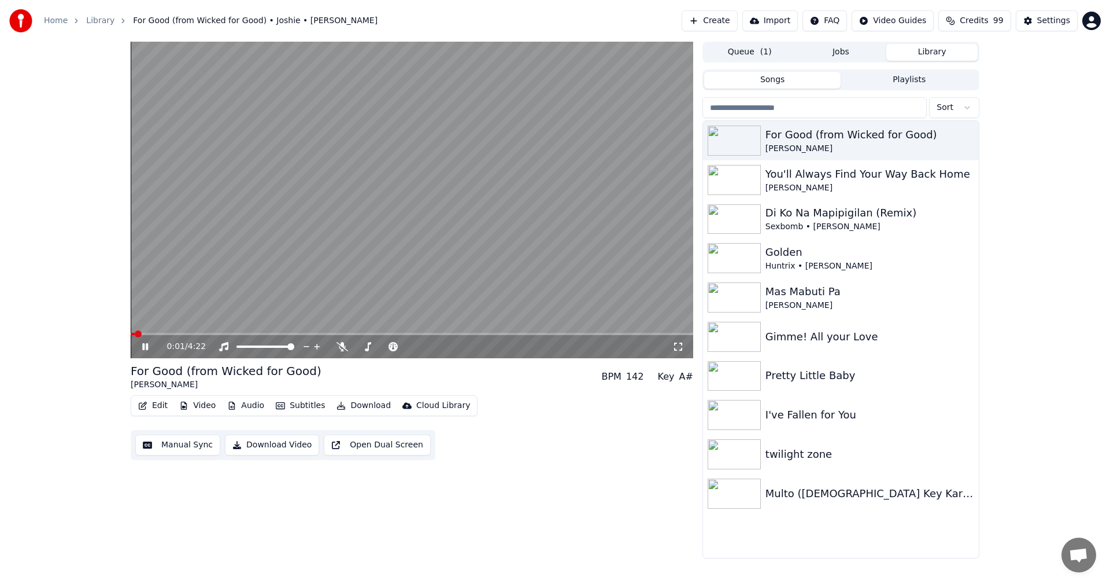
click at [163, 333] on span at bounding box center [412, 334] width 563 height 2
click at [296, 173] on video at bounding box center [412, 200] width 563 height 316
click at [160, 408] on button "Edit" at bounding box center [153, 405] width 39 height 16
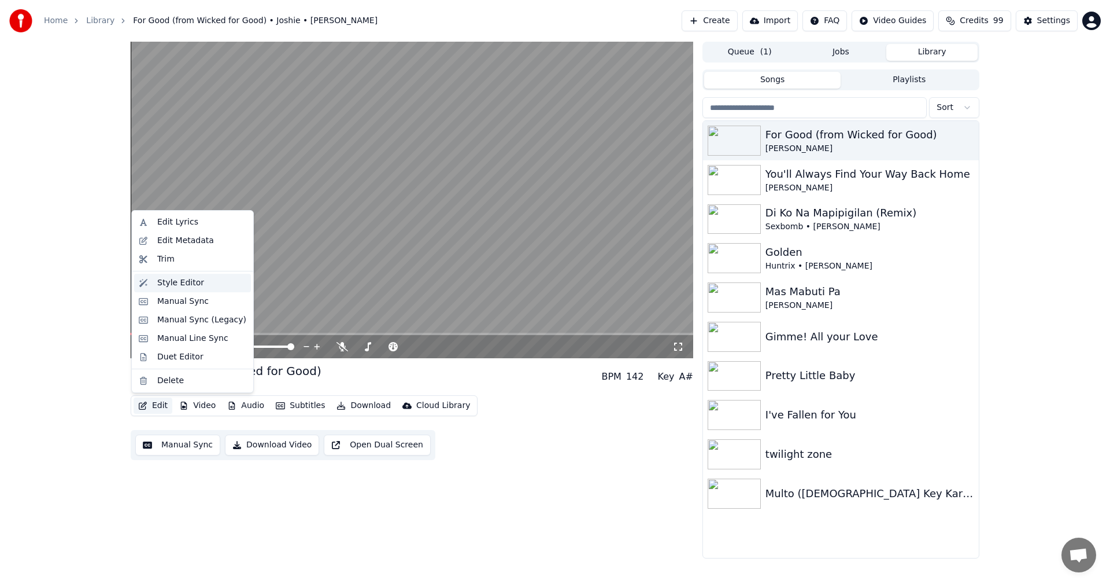
click at [175, 287] on div "Style Editor" at bounding box center [180, 283] width 47 height 12
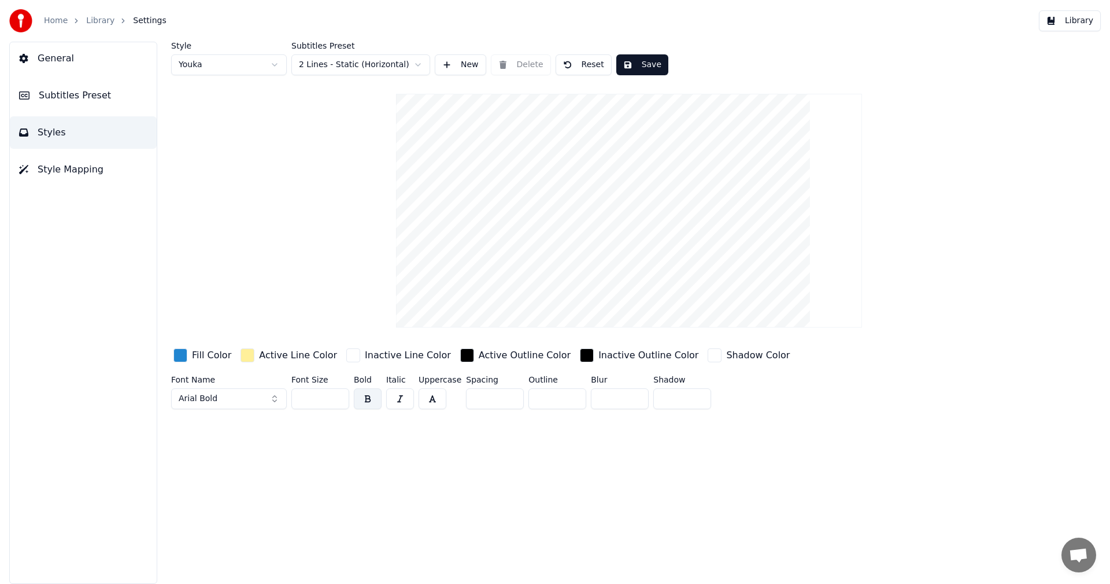
click at [207, 63] on html "Home Library Settings Library General Subtitles Preset Styles Style Mapping Sty…" at bounding box center [555, 292] width 1110 height 584
click at [60, 165] on span "Style Mapping" at bounding box center [71, 170] width 66 height 14
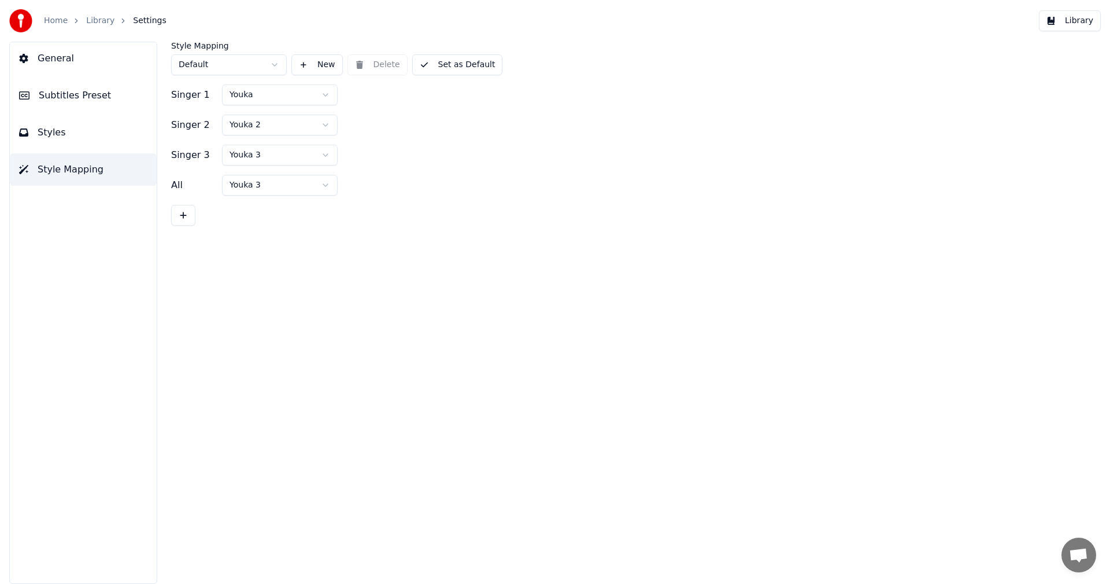
click at [61, 132] on button "Styles" at bounding box center [83, 132] width 147 height 32
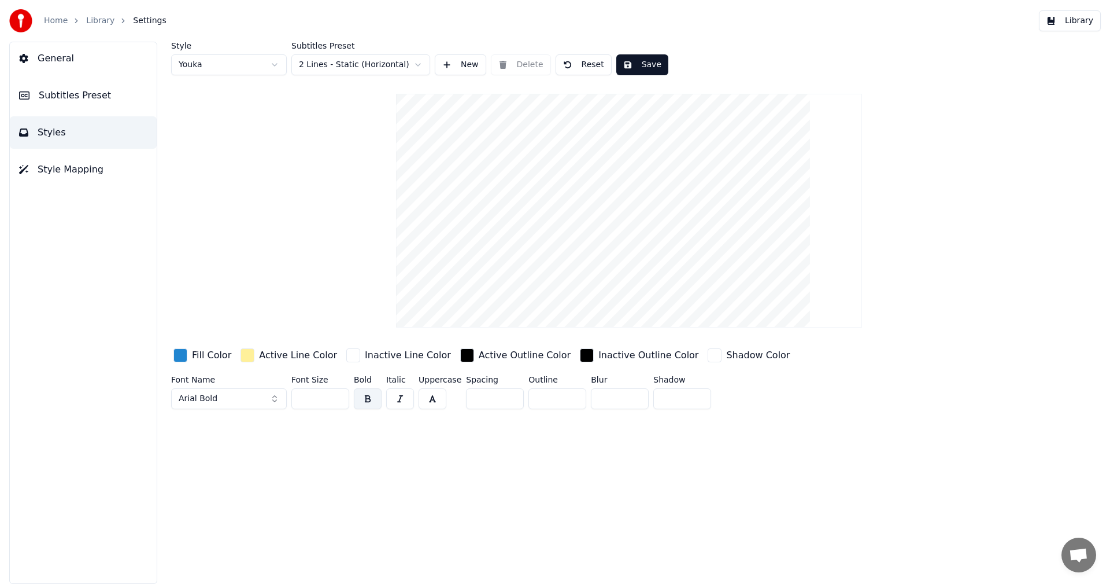
click at [181, 357] on div "button" at bounding box center [180, 355] width 14 height 14
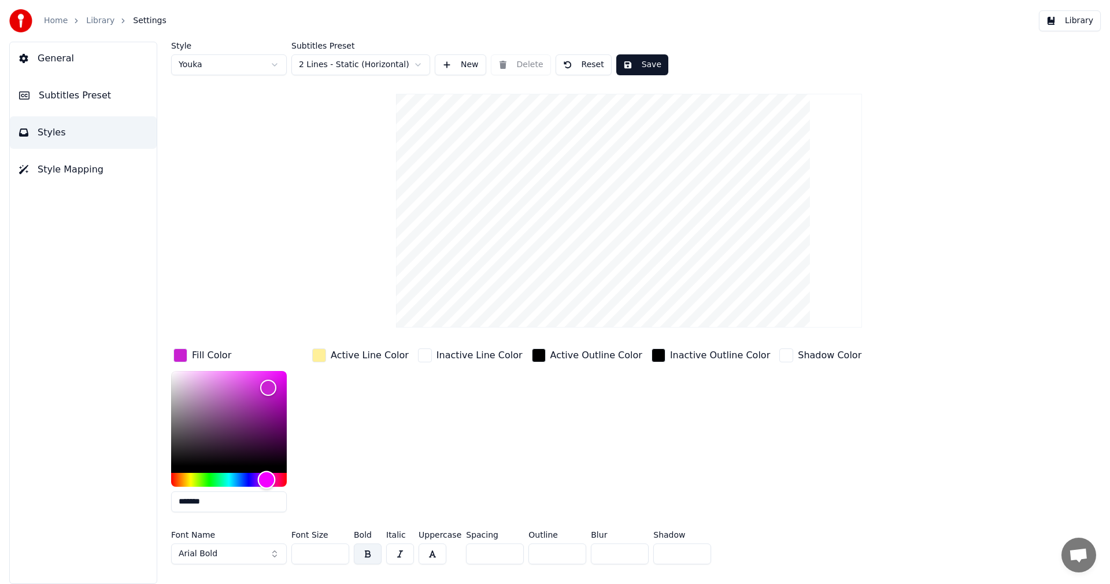
drag, startPoint x: 248, startPoint y: 477, endPoint x: 300, endPoint y: 81, distance: 399.5
click at [266, 475] on div "Hue" at bounding box center [267, 479] width 18 height 18
type input "*******"
click at [267, 67] on html "Home Library Settings Library General Subtitles Preset Styles Style Mapping Sty…" at bounding box center [555, 292] width 1110 height 584
drag, startPoint x: 268, startPoint y: 67, endPoint x: 394, endPoint y: 59, distance: 126.3
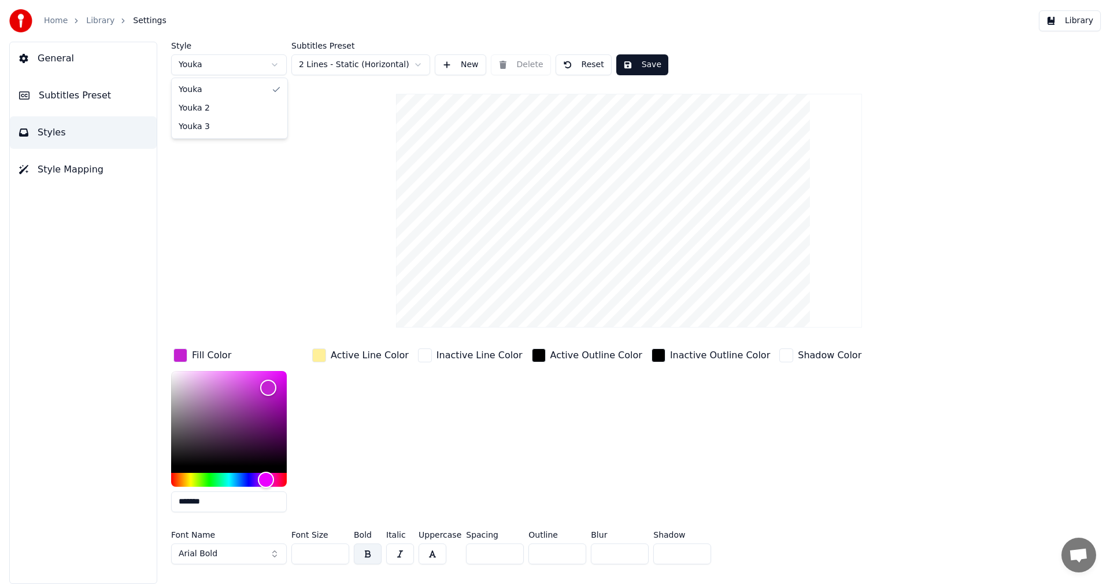
click at [268, 67] on html "Home Library Settings Library General Subtitles Preset Styles Style Mapping Sty…" at bounding box center [555, 292] width 1110 height 584
click at [447, 62] on button "New" at bounding box center [460, 64] width 51 height 21
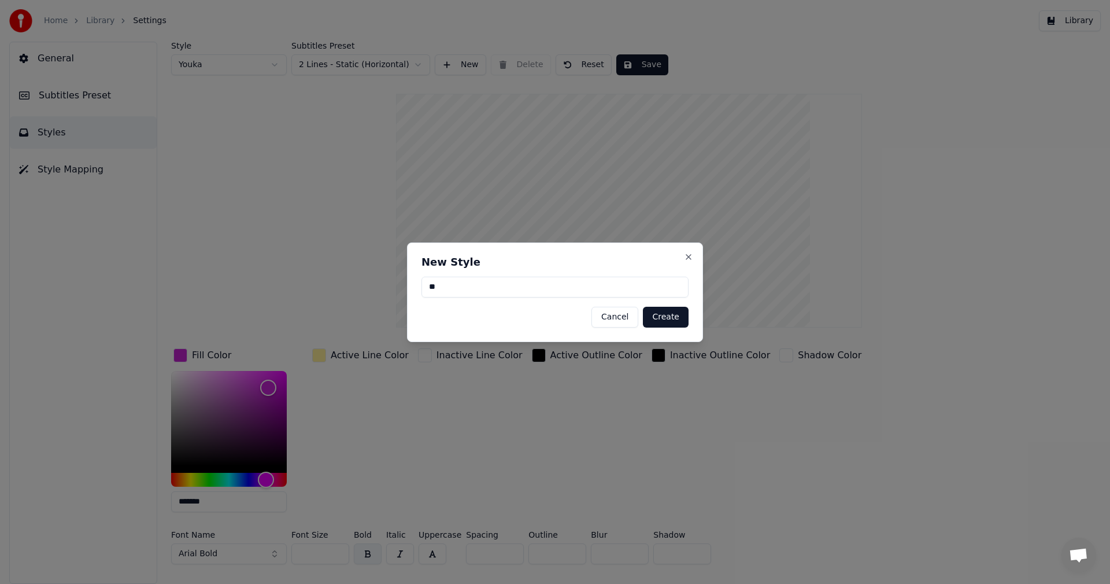
type input "*"
type input "******"
click at [666, 315] on button "Create" at bounding box center [666, 317] width 46 height 21
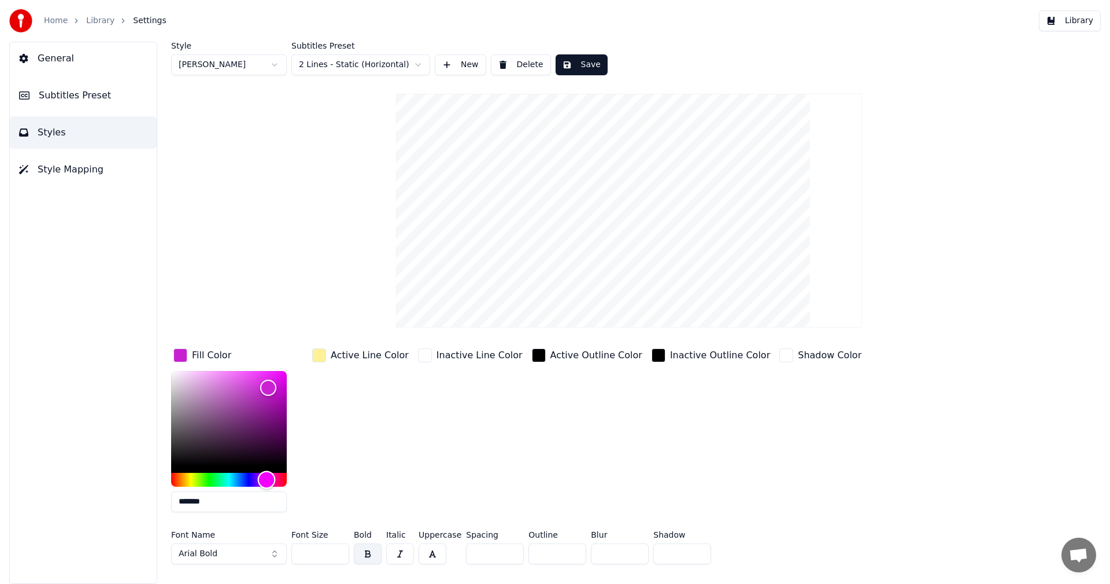
drag, startPoint x: 238, startPoint y: 479, endPoint x: 267, endPoint y: 480, distance: 28.9
click at [267, 480] on div "Hue" at bounding box center [267, 479] width 18 height 18
type input "*******"
click at [263, 372] on div "Color" at bounding box center [263, 373] width 18 height 18
drag, startPoint x: 338, startPoint y: 556, endPoint x: 297, endPoint y: 534, distance: 46.3
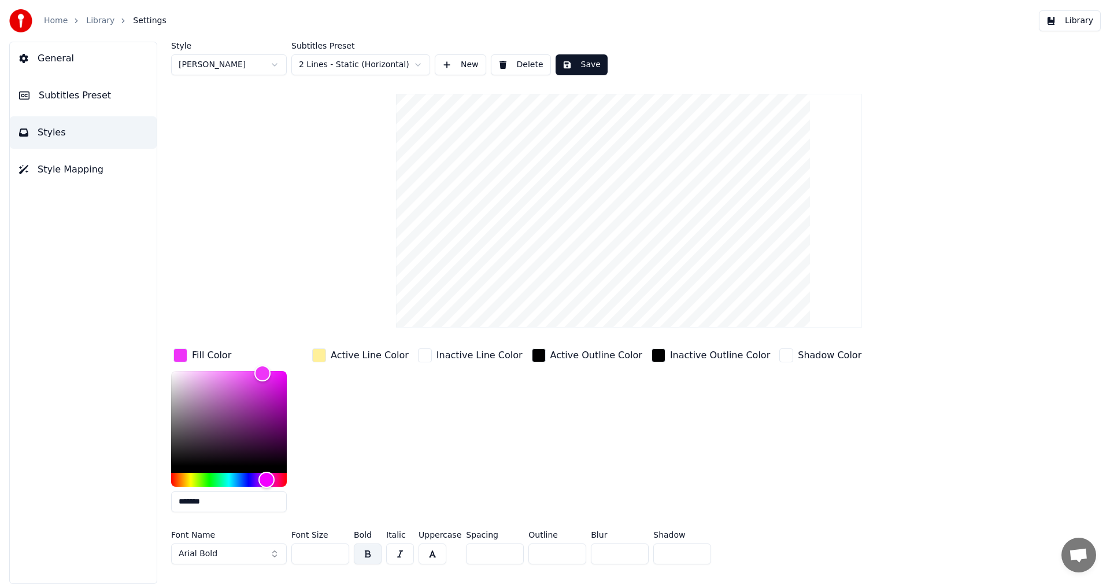
click at [334, 556] on input "**" at bounding box center [320, 553] width 58 height 21
drag, startPoint x: 311, startPoint y: 549, endPoint x: 269, endPoint y: 549, distance: 42.2
click at [269, 549] on div "Font Name Arial Bold Font Size ** Bold Italic Uppercase Spacing * Outline * Blu…" at bounding box center [559, 549] width 777 height 38
type input "***"
click at [568, 61] on button "Save" at bounding box center [582, 64] width 52 height 21
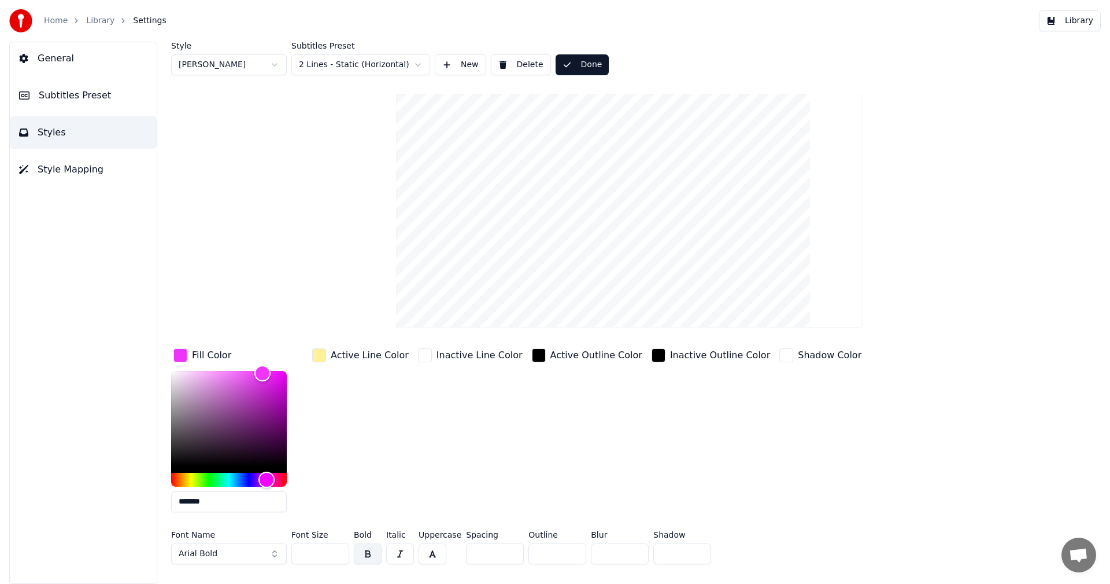
click at [230, 60] on html "Home Library Settings Library General Subtitles Preset Styles Style Mapping Sty…" at bounding box center [555, 292] width 1110 height 584
click at [462, 64] on button "New" at bounding box center [460, 64] width 51 height 21
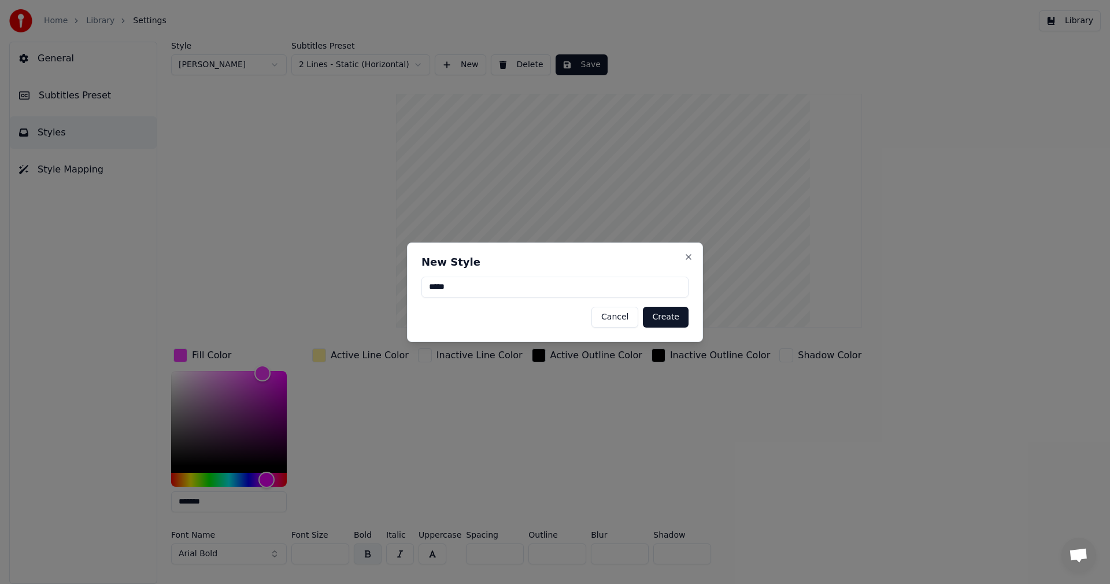
type input "*****"
click at [661, 321] on button "Create" at bounding box center [666, 317] width 46 height 21
type input "**"
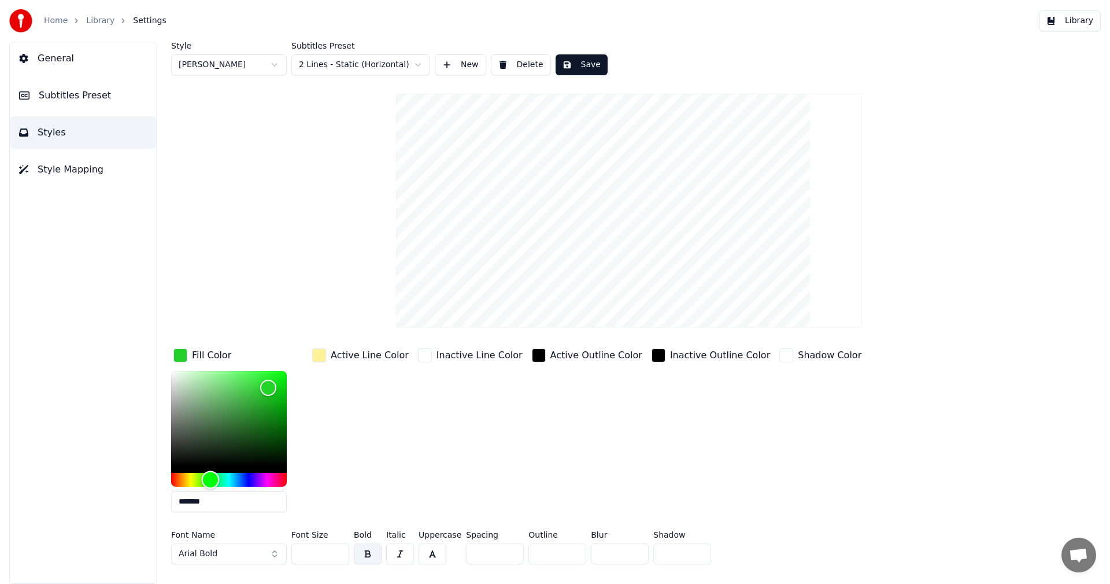
drag, startPoint x: 235, startPoint y: 477, endPoint x: 211, endPoint y: 475, distance: 24.4
click at [211, 475] on div "Hue" at bounding box center [211, 479] width 18 height 18
type input "*******"
drag, startPoint x: 268, startPoint y: 384, endPoint x: 276, endPoint y: 366, distance: 20.2
click at [276, 366] on div "Color" at bounding box center [276, 370] width 18 height 18
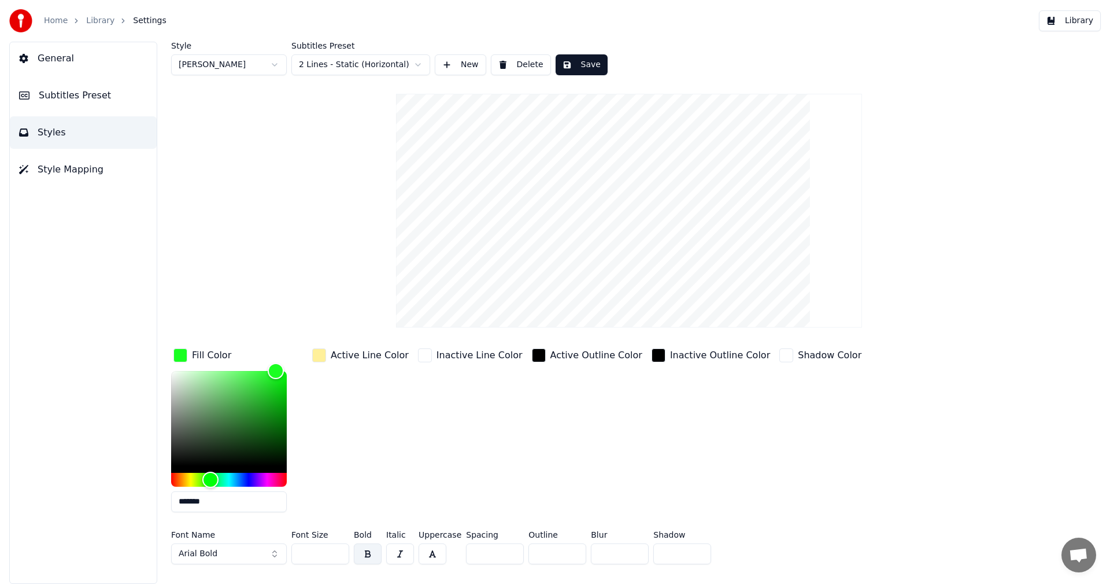
drag, startPoint x: 313, startPoint y: 551, endPoint x: 287, endPoint y: 554, distance: 26.2
click at [288, 554] on div "Font Name Arial Bold Font Size ** Bold Italic Uppercase Spacing * Outline * Blu…" at bounding box center [559, 549] width 777 height 38
type input "***"
click at [585, 67] on button "Save" at bounding box center [582, 64] width 52 height 21
click at [91, 167] on span "Style Mapping" at bounding box center [71, 170] width 66 height 14
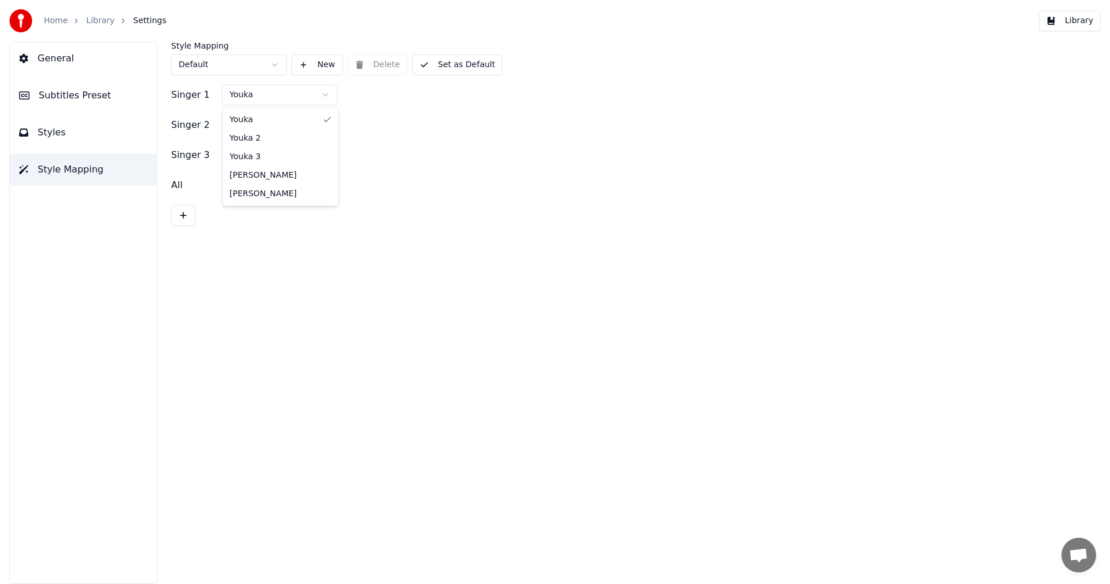
click at [279, 98] on html "Home Library Settings Library General Subtitles Preset Styles Style Mapping Sty…" at bounding box center [555, 292] width 1110 height 584
click at [272, 129] on html "Home Library Settings Library General Subtitles Preset Styles Style Mapping Sty…" at bounding box center [555, 292] width 1110 height 584
click at [278, 159] on html "Home Library Settings Library General Subtitles Preset Styles Style Mapping Sty…" at bounding box center [555, 292] width 1110 height 584
click at [369, 153] on div "Singer 3 Youka" at bounding box center [629, 155] width 916 height 21
click at [1076, 21] on button "Library" at bounding box center [1070, 20] width 62 height 21
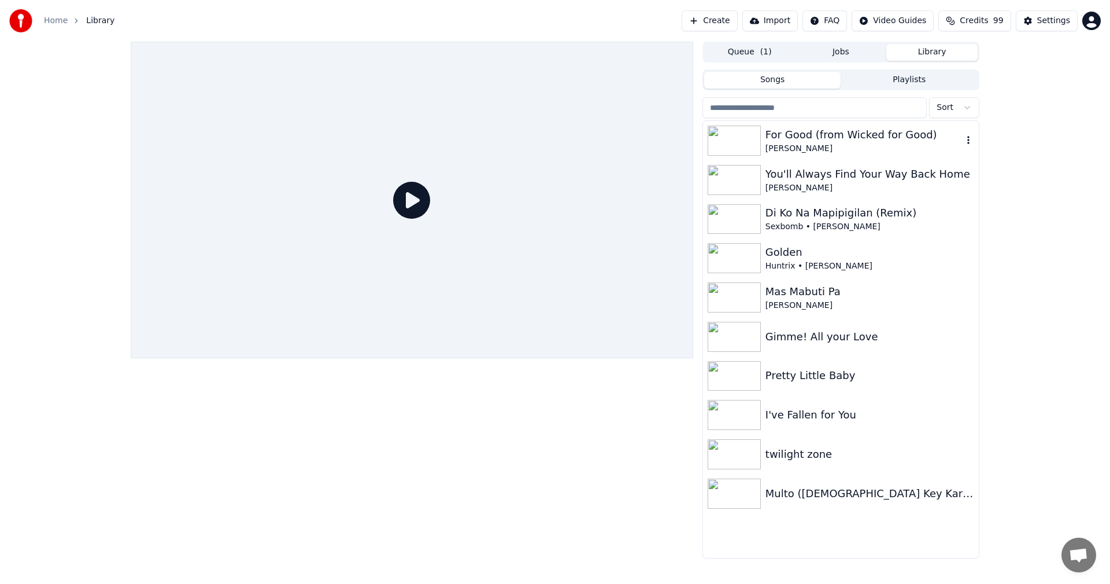
click at [837, 138] on div "For Good (from Wicked for Good)" at bounding box center [864, 135] width 197 height 16
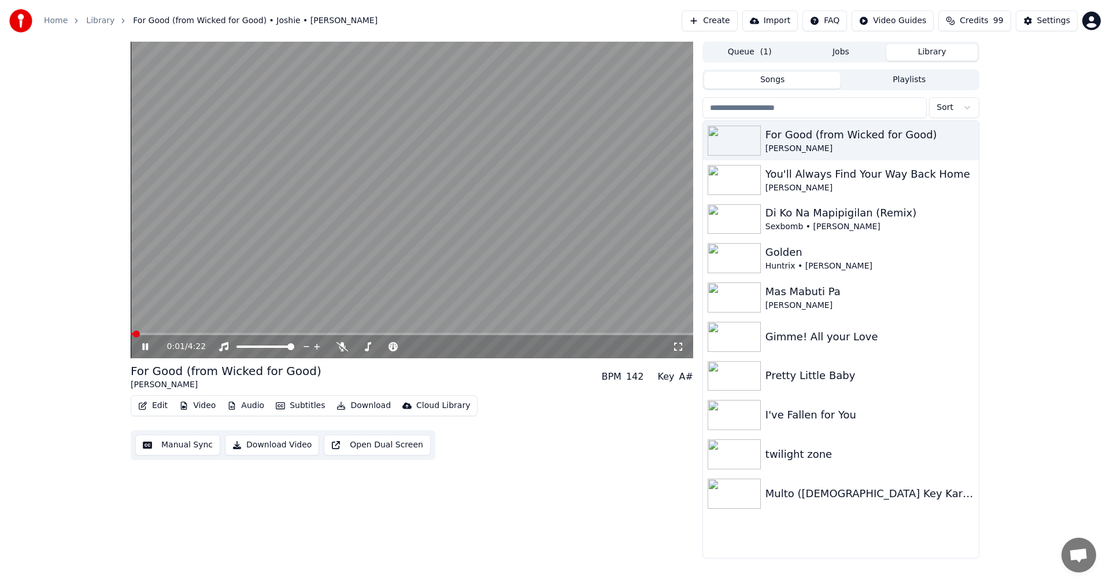
click at [153, 333] on span at bounding box center [412, 334] width 563 height 2
click at [422, 334] on span at bounding box center [412, 334] width 563 height 2
click at [437, 252] on video at bounding box center [412, 200] width 563 height 316
click at [261, 445] on button "Download Video" at bounding box center [272, 444] width 94 height 21
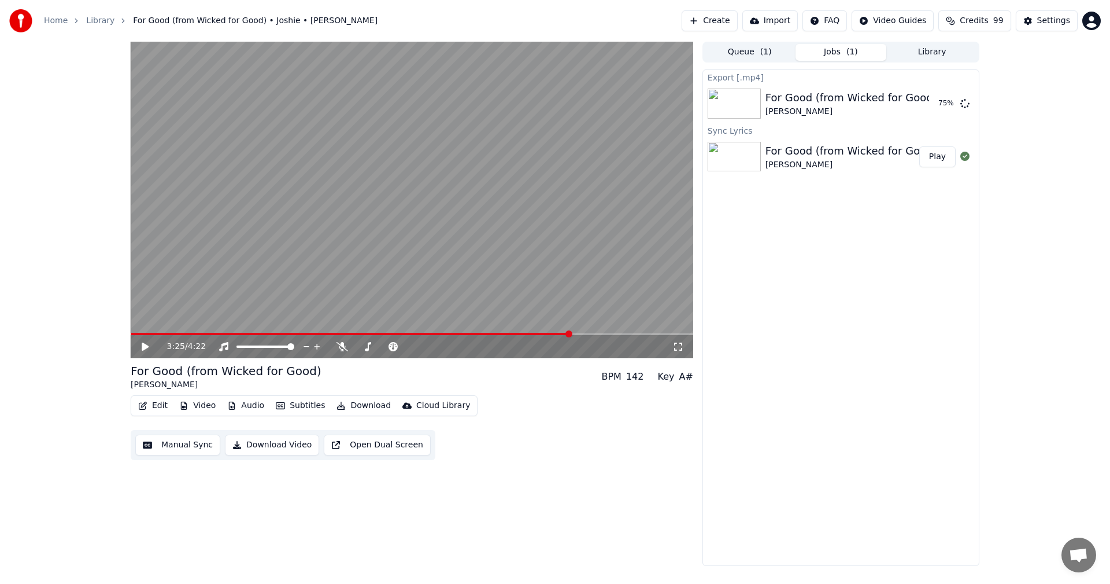
click at [544, 186] on video at bounding box center [412, 200] width 563 height 316
click at [186, 333] on span at bounding box center [354, 334] width 446 height 2
click at [933, 100] on button "Show" at bounding box center [935, 103] width 42 height 21
click at [418, 227] on video at bounding box center [412, 200] width 563 height 316
